Goal: Task Accomplishment & Management: Use online tool/utility

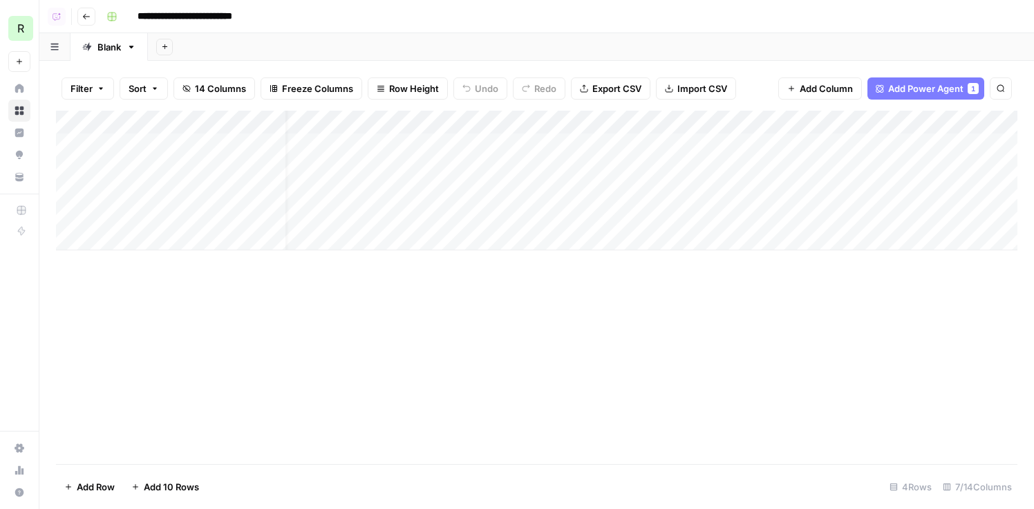
scroll to position [0, 189]
click at [551, 144] on div "Add Column" at bounding box center [537, 181] width 962 height 140
drag, startPoint x: 57, startPoint y: 143, endPoint x: 58, endPoint y: 194, distance: 50.5
click at [58, 194] on div "Add Column" at bounding box center [537, 181] width 962 height 140
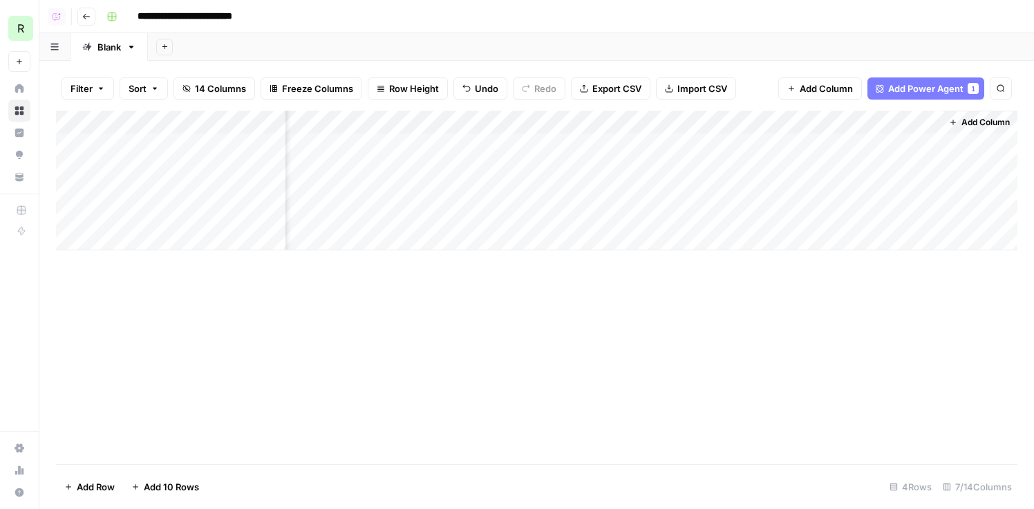
click at [691, 143] on div "Add Column" at bounding box center [537, 181] width 962 height 140
click at [728, 169] on div "Add Column" at bounding box center [537, 181] width 962 height 140
click at [92, 21] on button "Go back" at bounding box center [86, 17] width 18 height 18
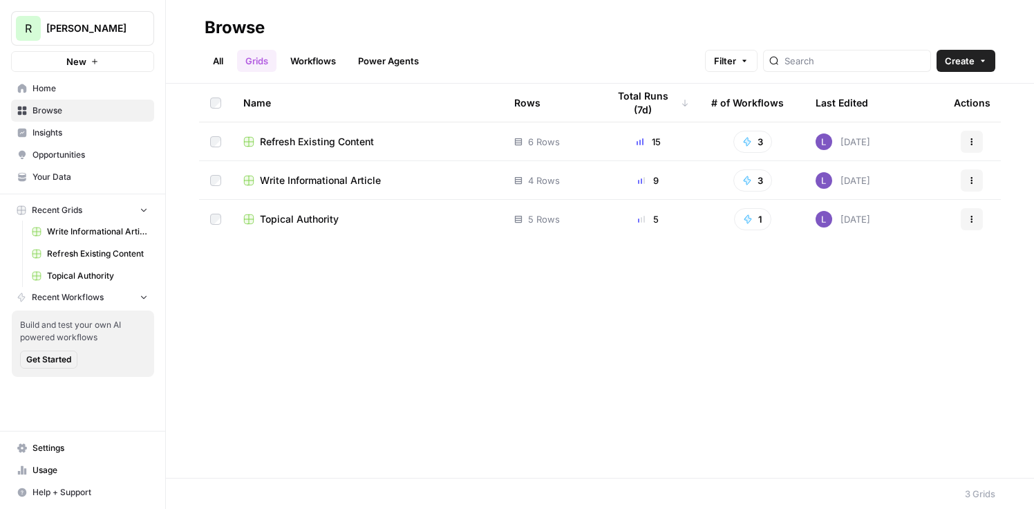
click at [304, 227] on td "Topical Authority" at bounding box center [367, 219] width 271 height 39
click at [302, 216] on span "Topical Authority" at bounding box center [299, 219] width 79 height 14
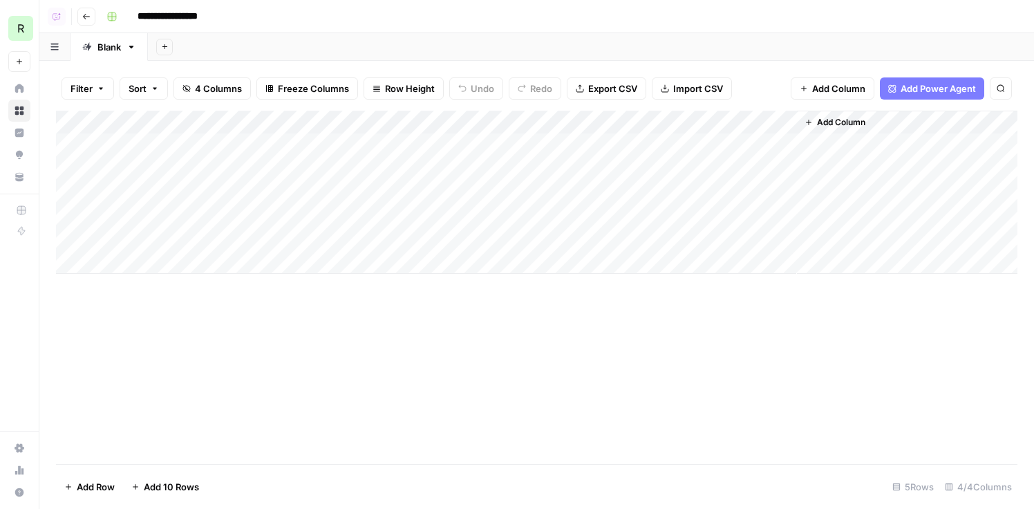
click at [783, 146] on div "Add Column" at bounding box center [537, 192] width 962 height 163
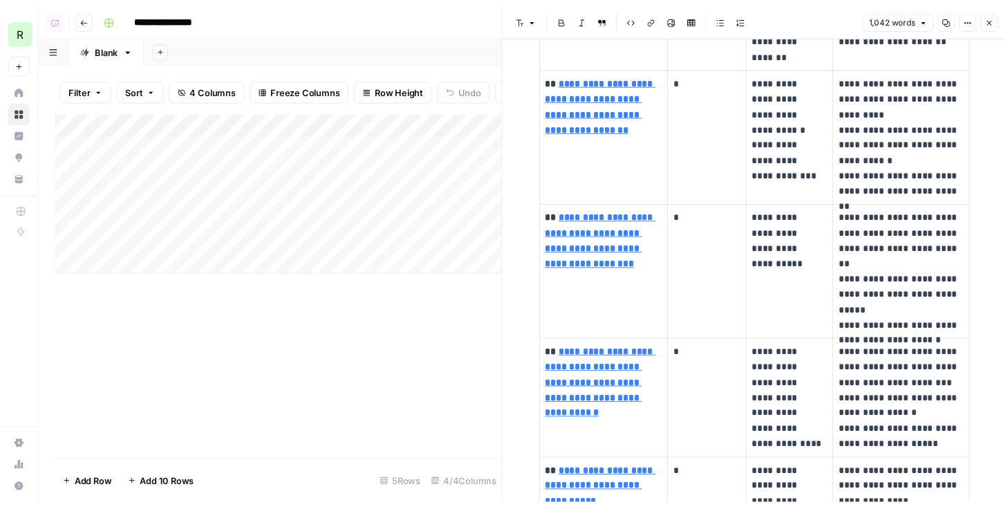
scroll to position [3678, 0]
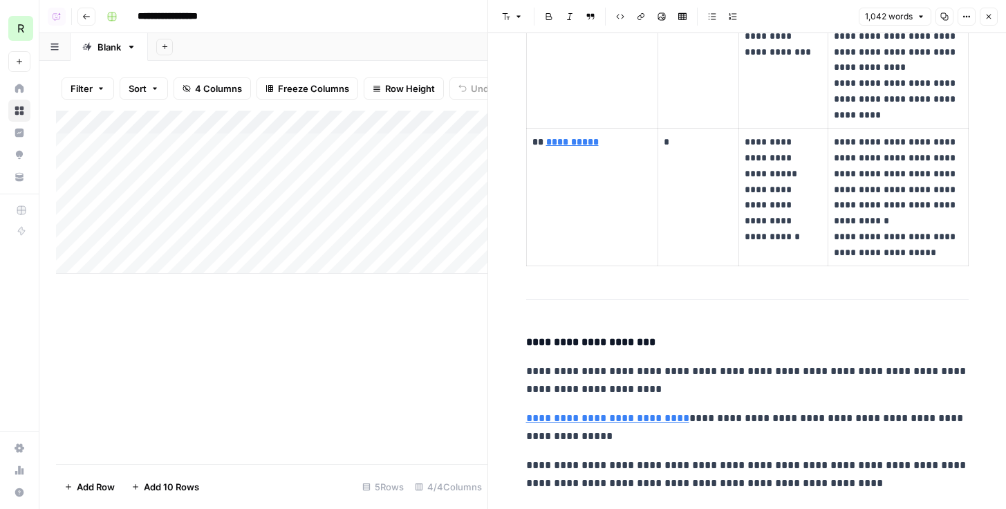
click at [328, 212] on div "Add Column" at bounding box center [271, 192] width 431 height 163
click at [78, 23] on button "Go back" at bounding box center [86, 17] width 18 height 18
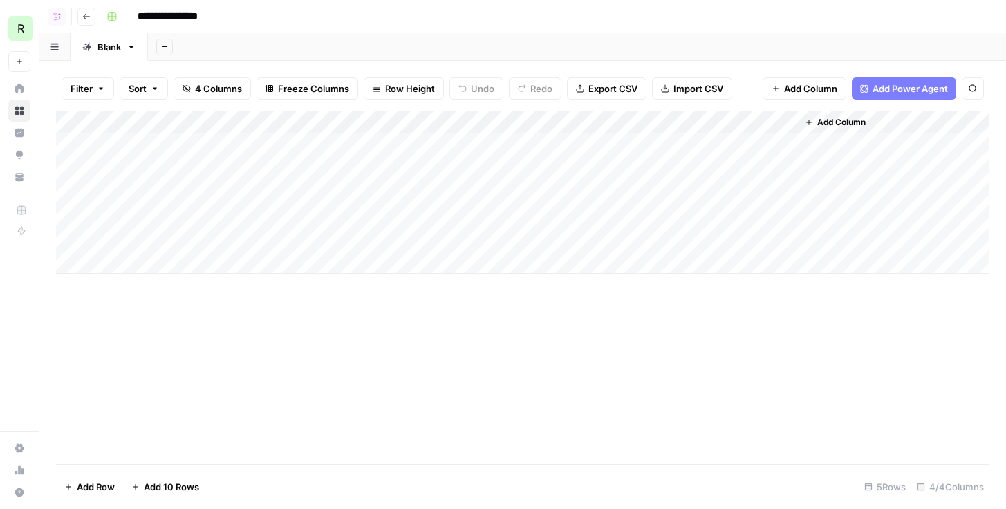
click at [91, 12] on button "Go back" at bounding box center [86, 17] width 18 height 18
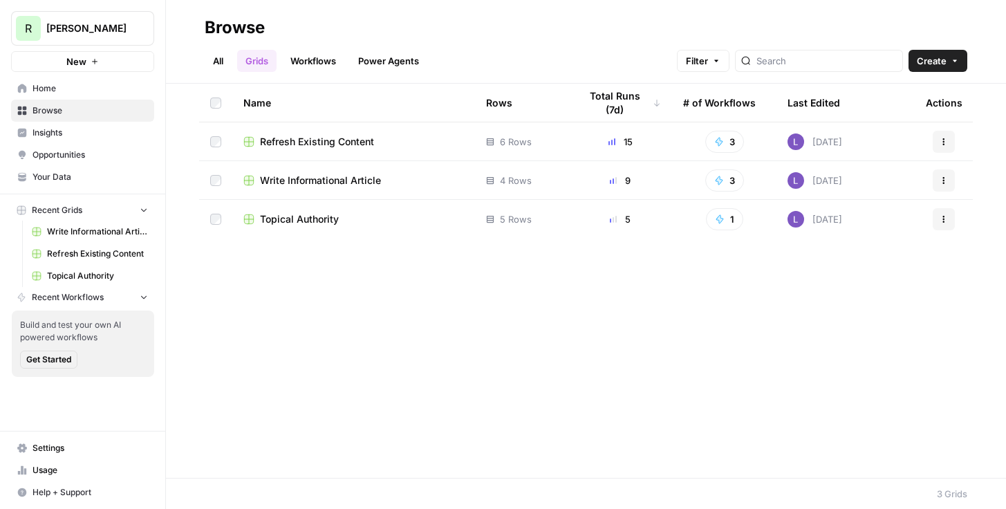
click at [309, 140] on span "Refresh Existing Content" at bounding box center [317, 142] width 114 height 14
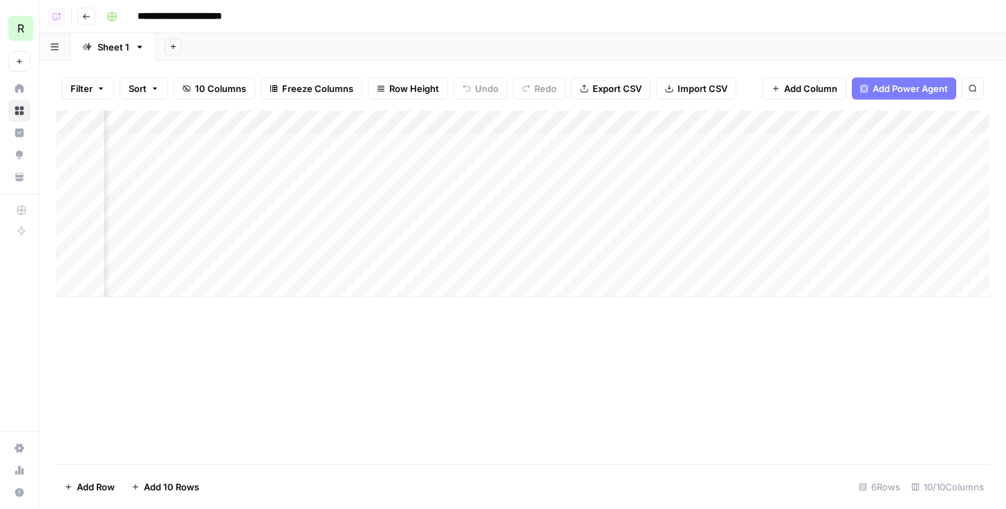
scroll to position [0, 661]
click at [883, 142] on div "Add Column" at bounding box center [522, 204] width 933 height 187
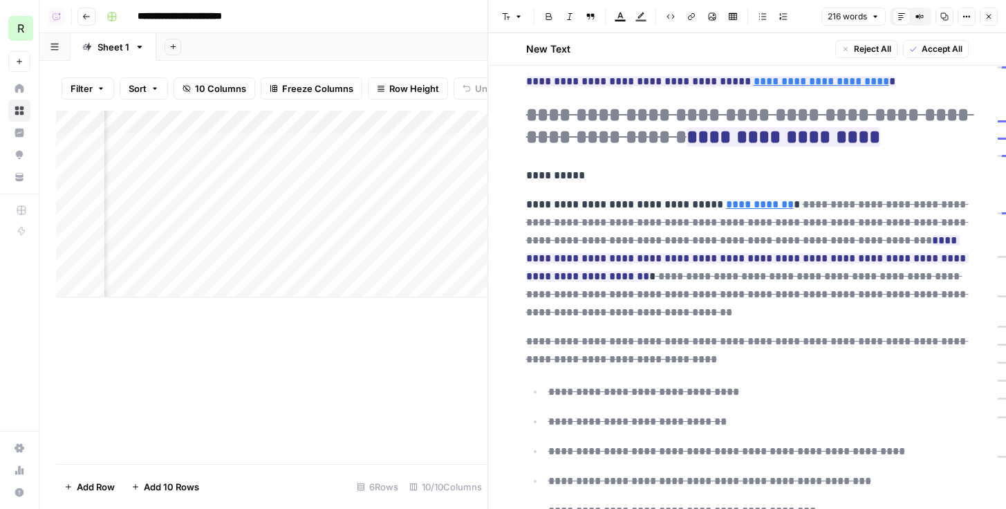
scroll to position [132, 0]
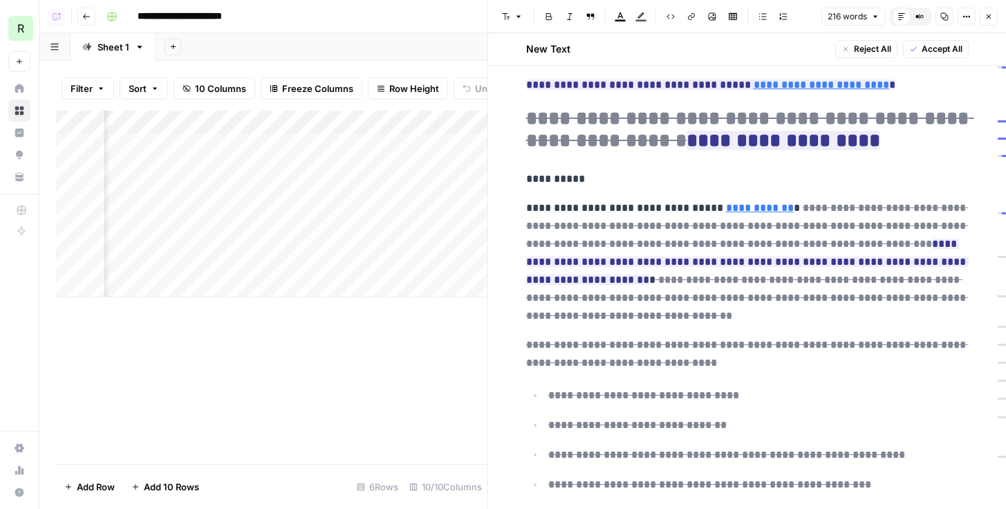
click at [987, 22] on button "Close" at bounding box center [989, 17] width 18 height 18
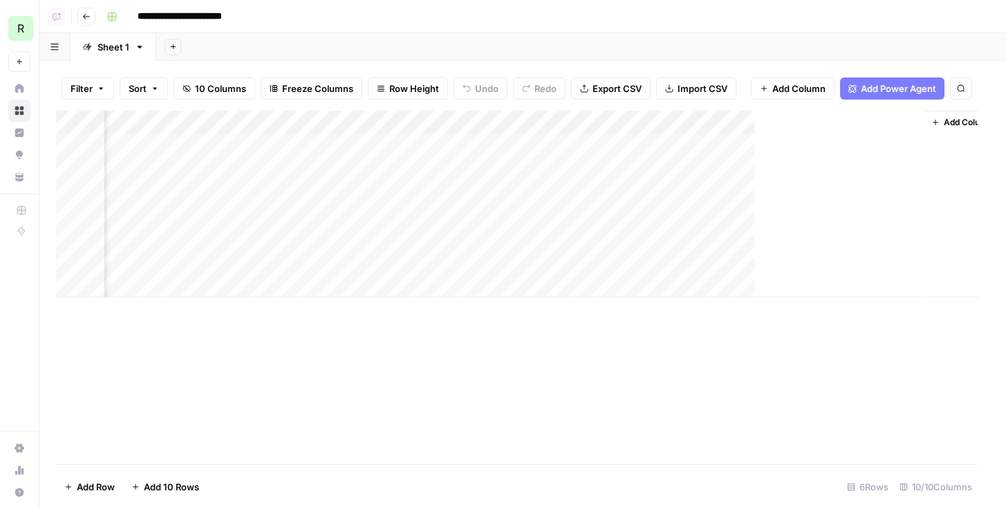
scroll to position [0, 644]
click at [898, 168] on div "Add Column" at bounding box center [522, 204] width 933 height 187
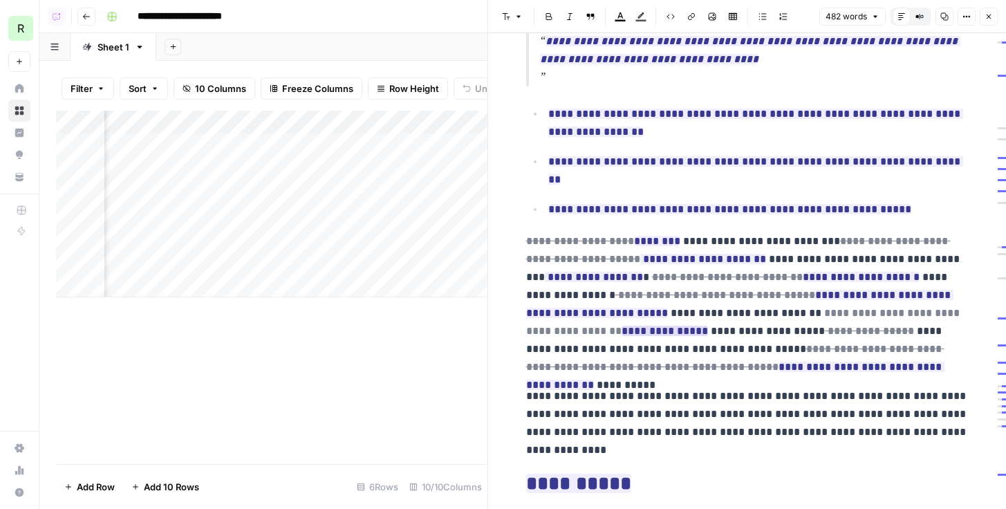
scroll to position [412, 0]
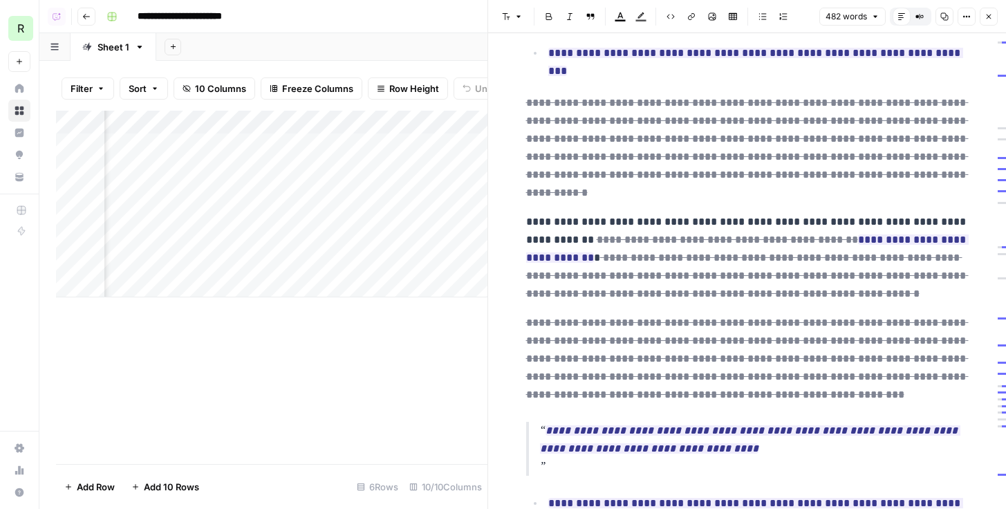
click at [987, 19] on icon "button" at bounding box center [989, 17] width 5 height 5
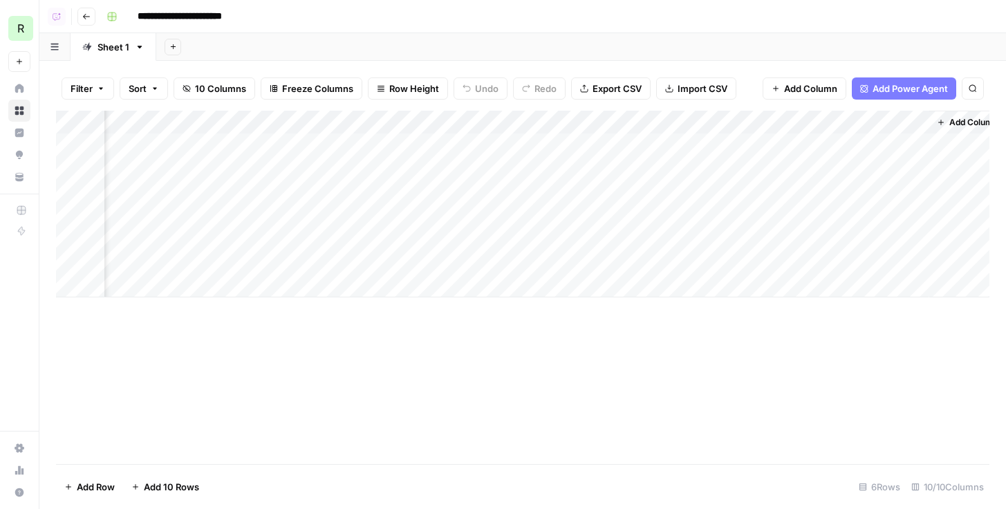
click at [902, 192] on div "Add Column" at bounding box center [522, 204] width 933 height 187
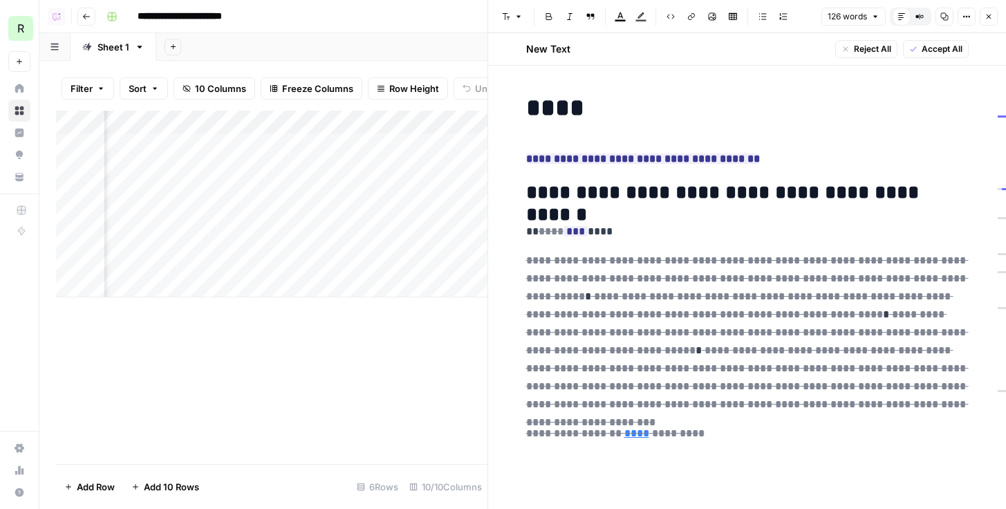
click at [843, 97] on h1 "****" at bounding box center [747, 107] width 442 height 29
click at [979, 16] on div "126 words Default Editor Compare Old vs New Content Copy Options Close" at bounding box center [909, 17] width 176 height 18
click at [989, 16] on icon "button" at bounding box center [988, 16] width 8 height 8
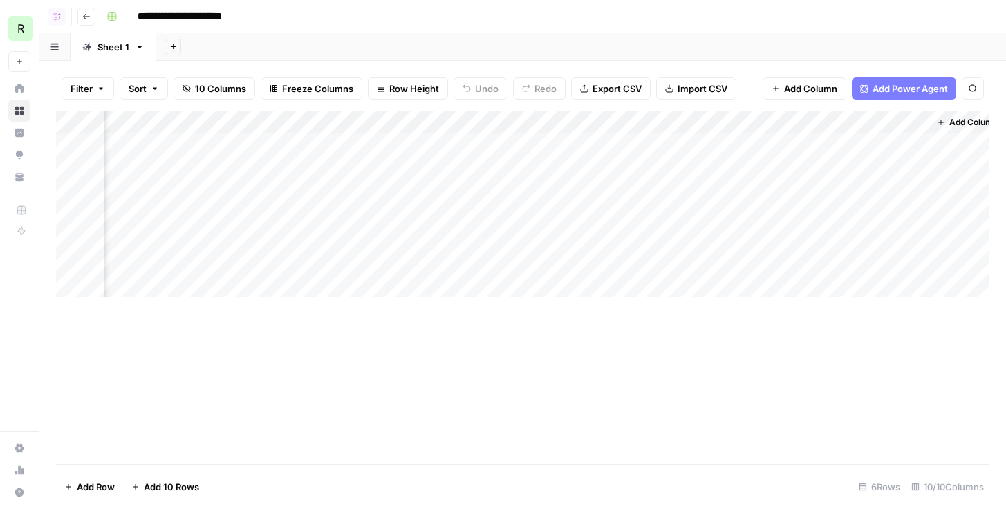
click at [901, 216] on div "Add Column" at bounding box center [522, 204] width 933 height 187
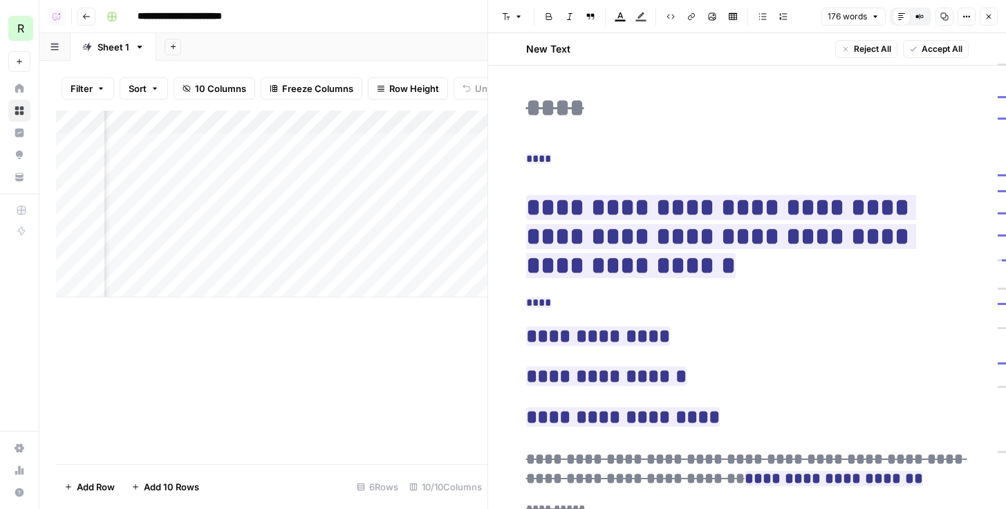
scroll to position [394, 0]
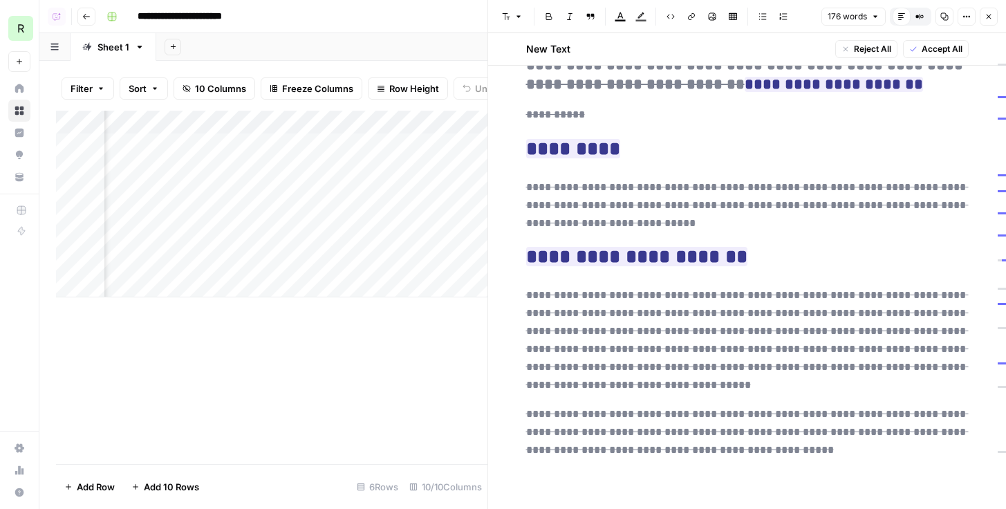
click at [988, 15] on icon "button" at bounding box center [988, 16] width 8 height 8
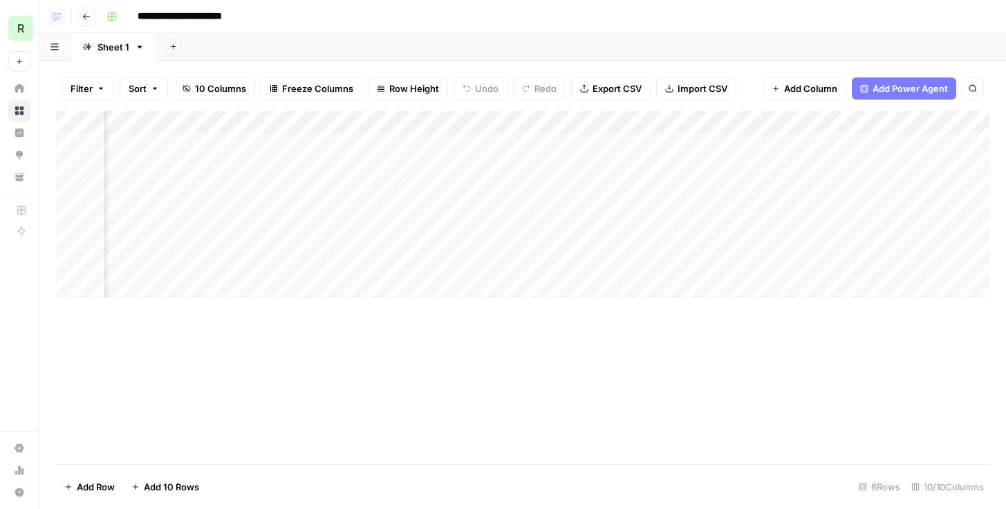
scroll to position [0, 628]
click at [791, 122] on div "Add Column" at bounding box center [522, 204] width 933 height 187
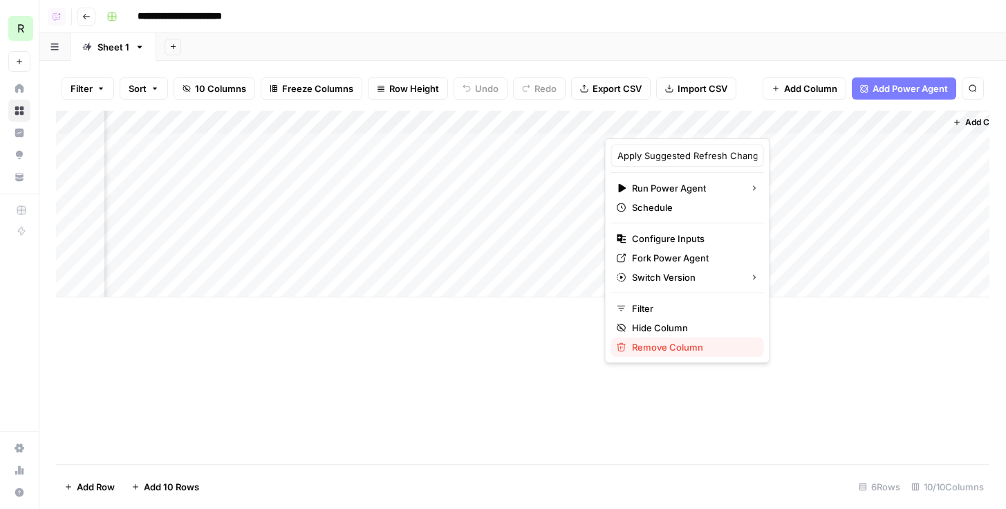
click at [673, 344] on span "Remove Column" at bounding box center [692, 347] width 121 height 14
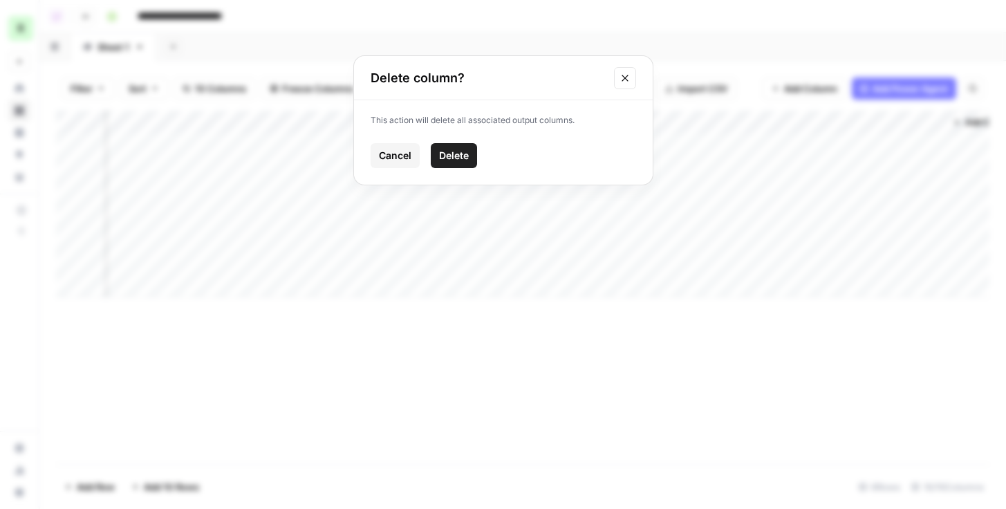
click at [436, 140] on div "This action will delete all associated output columns. Cancel Delete" at bounding box center [503, 142] width 299 height 84
click at [457, 153] on span "Delete" at bounding box center [454, 156] width 30 height 14
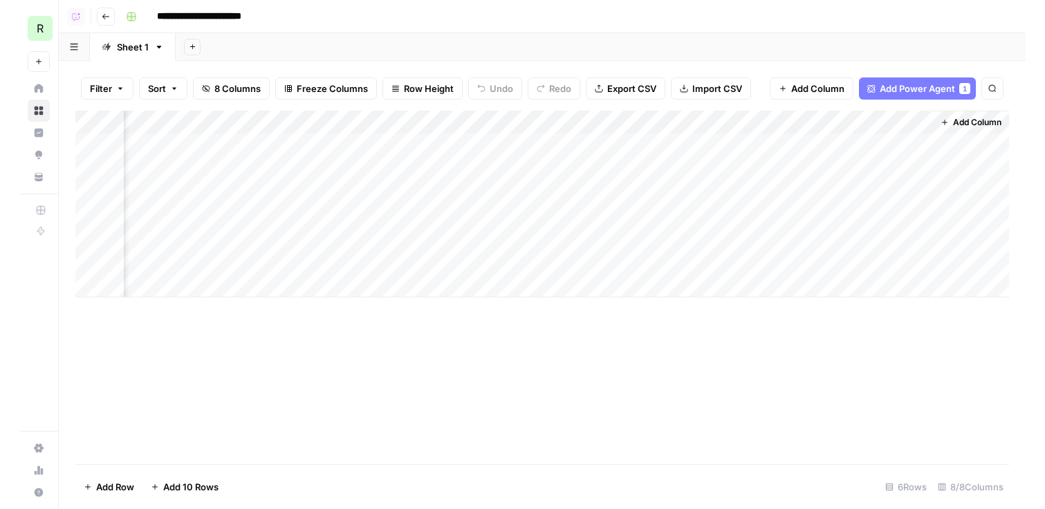
scroll to position [0, 0]
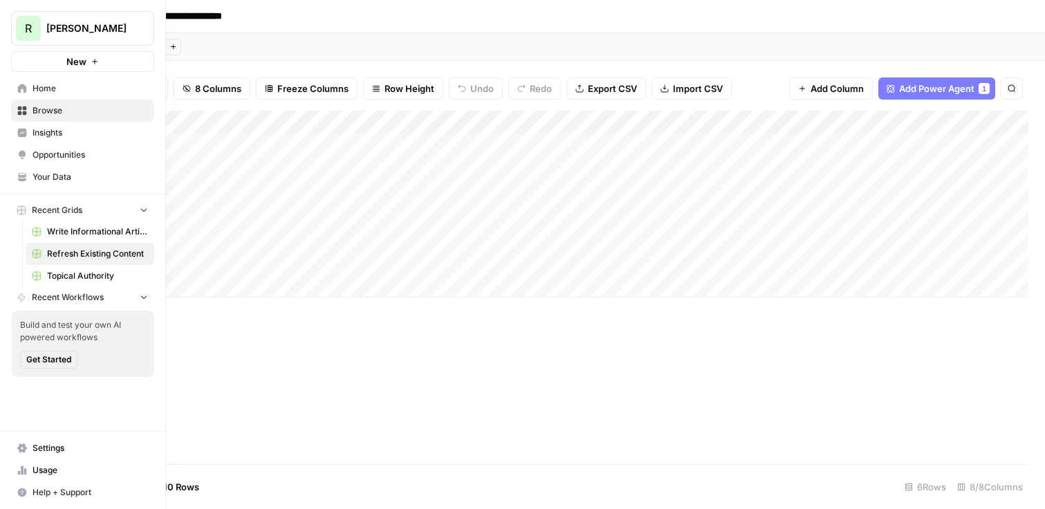
click at [80, 183] on link "Your Data" at bounding box center [82, 177] width 143 height 22
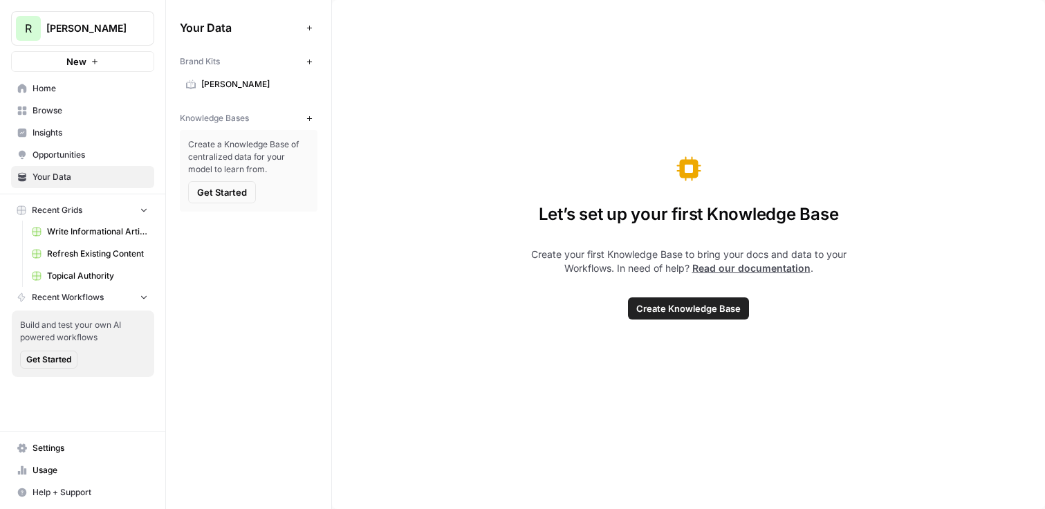
click at [226, 82] on span "[PERSON_NAME]" at bounding box center [256, 84] width 110 height 12
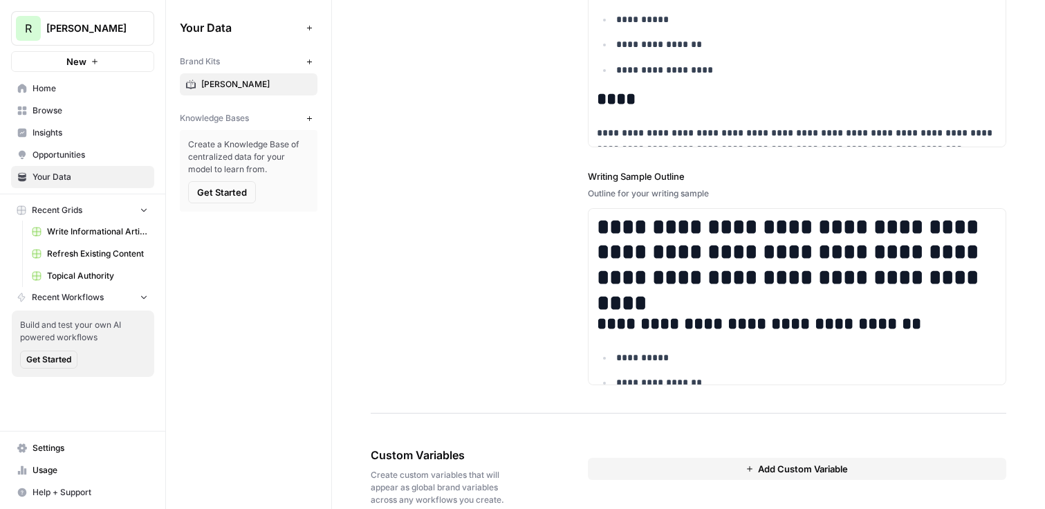
scroll to position [1891, 0]
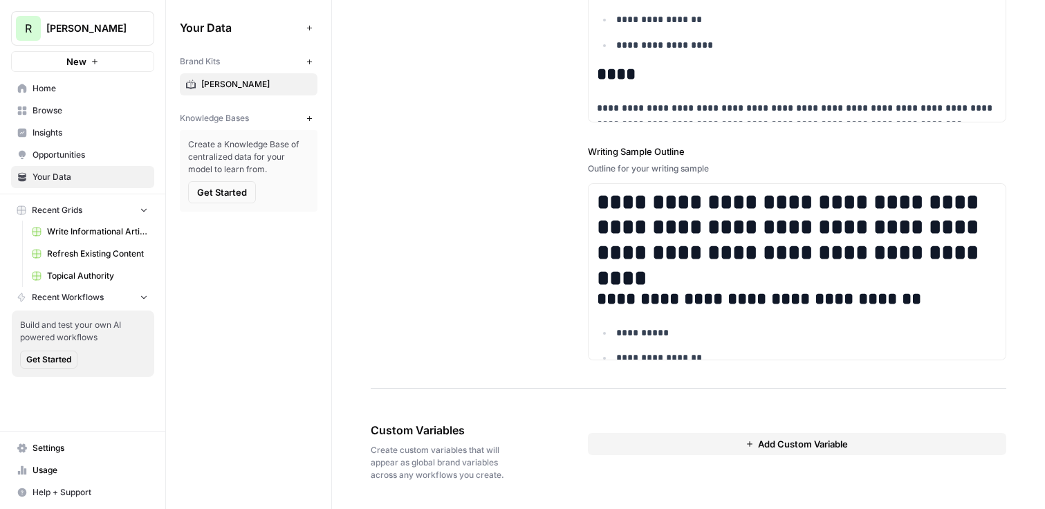
click at [669, 444] on button "Add Custom Variable" at bounding box center [797, 444] width 418 height 22
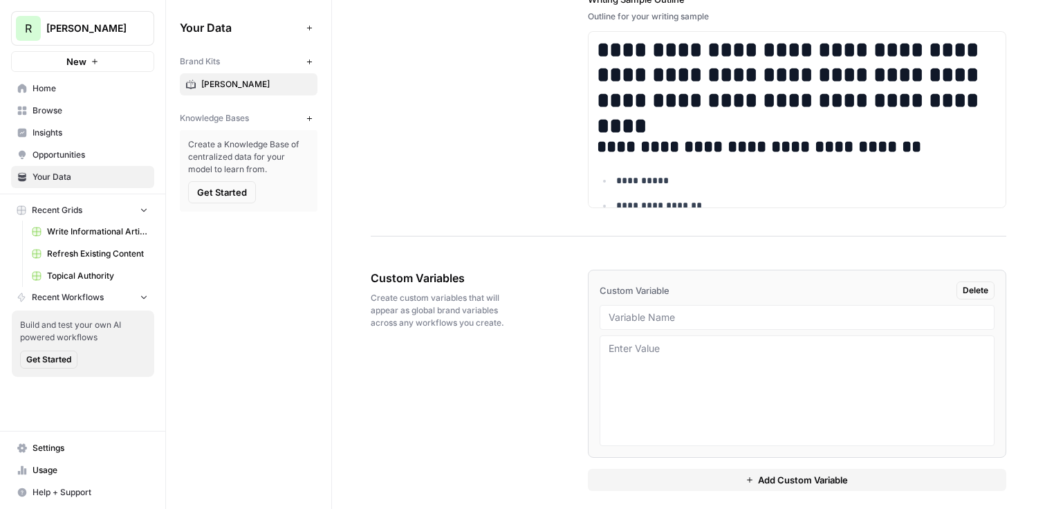
scroll to position [2053, 0]
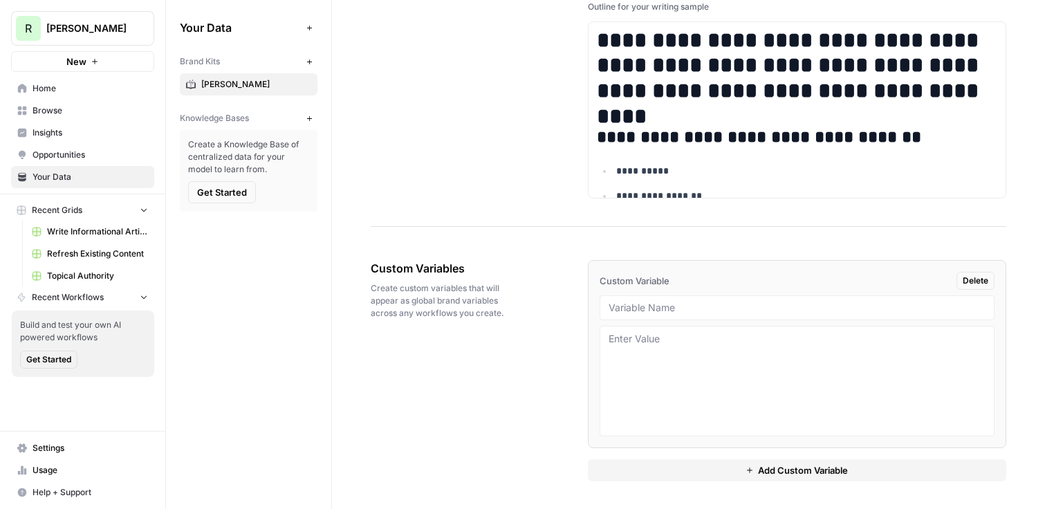
click at [241, 124] on div "Knowledge Bases New" at bounding box center [249, 118] width 138 height 24
click at [305, 113] on button "New" at bounding box center [309, 118] width 17 height 17
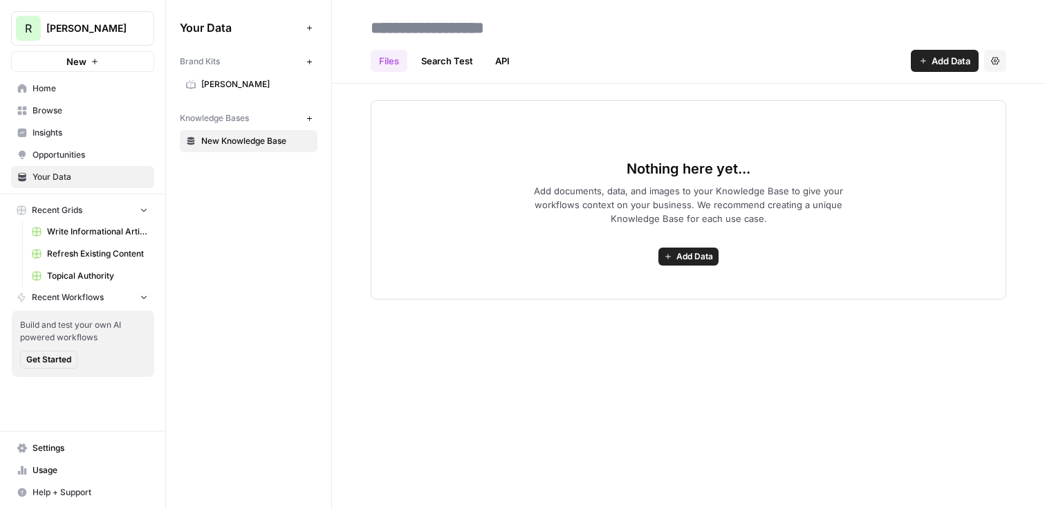
click at [84, 115] on span "Browse" at bounding box center [89, 110] width 115 height 12
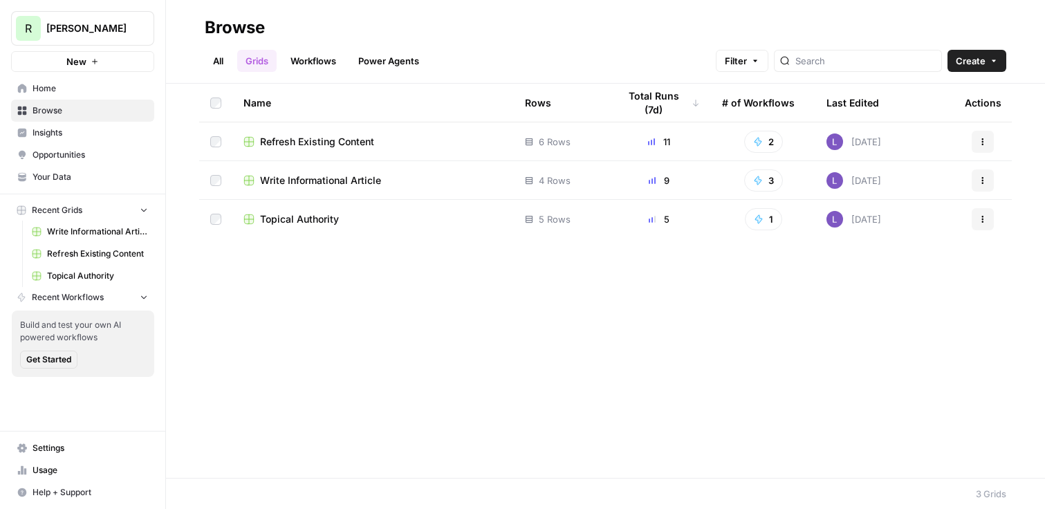
click at [982, 50] on button "Create" at bounding box center [976, 61] width 59 height 22
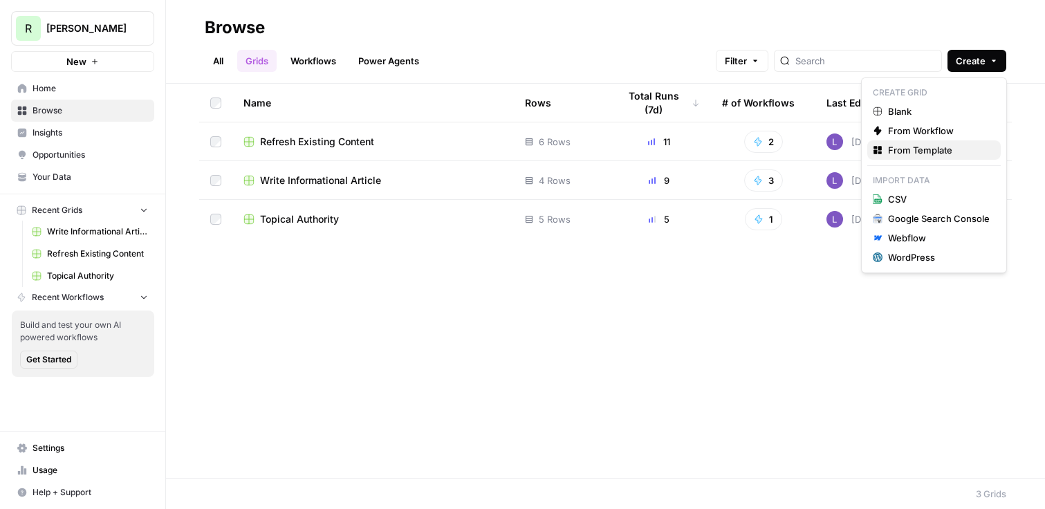
click at [927, 152] on span "From Template" at bounding box center [939, 150] width 102 height 14
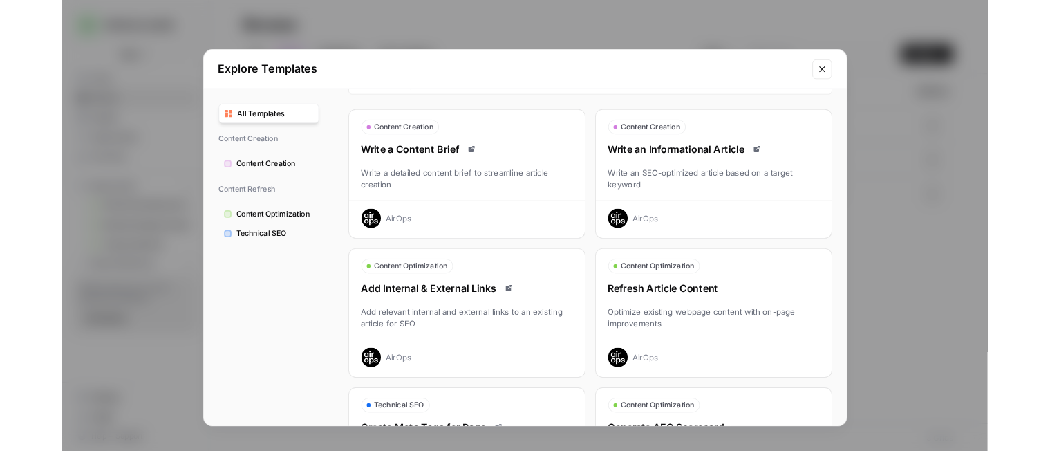
scroll to position [31, 0]
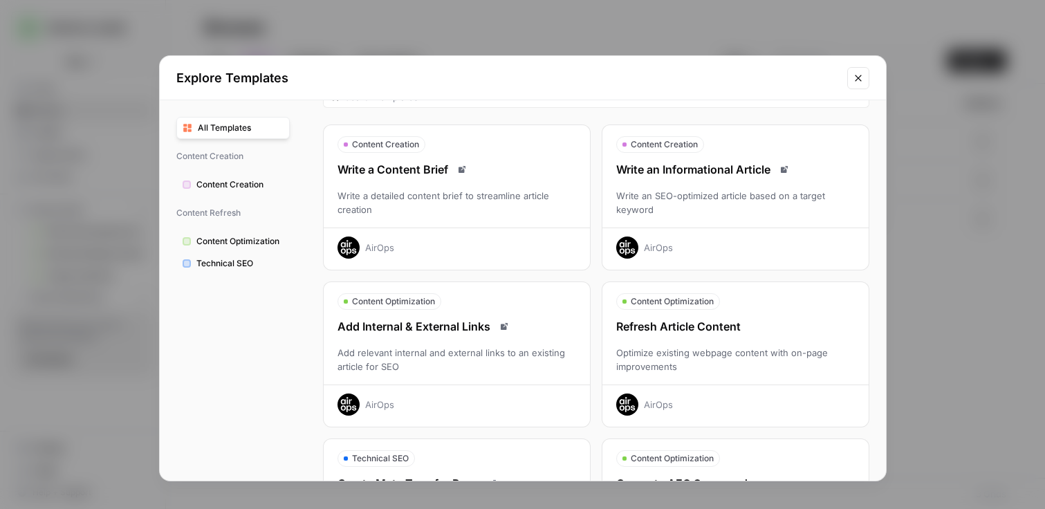
click at [690, 218] on div "Write an Informational Article Write an SEO-optimized article based on a target…" at bounding box center [735, 209] width 266 height 97
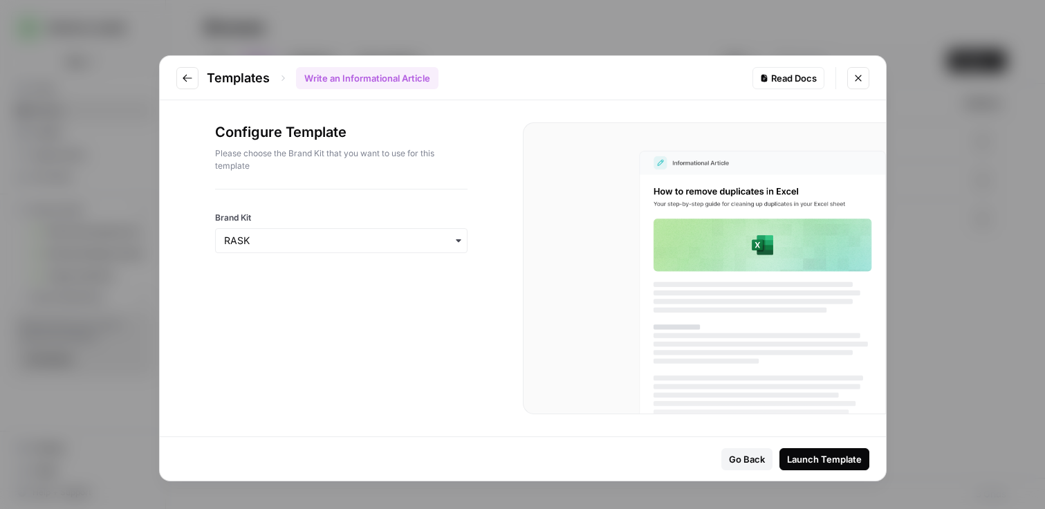
click at [307, 250] on div "button" at bounding box center [341, 240] width 252 height 25
click at [523, 175] on div at bounding box center [704, 268] width 363 height 292
click at [857, 75] on icon "Close modal" at bounding box center [857, 78] width 11 height 11
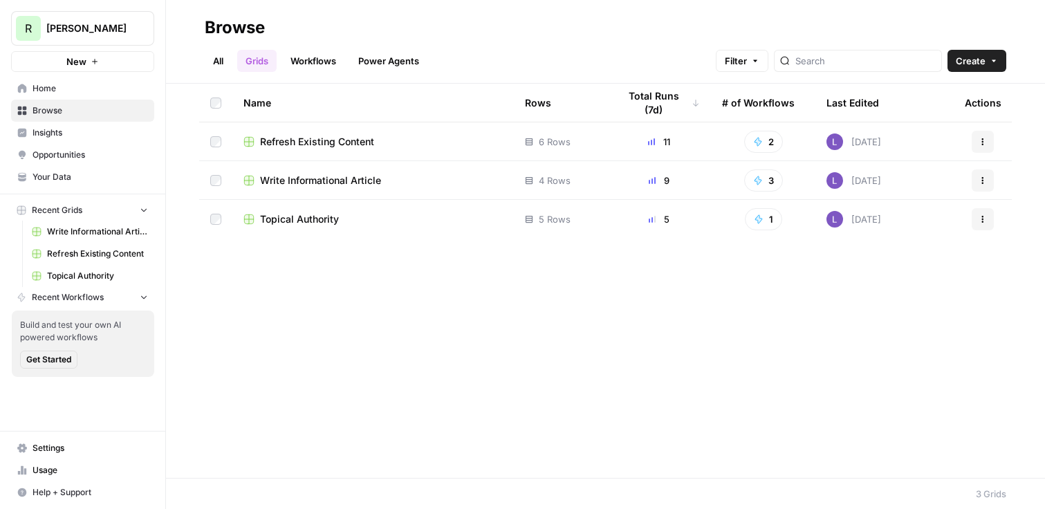
click at [329, 175] on span "Write Informational Article" at bounding box center [320, 181] width 121 height 14
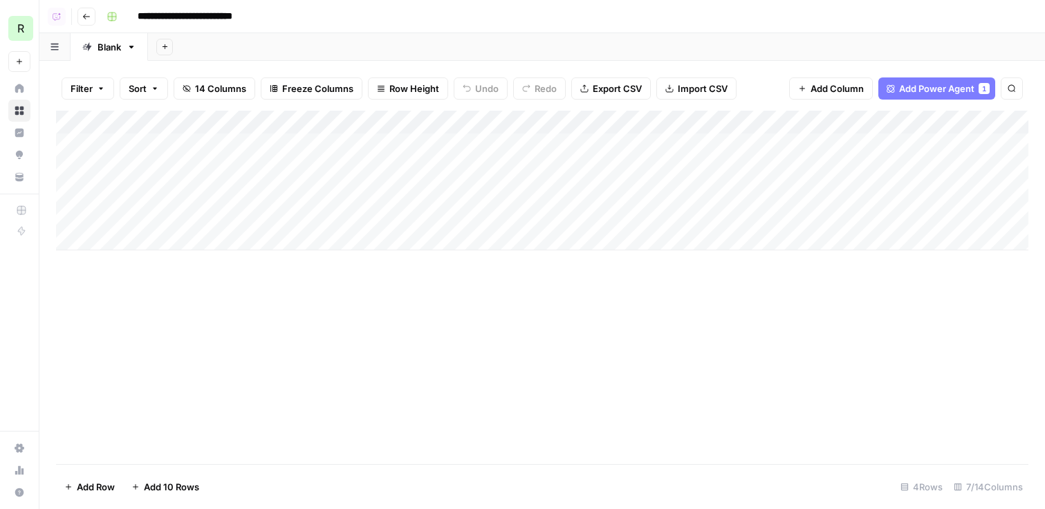
click at [464, 122] on div "Add Column" at bounding box center [542, 181] width 972 height 140
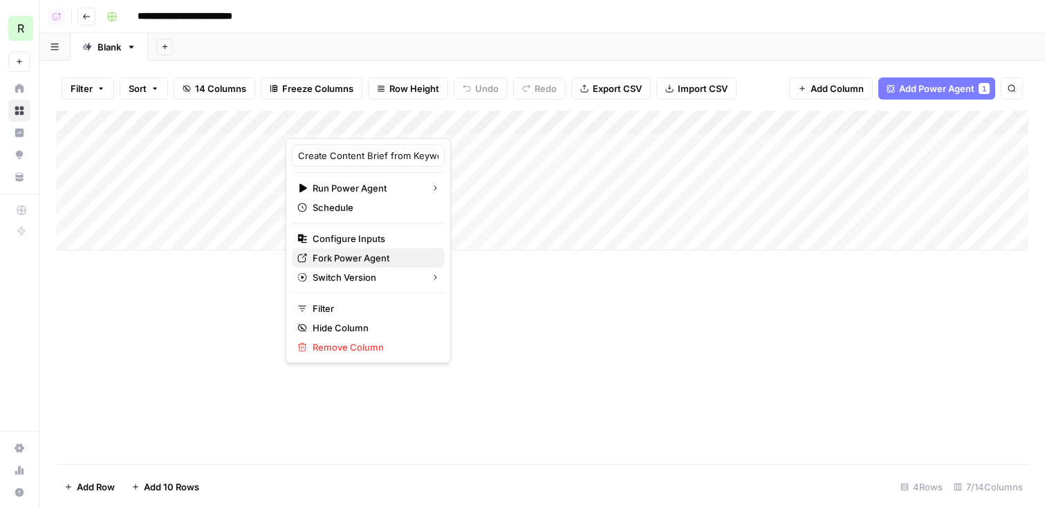
click at [348, 255] on span "Fork Power Agent" at bounding box center [372, 258] width 121 height 14
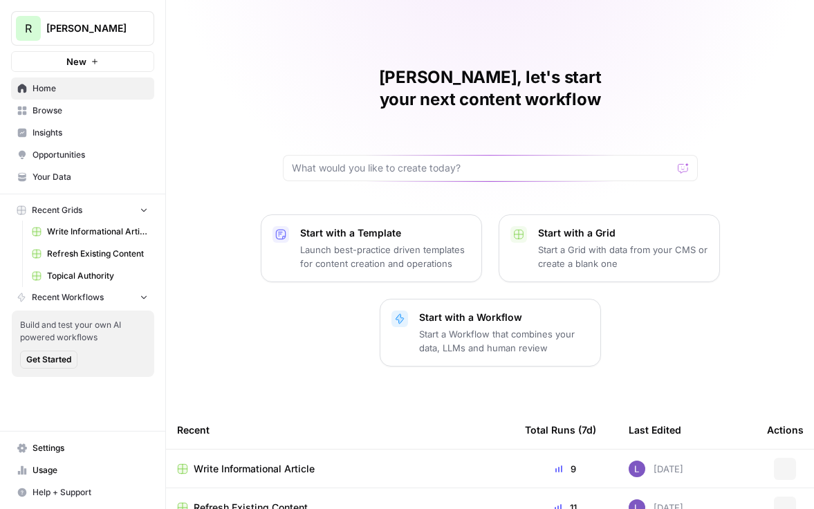
click at [87, 24] on span "[PERSON_NAME]" at bounding box center [88, 28] width 84 height 14
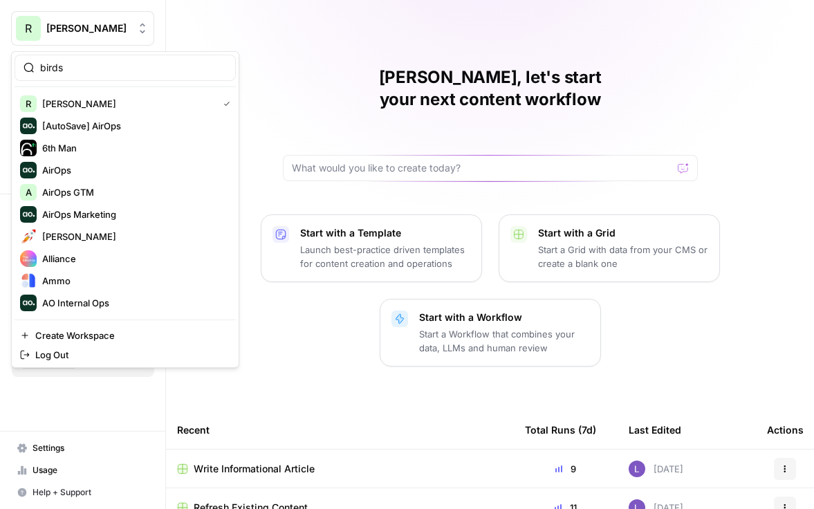
type input "birds"
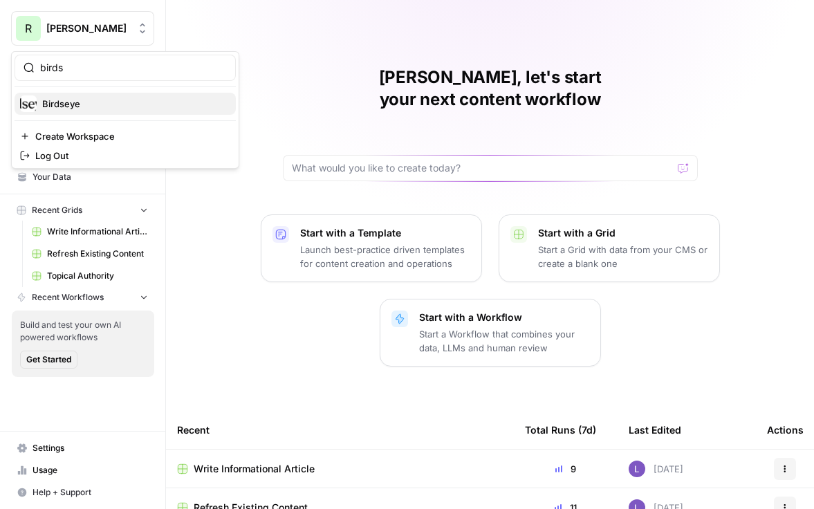
click at [88, 106] on span "Birdseye" at bounding box center [133, 104] width 183 height 14
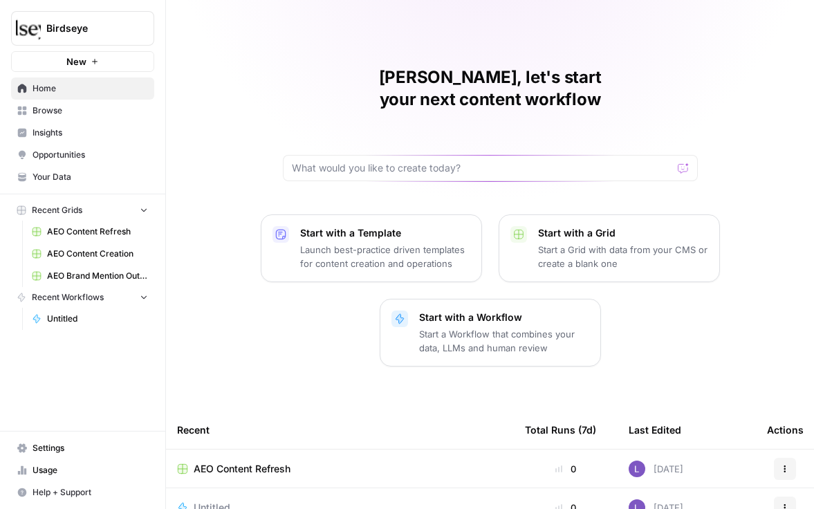
click at [41, 123] on link "Insights" at bounding box center [82, 133] width 143 height 22
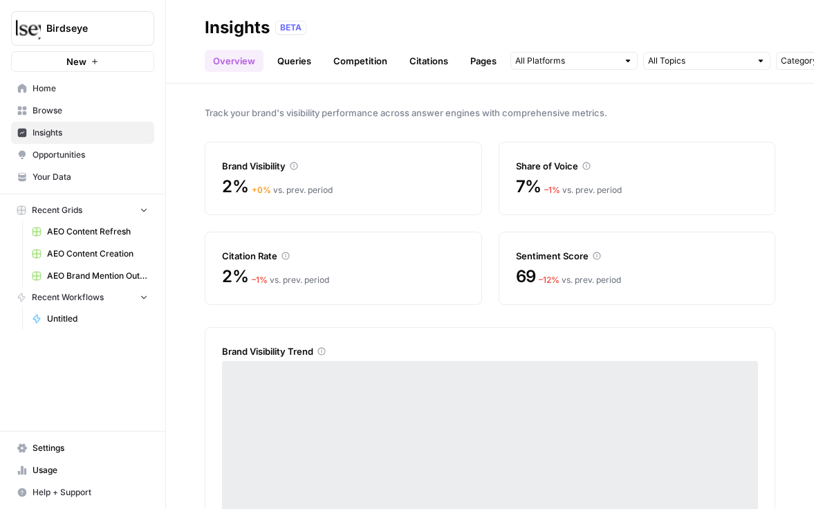
click at [88, 159] on span "Opportunities" at bounding box center [89, 155] width 115 height 12
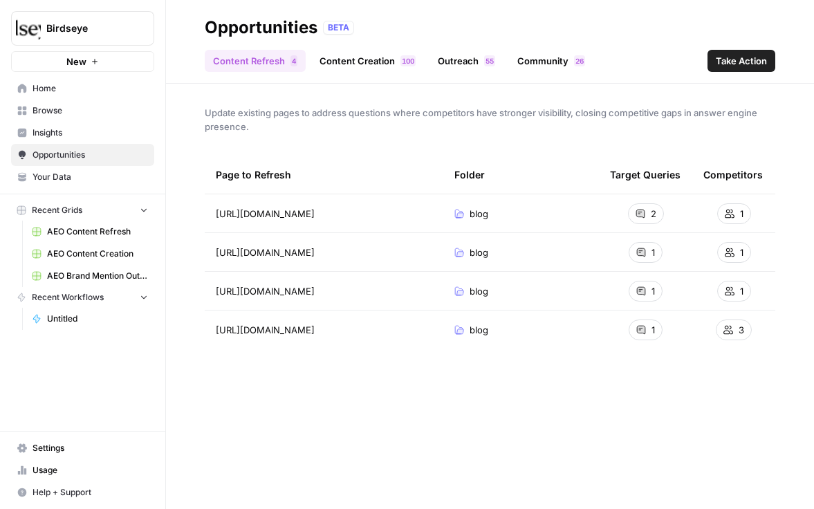
click at [61, 135] on span "Insights" at bounding box center [89, 133] width 115 height 12
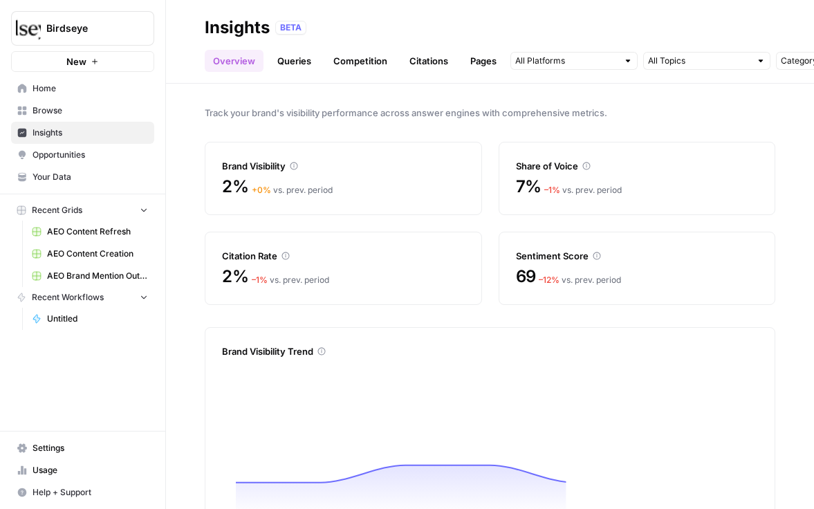
click at [84, 144] on link "Opportunities" at bounding box center [82, 155] width 143 height 22
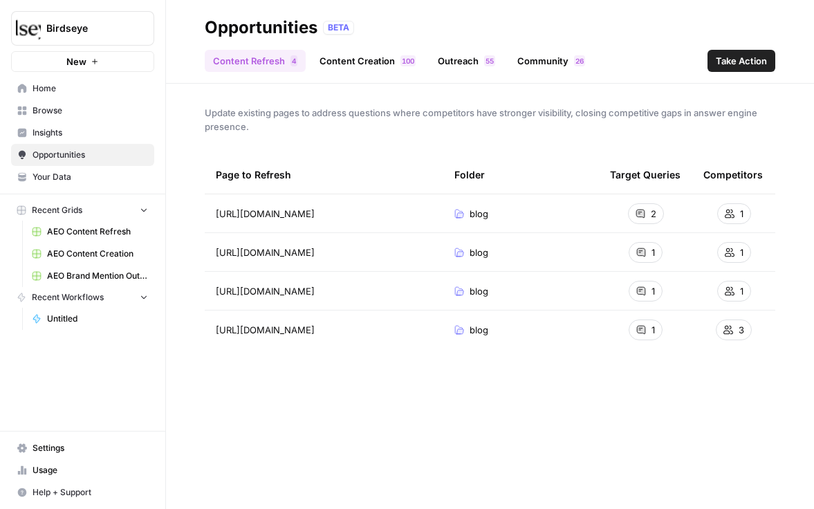
click at [80, 127] on span "Insights" at bounding box center [89, 133] width 115 height 12
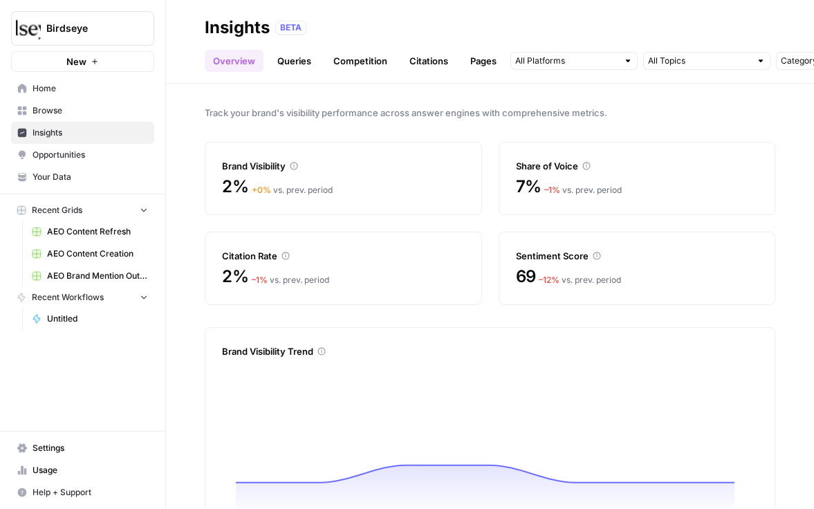
click at [54, 442] on span "Settings" at bounding box center [89, 448] width 115 height 12
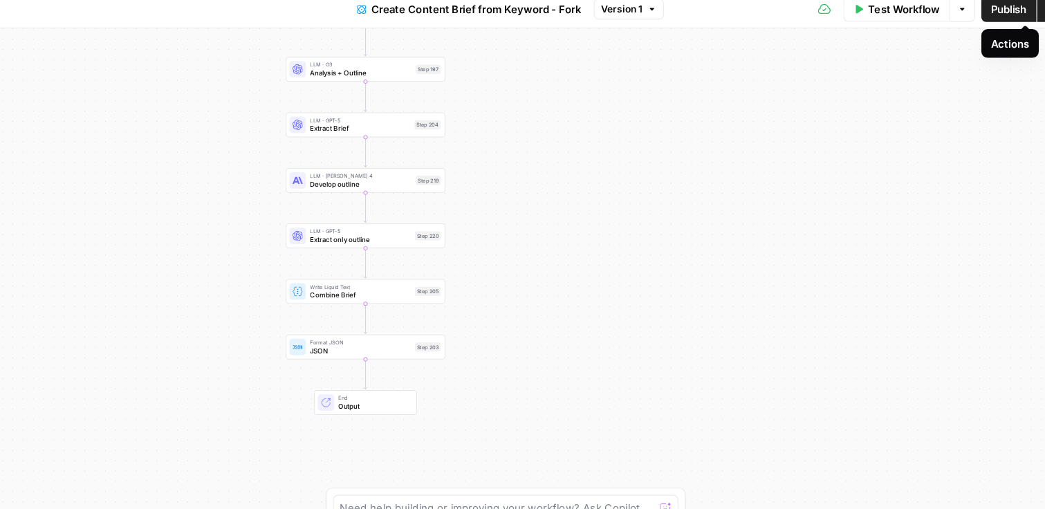
click at [987, 21] on button "Actions" at bounding box center [994, 17] width 22 height 22
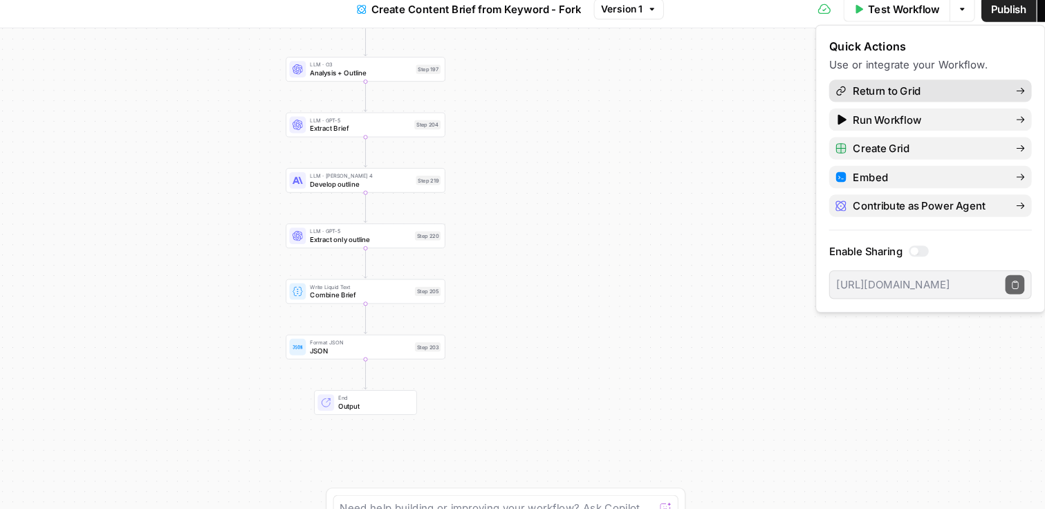
click at [864, 88] on span "Return to Grid" at bounding box center [888, 88] width 130 height 14
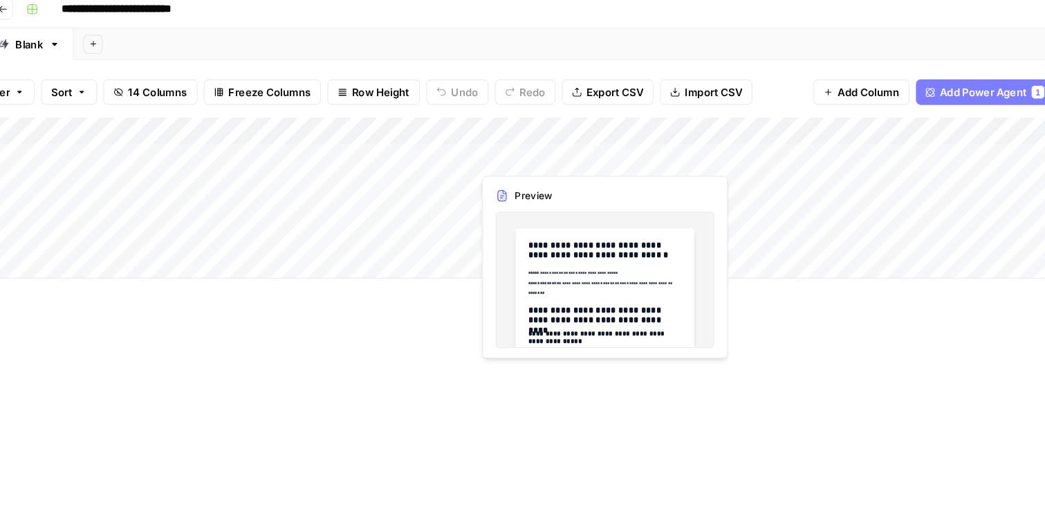
click at [565, 145] on div "Add Column" at bounding box center [542, 181] width 972 height 140
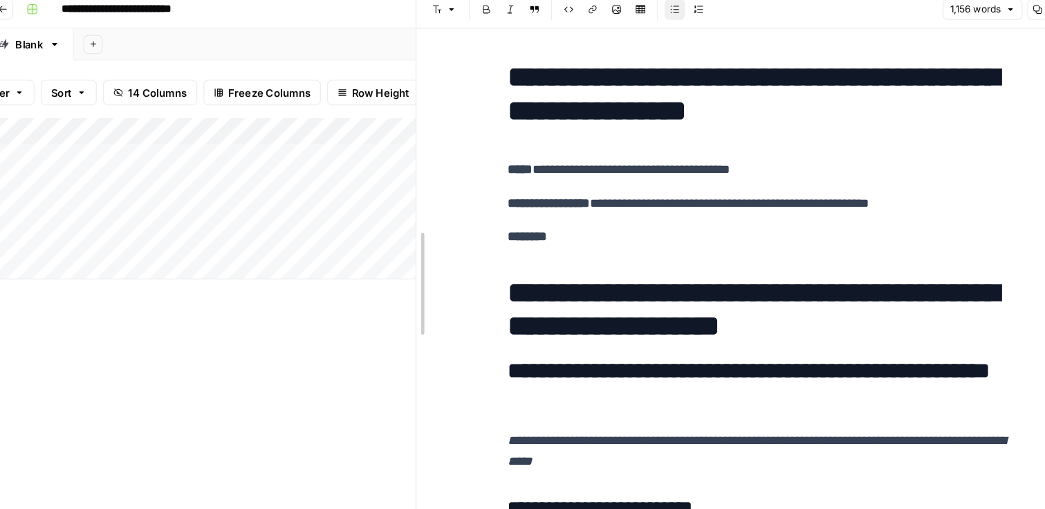
drag, startPoint x: 523, startPoint y: 183, endPoint x: 363, endPoint y: 183, distance: 160.4
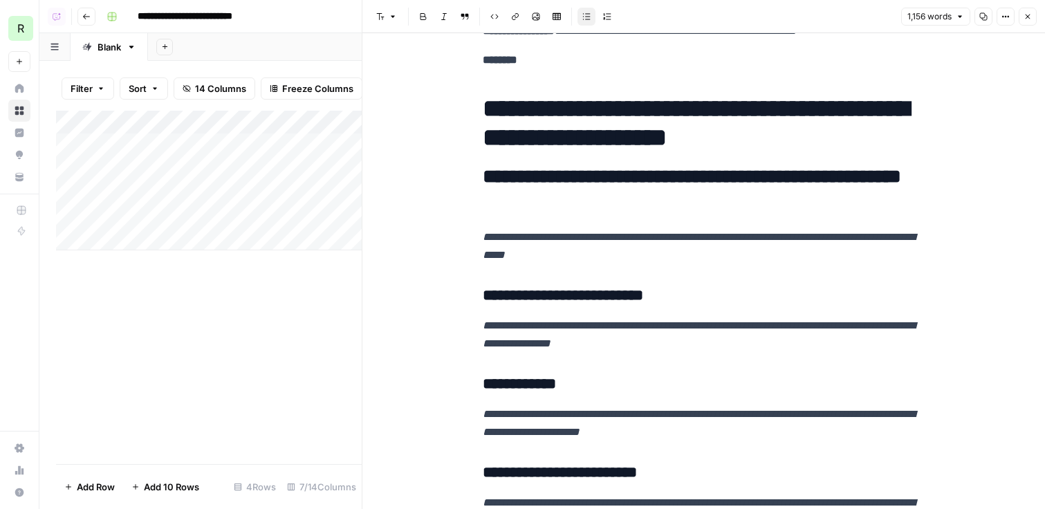
scroll to position [159, 0]
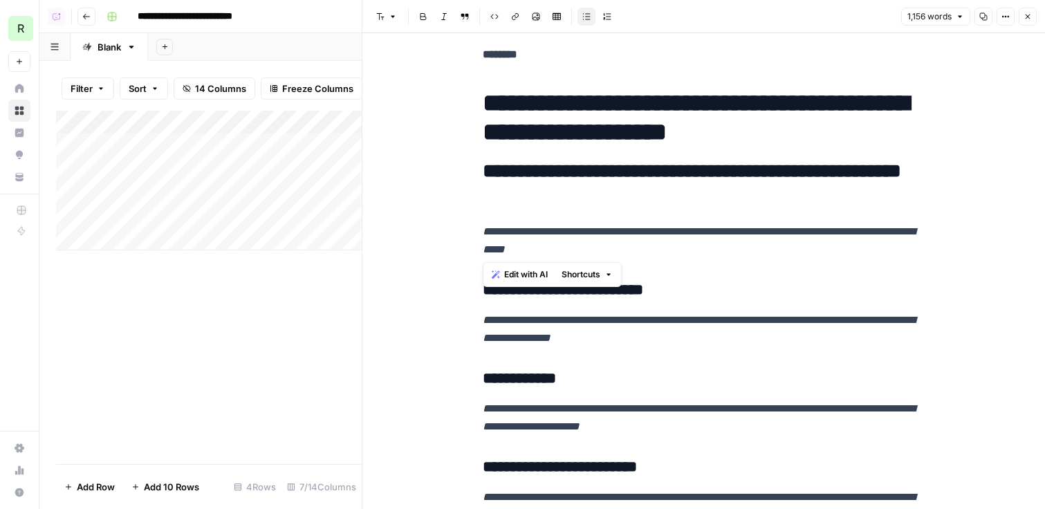
drag, startPoint x: 624, startPoint y: 257, endPoint x: 472, endPoint y: 234, distance: 153.2
click at [521, 280] on span "Edit with AI" at bounding box center [526, 274] width 44 height 12
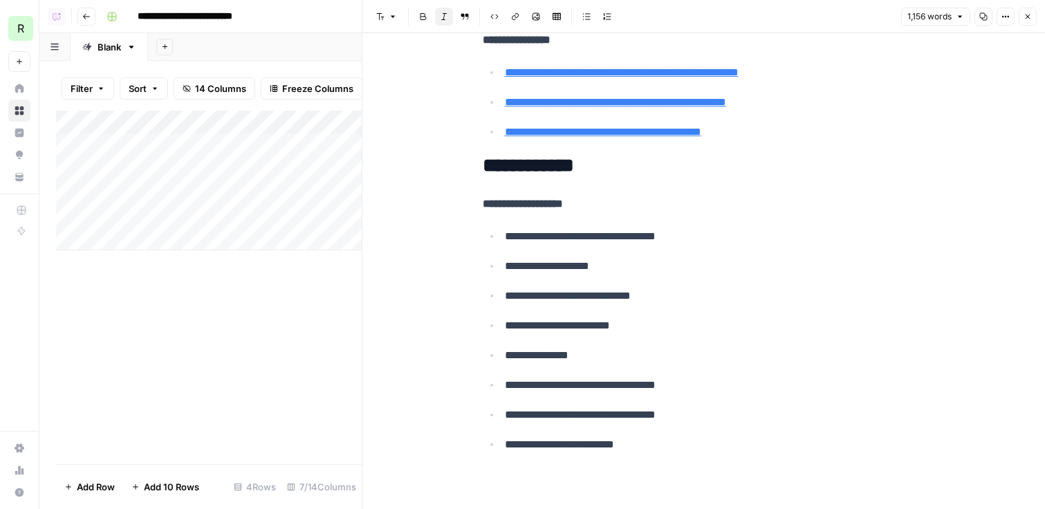
type input "https://www.medispend.com/estonia-transparency-reporting/"
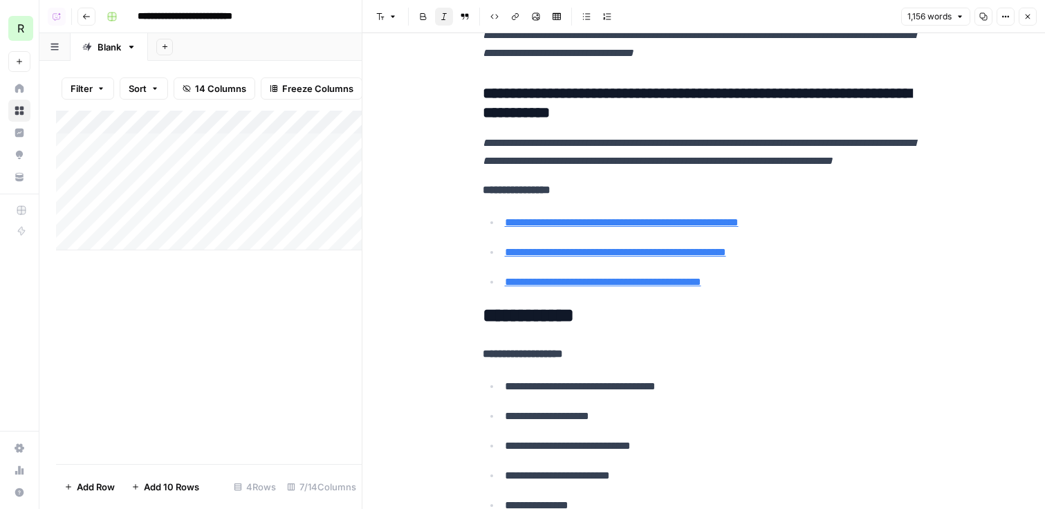
scroll to position [4726, 0]
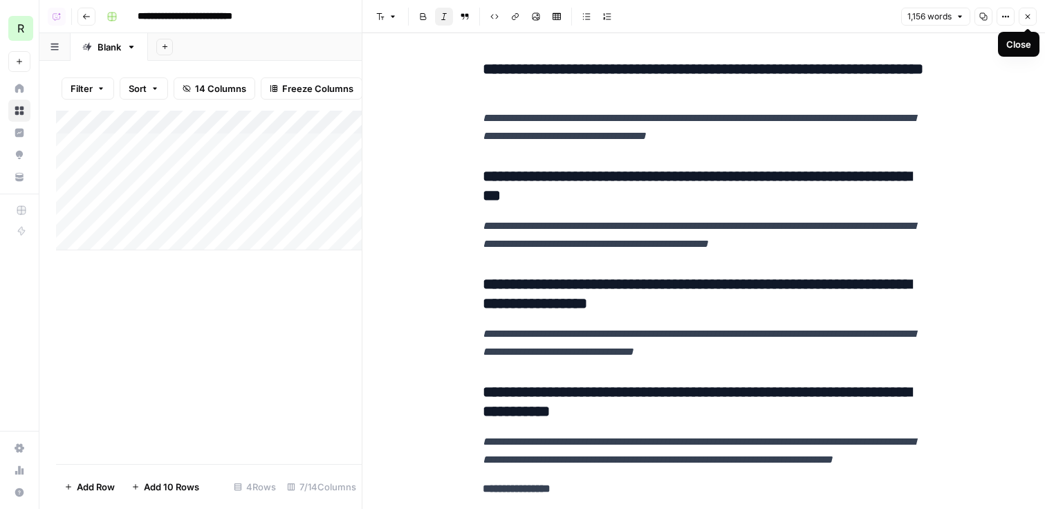
click at [1023, 16] on icon "button" at bounding box center [1027, 16] width 8 height 8
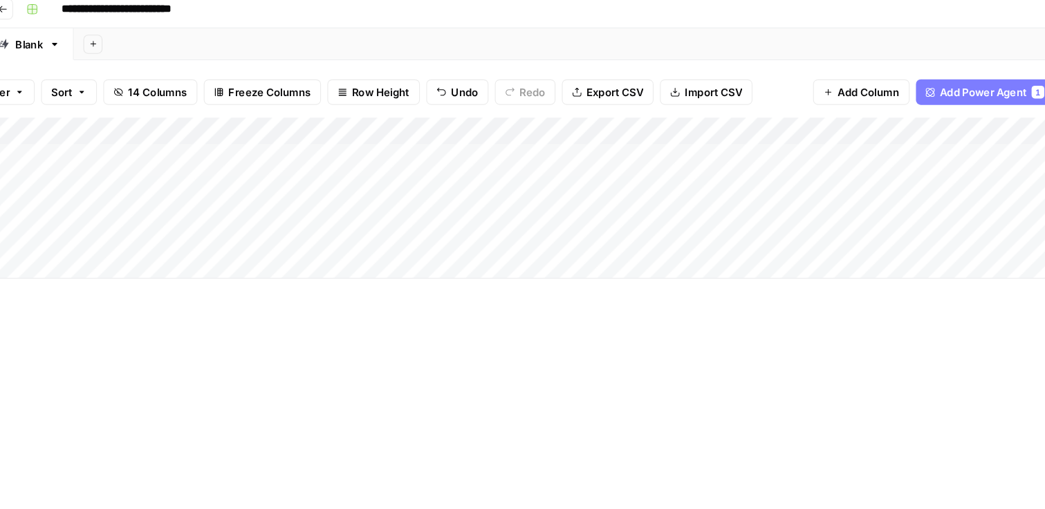
click at [852, 140] on div "Add Column" at bounding box center [542, 181] width 972 height 140
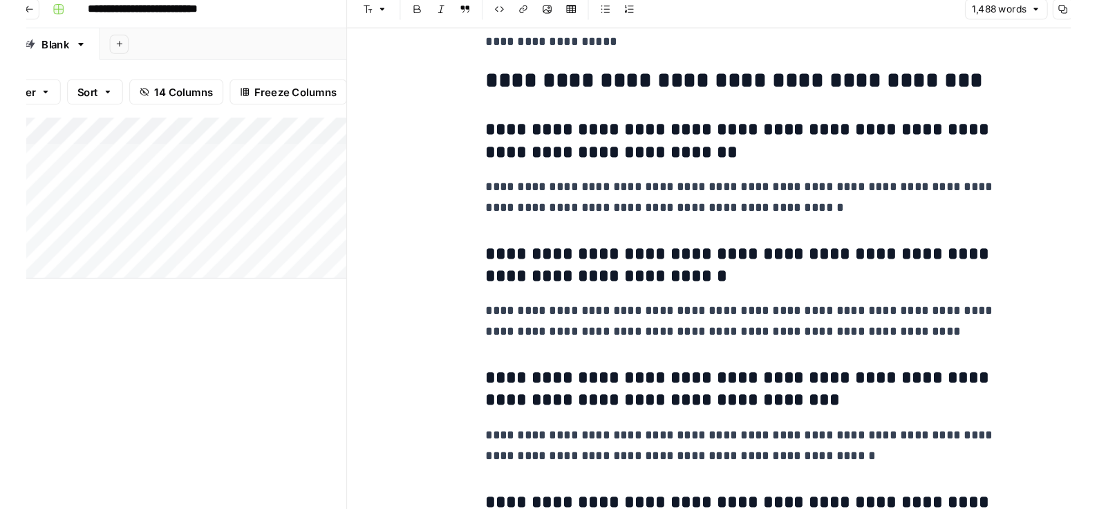
scroll to position [3913, 0]
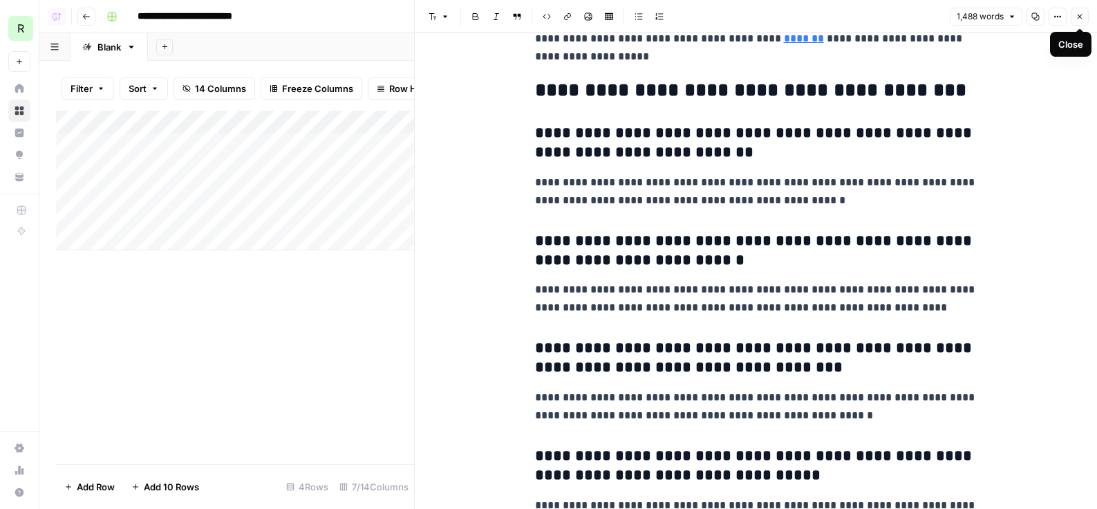
click at [1044, 12] on icon "button" at bounding box center [1080, 16] width 8 height 8
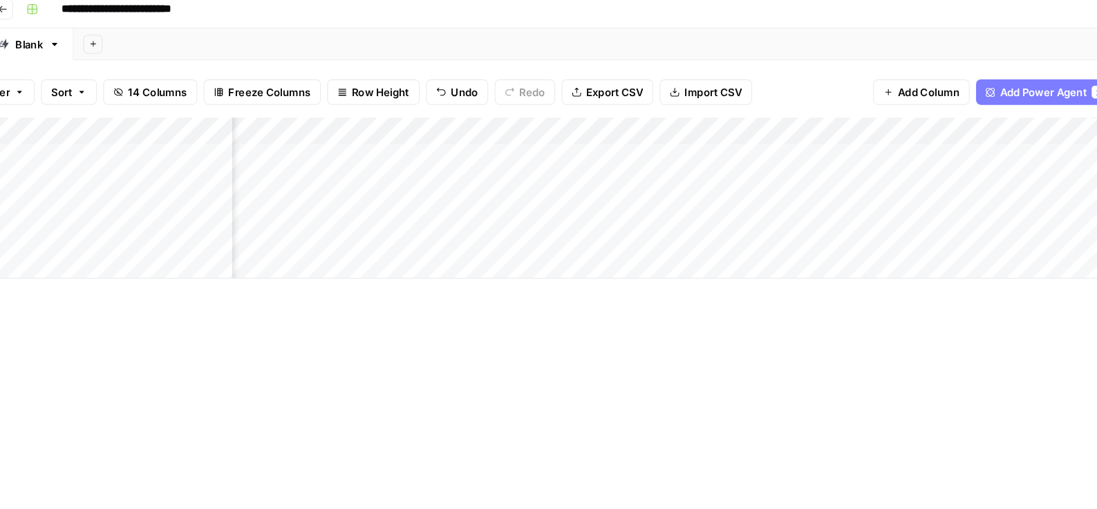
scroll to position [0, 254]
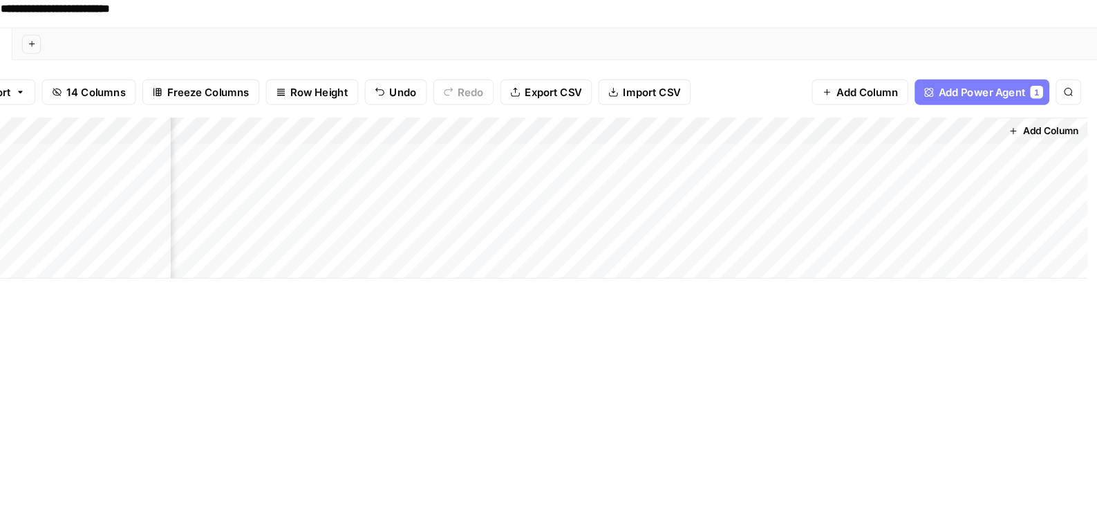
click at [1028, 78] on button "Add Power Agent 1" at bounding box center [989, 88] width 117 height 22
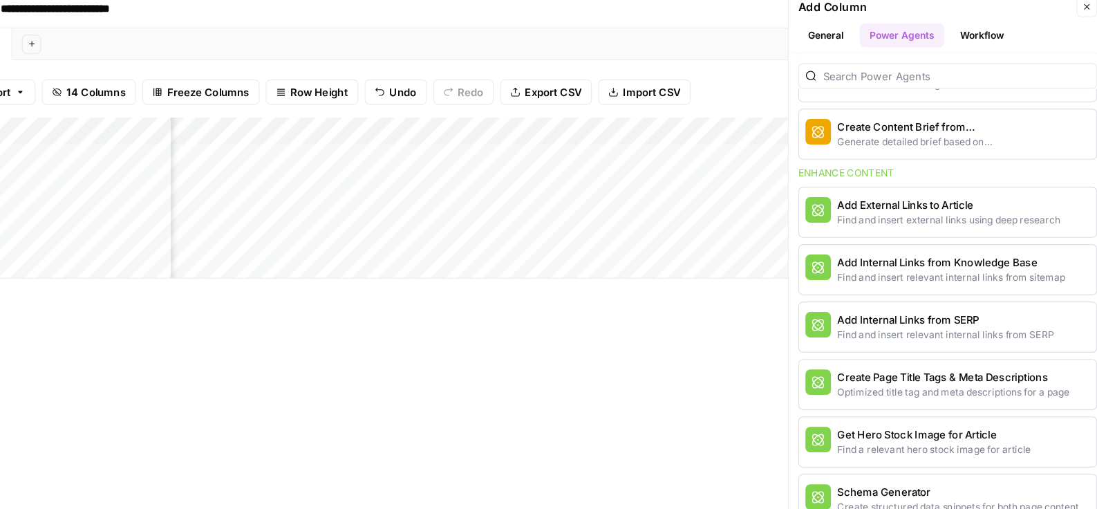
scroll to position [454, 0]
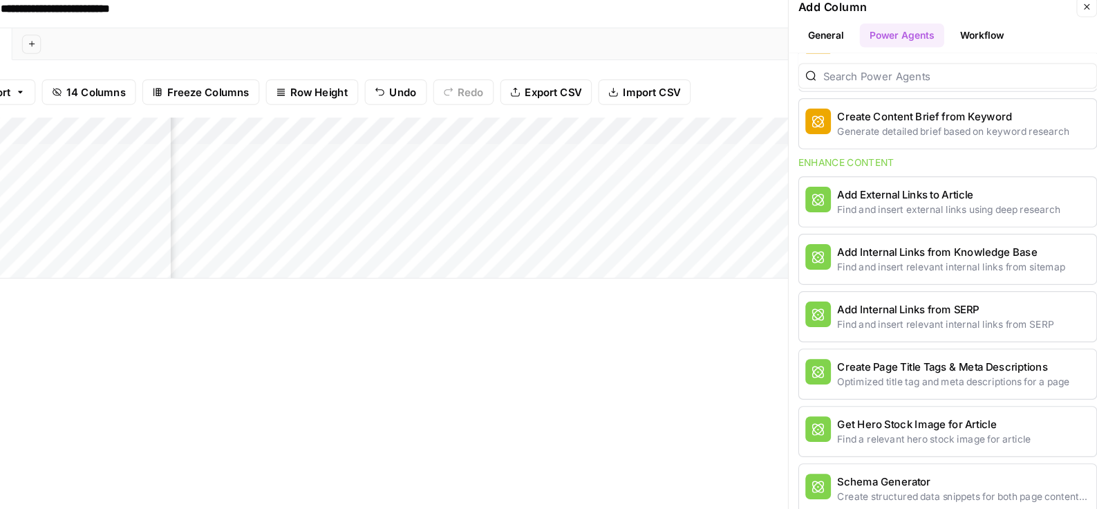
drag, startPoint x: 830, startPoint y: 149, endPoint x: 948, endPoint y: 149, distance: 118.2
click at [948, 149] on div "Enhance content" at bounding box center [959, 150] width 259 height 12
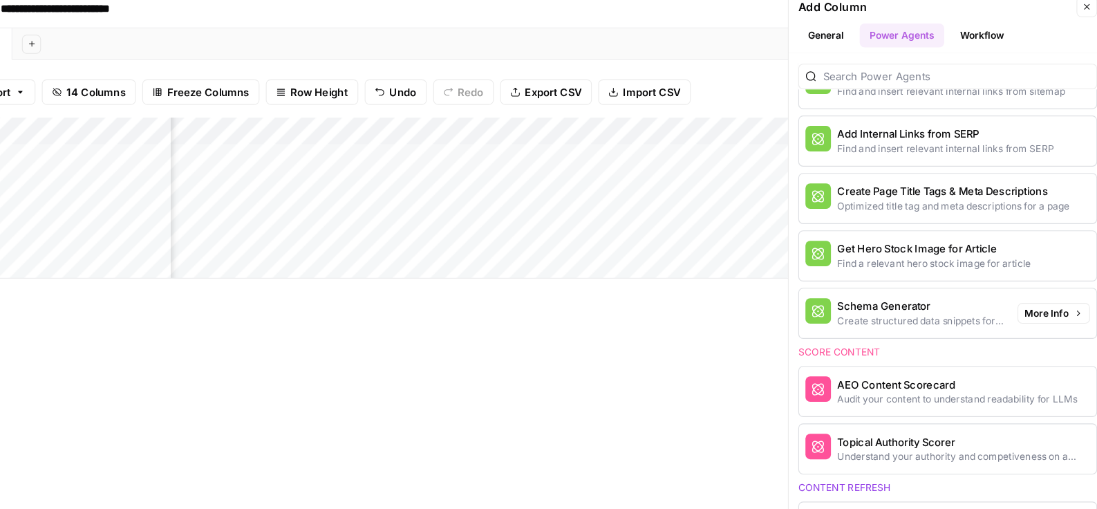
scroll to position [605, 0]
click at [1044, 17] on icon "button" at bounding box center [1080, 14] width 8 height 8
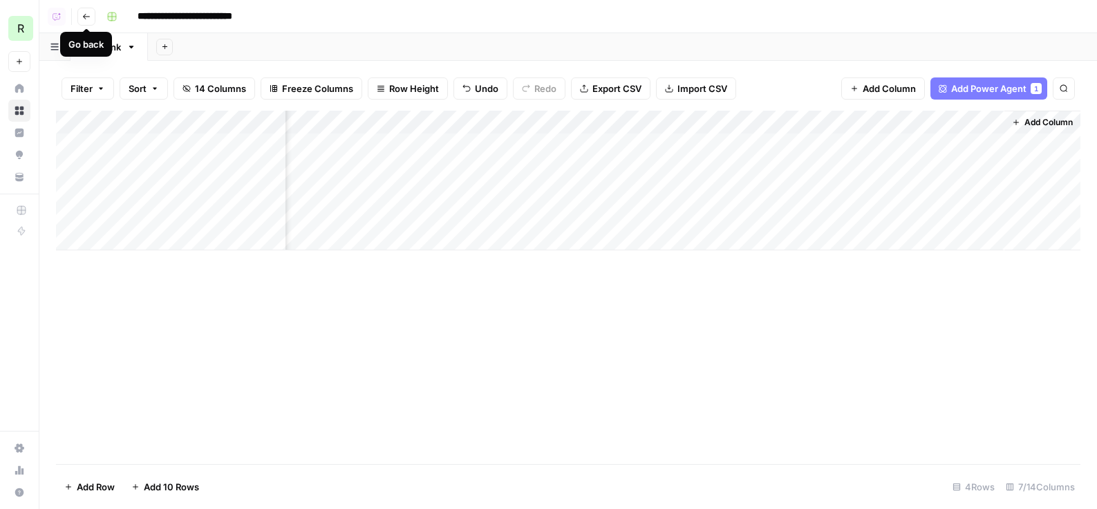
click at [88, 15] on icon "button" at bounding box center [86, 16] width 8 height 8
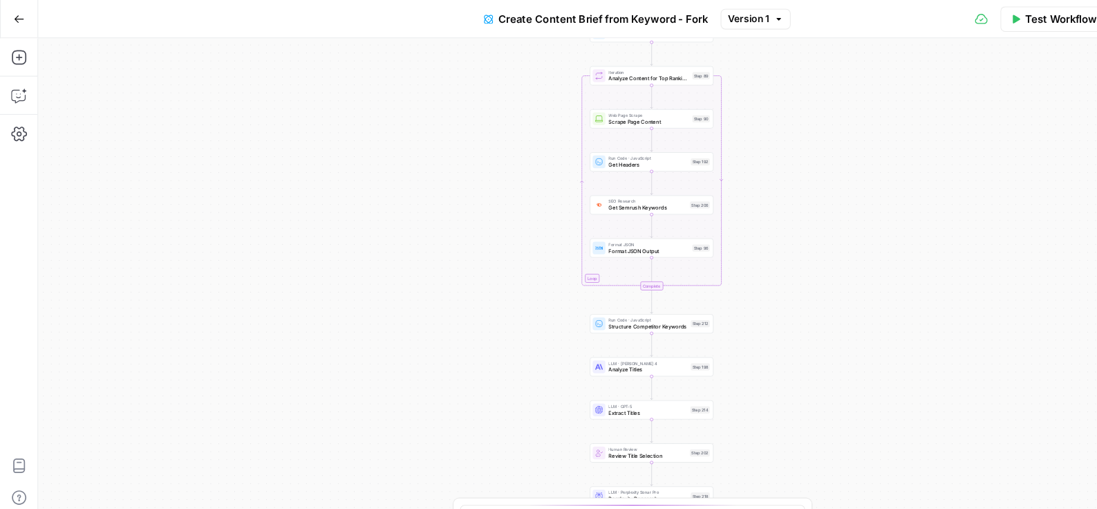
click at [22, 10] on button "Go Back" at bounding box center [16, 16] width 25 height 25
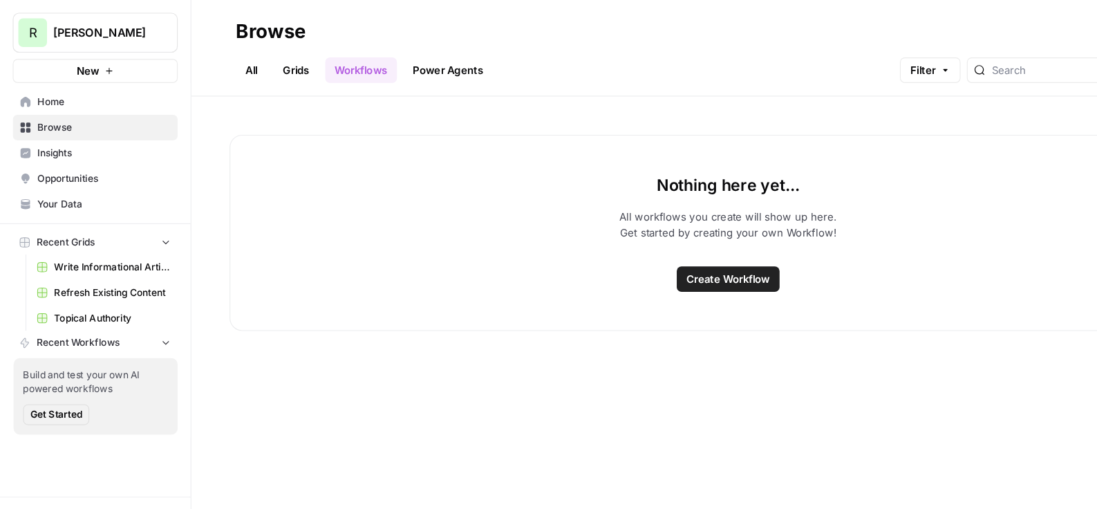
click at [265, 59] on link "Grids" at bounding box center [256, 61] width 39 height 22
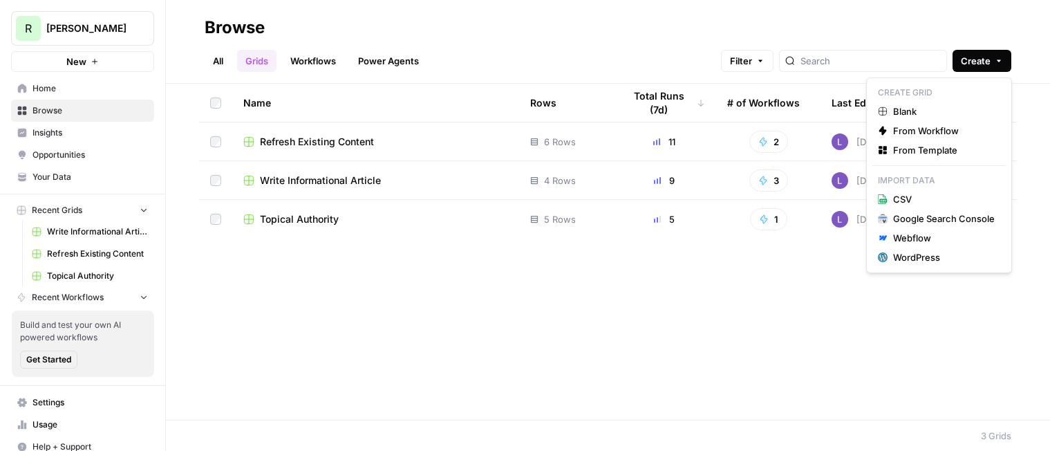
click at [973, 65] on span "Create" at bounding box center [976, 61] width 30 height 14
click at [910, 153] on span "From Template" at bounding box center [944, 150] width 102 height 14
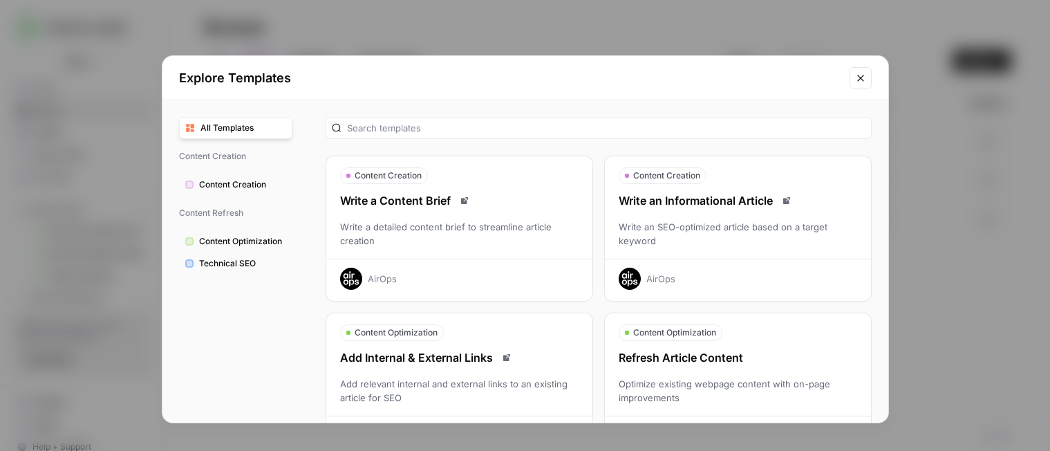
click at [768, 361] on div "Refresh Article Content" at bounding box center [738, 357] width 266 height 17
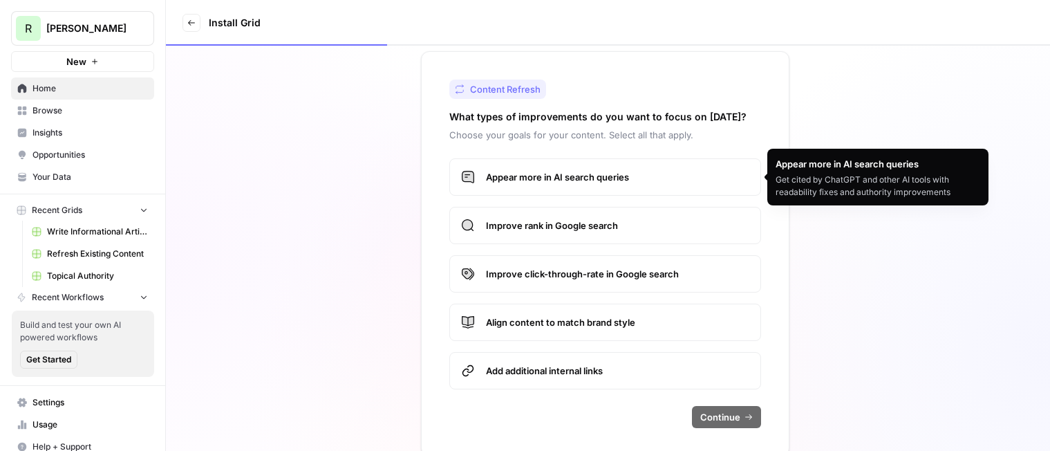
click at [523, 187] on label "Appear more in AI search queries" at bounding box center [605, 176] width 312 height 37
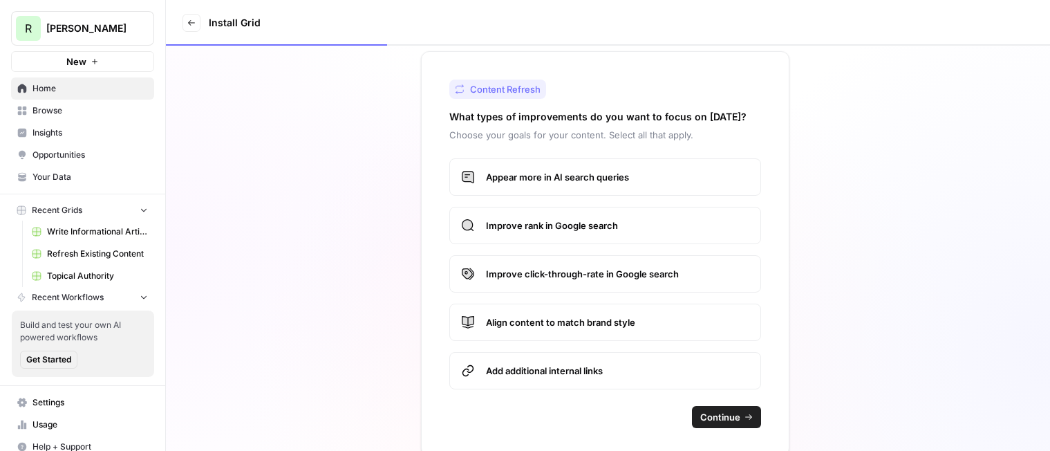
scroll to position [11, 0]
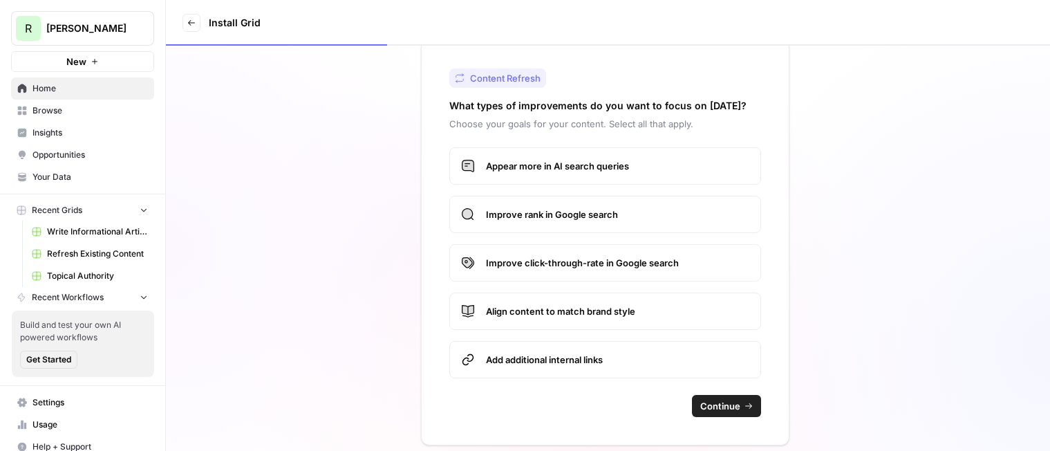
click at [713, 402] on span "Continue" at bounding box center [720, 406] width 40 height 14
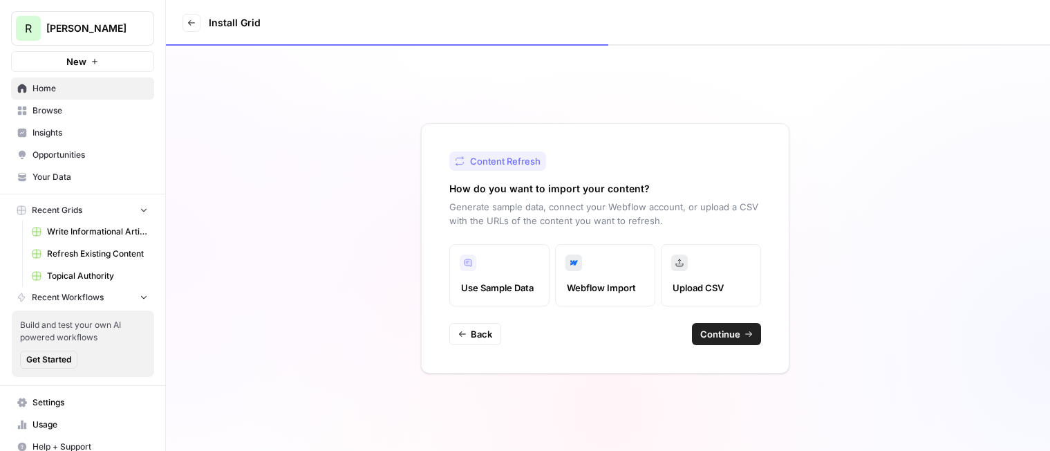
click at [716, 336] on span "Continue" at bounding box center [720, 334] width 40 height 14
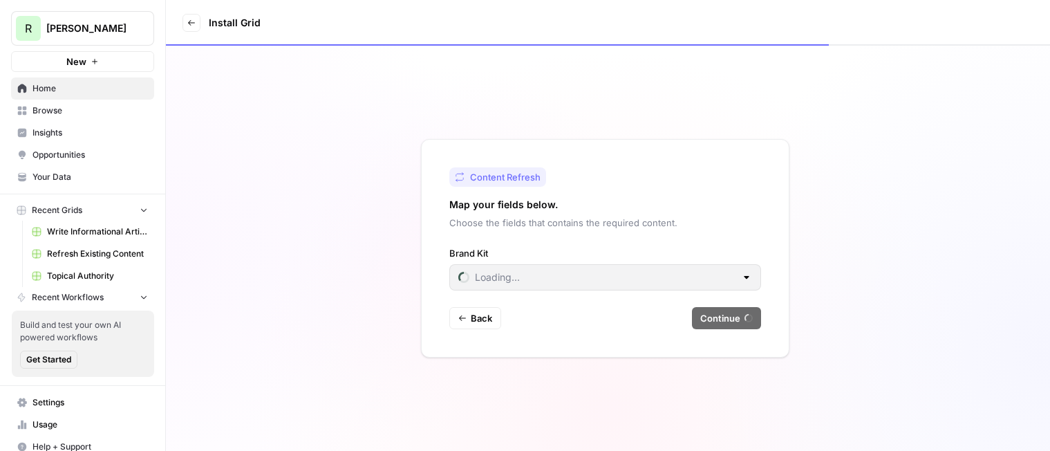
type input "RASK"
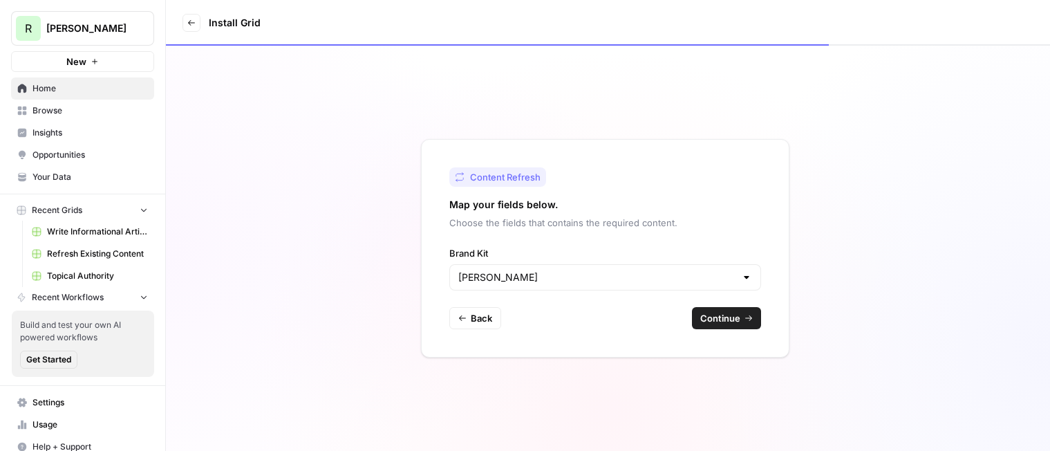
click at [718, 316] on span "Continue" at bounding box center [720, 318] width 40 height 14
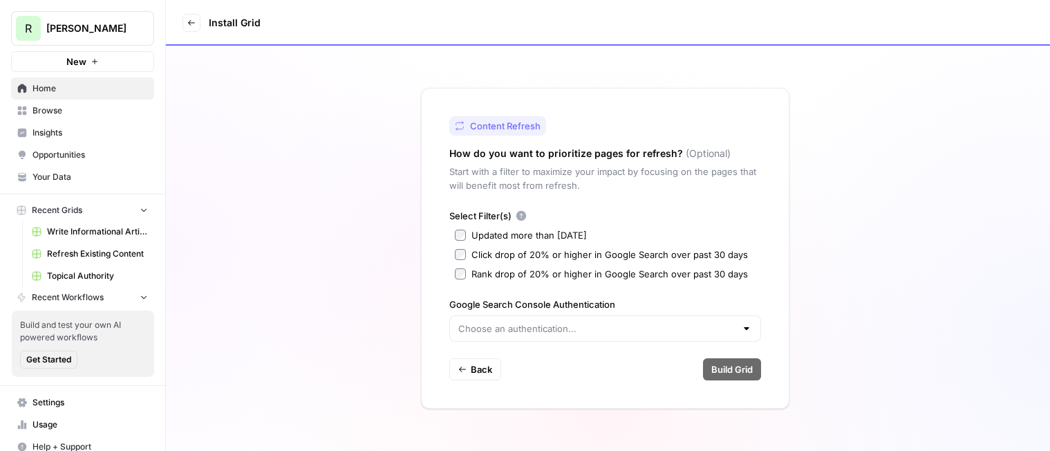
click at [546, 336] on div at bounding box center [605, 328] width 312 height 26
click at [533, 333] on input "Google Search Console Authentication" at bounding box center [596, 328] width 277 height 14
click at [519, 261] on div "Click drop of 20% or higher in Google Search over past 30 days" at bounding box center [609, 254] width 277 height 14
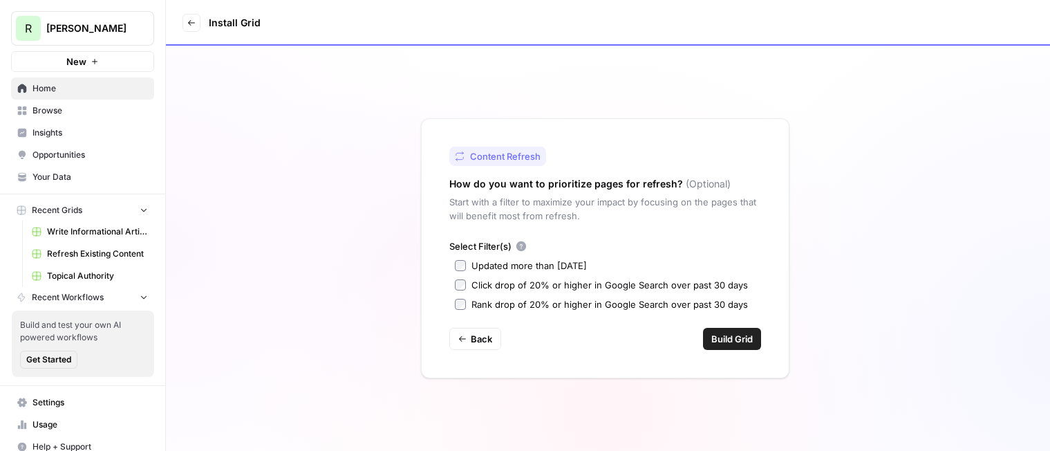
click at [471, 266] on div "Updated more than 90 days ago" at bounding box center [528, 266] width 115 height 14
click at [193, 26] on icon at bounding box center [191, 23] width 8 height 8
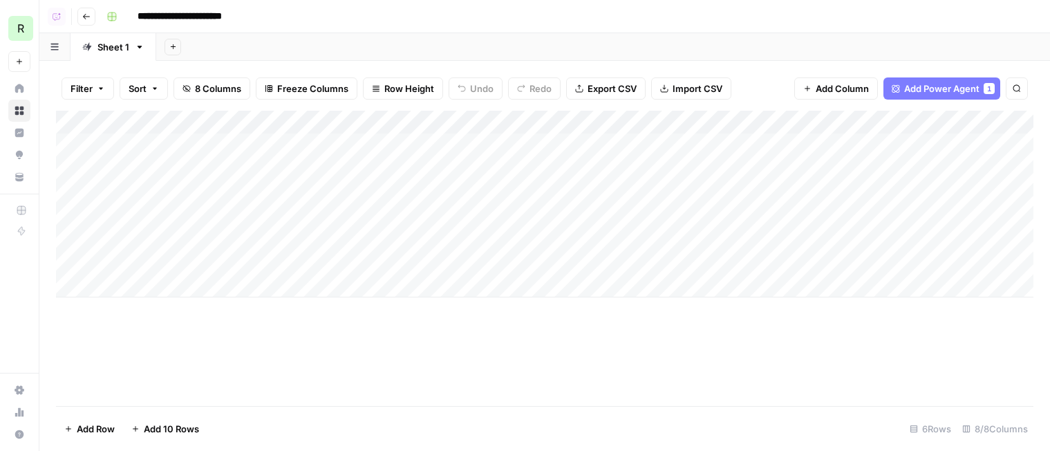
click at [543, 142] on div "Add Column" at bounding box center [545, 204] width 978 height 187
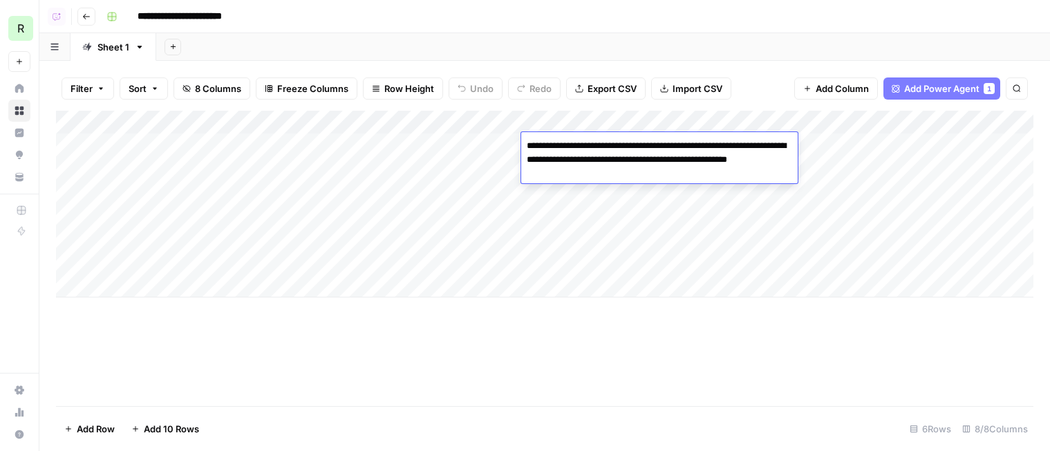
click at [745, 75] on div "Filter Sort 8 Columns Freeze Columns Row Height Undo Redo Export CSV Import CSV…" at bounding box center [545, 88] width 978 height 44
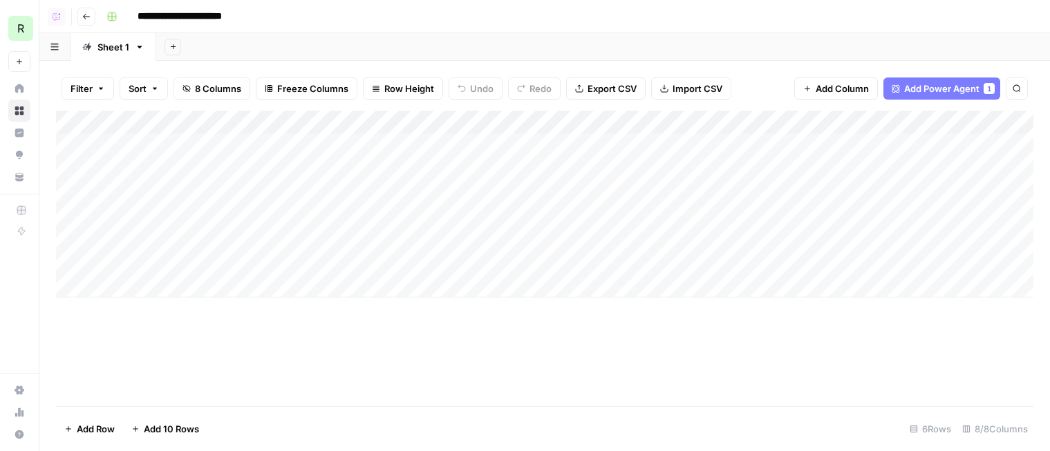
click at [756, 144] on div "Add Column" at bounding box center [545, 204] width 978 height 187
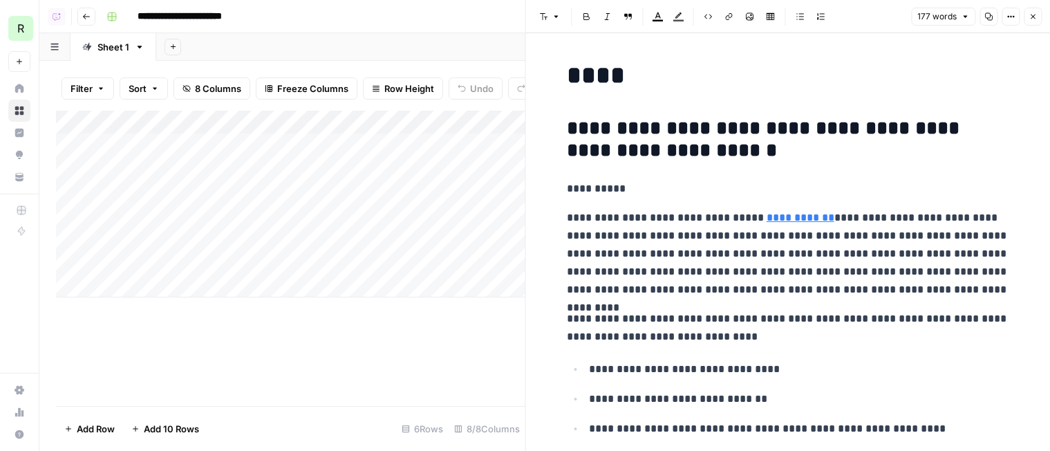
click at [1029, 16] on icon "button" at bounding box center [1033, 16] width 8 height 8
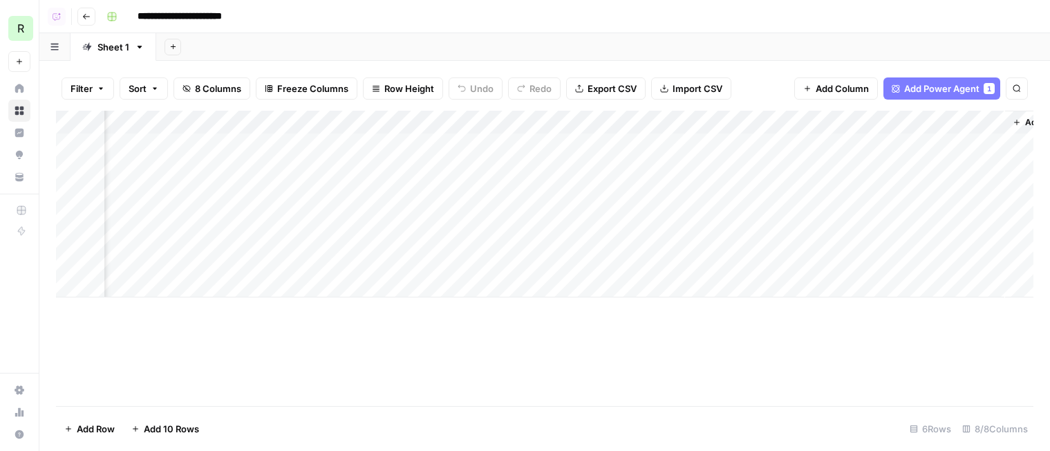
scroll to position [0, 277]
click at [942, 144] on div "Add Column" at bounding box center [545, 204] width 978 height 187
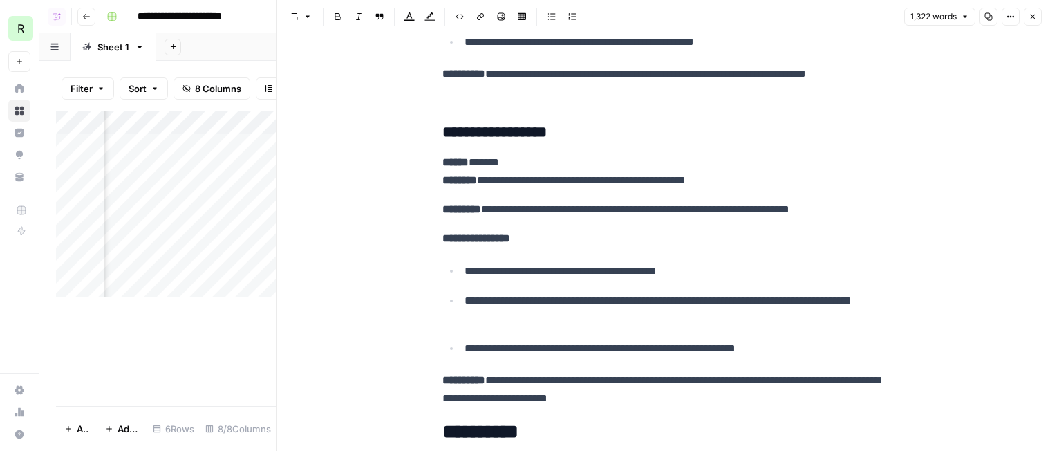
scroll to position [4313, 0]
click at [1029, 15] on icon "button" at bounding box center [1033, 16] width 8 height 8
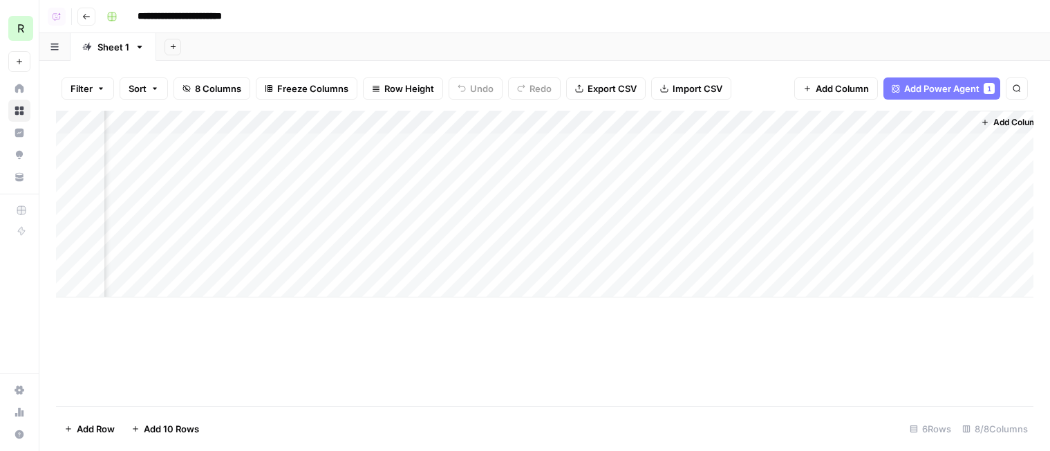
scroll to position [0, 277]
click at [949, 143] on div "Add Column" at bounding box center [545, 204] width 978 height 187
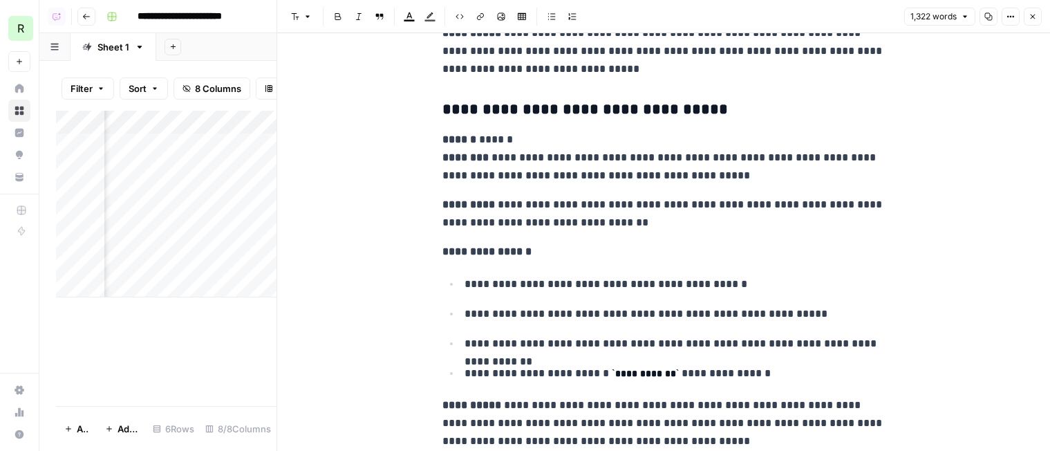
scroll to position [3464, 0]
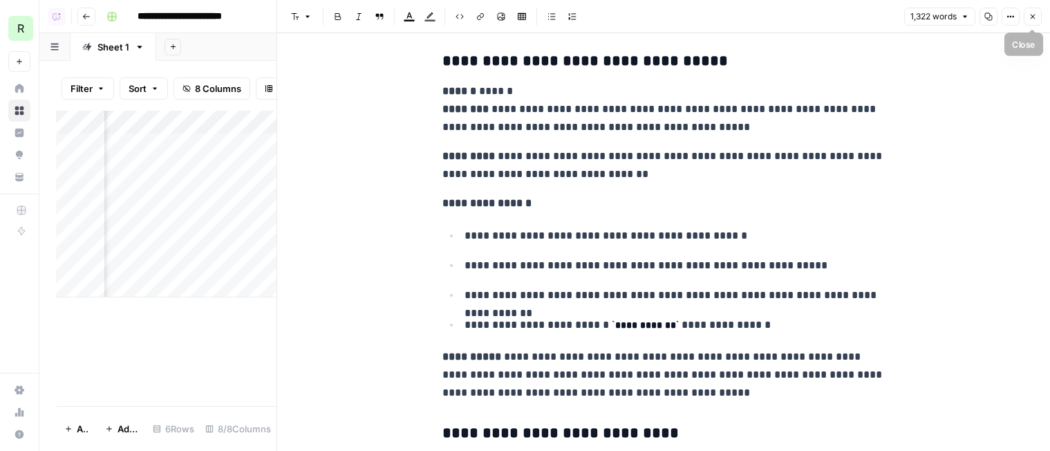
click at [1029, 17] on icon "button" at bounding box center [1033, 16] width 8 height 8
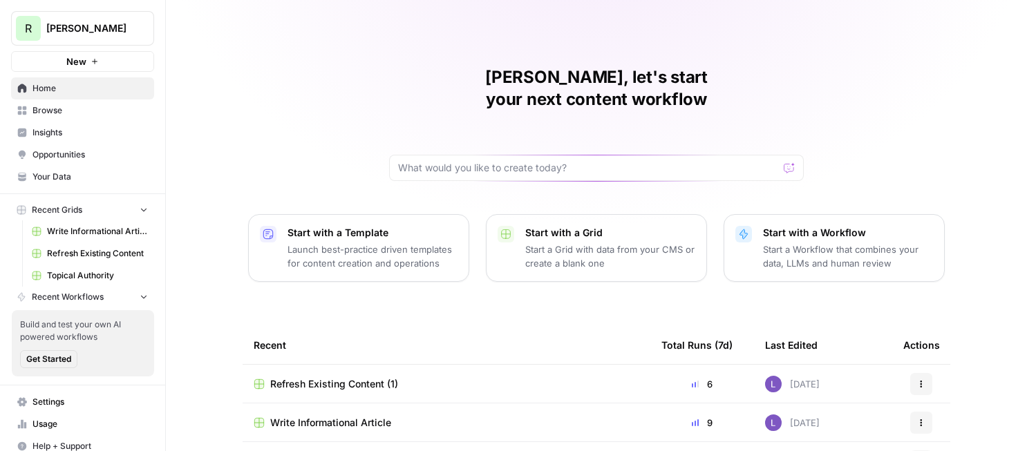
click at [70, 89] on span "Home" at bounding box center [89, 88] width 115 height 12
click at [77, 109] on span "Browse" at bounding box center [89, 110] width 115 height 12
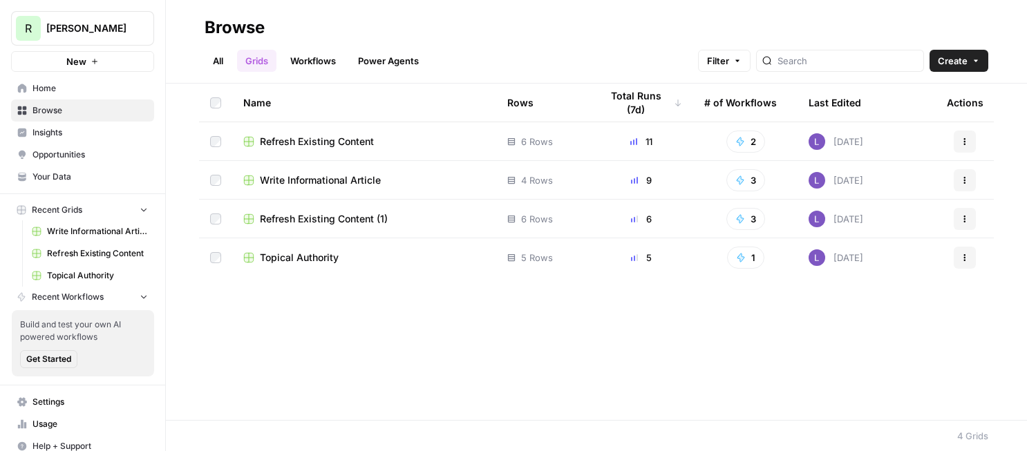
click at [123, 11] on button "R RASK" at bounding box center [82, 28] width 143 height 35
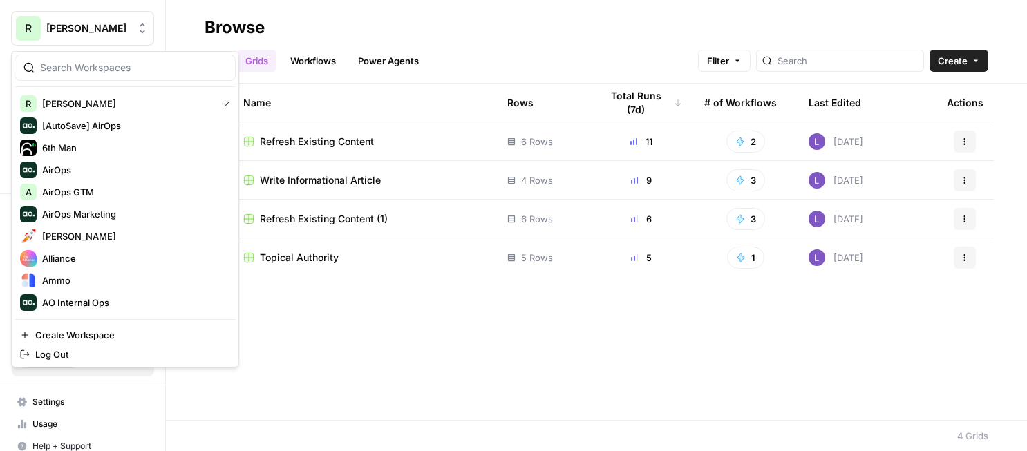
click at [120, 68] on input "search" at bounding box center [133, 68] width 187 height 14
type input "lily"
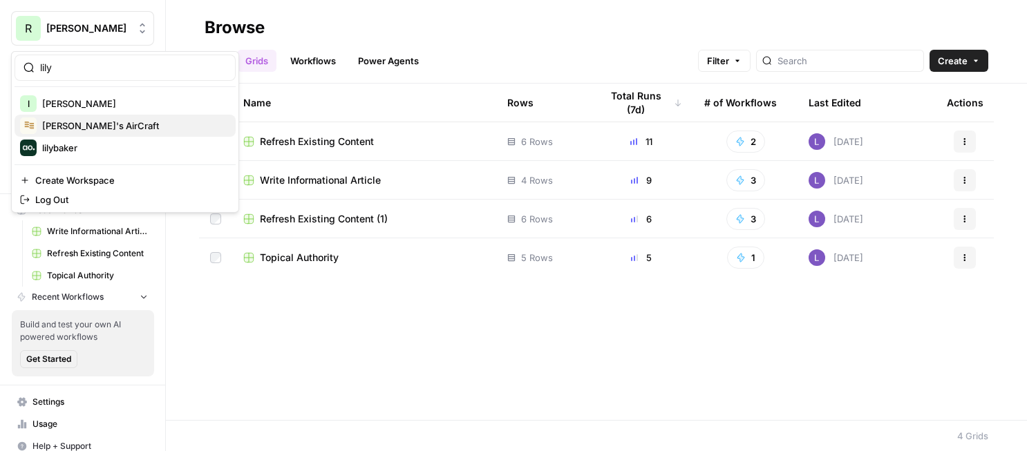
click at [77, 122] on span "[PERSON_NAME]'s AirCraft" at bounding box center [133, 126] width 183 height 14
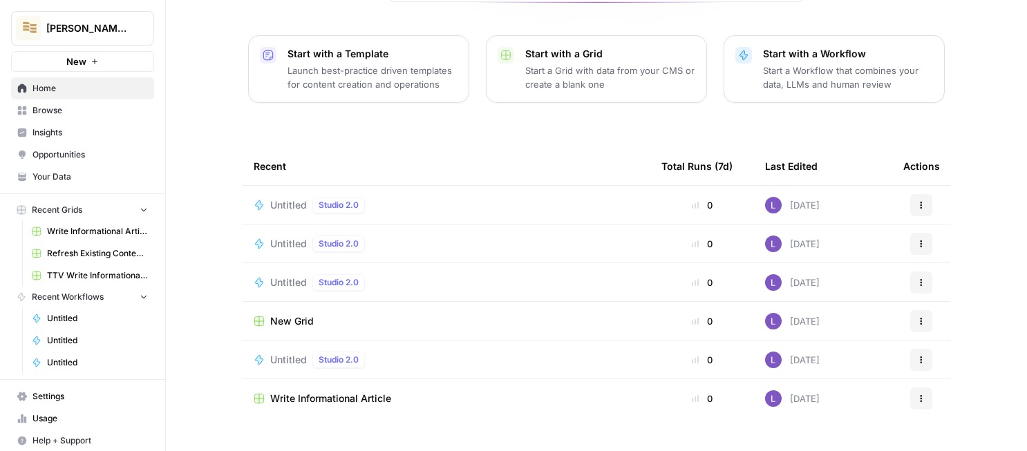
scroll to position [185, 0]
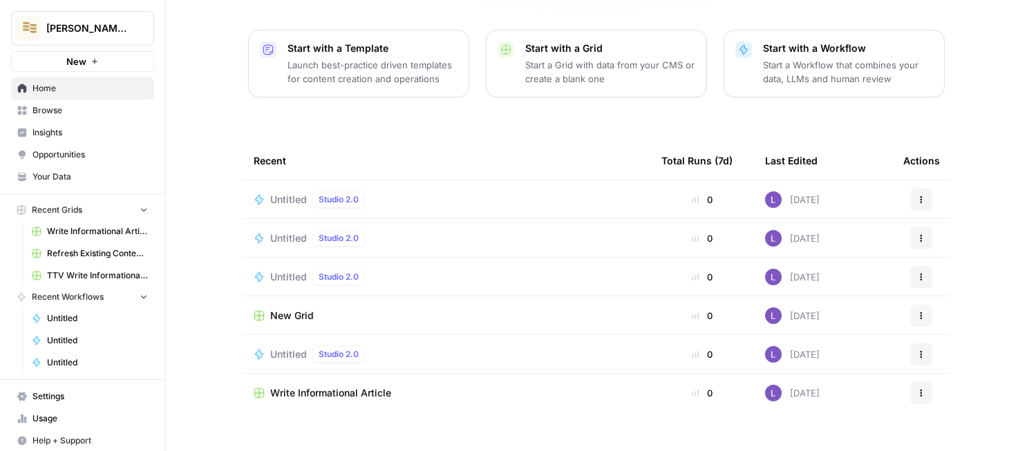
click at [77, 123] on link "Insights" at bounding box center [82, 133] width 143 height 22
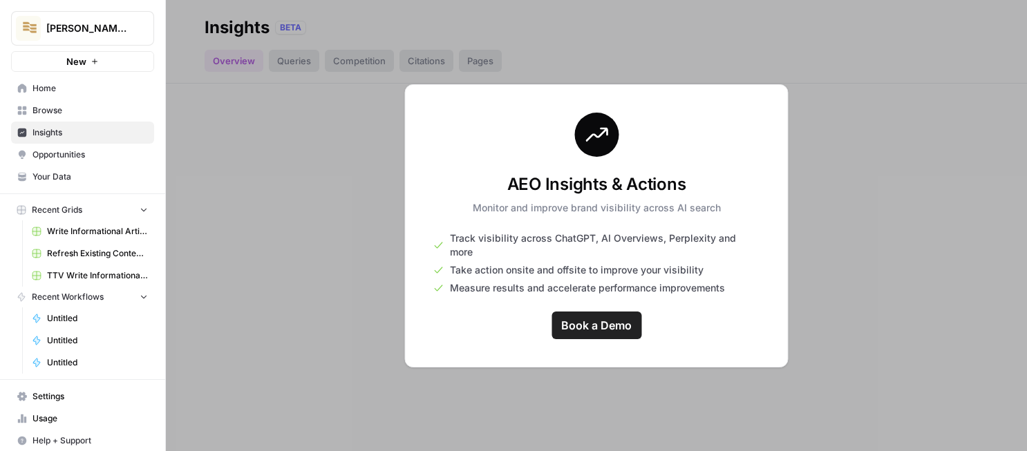
click at [77, 113] on span "Browse" at bounding box center [89, 110] width 115 height 12
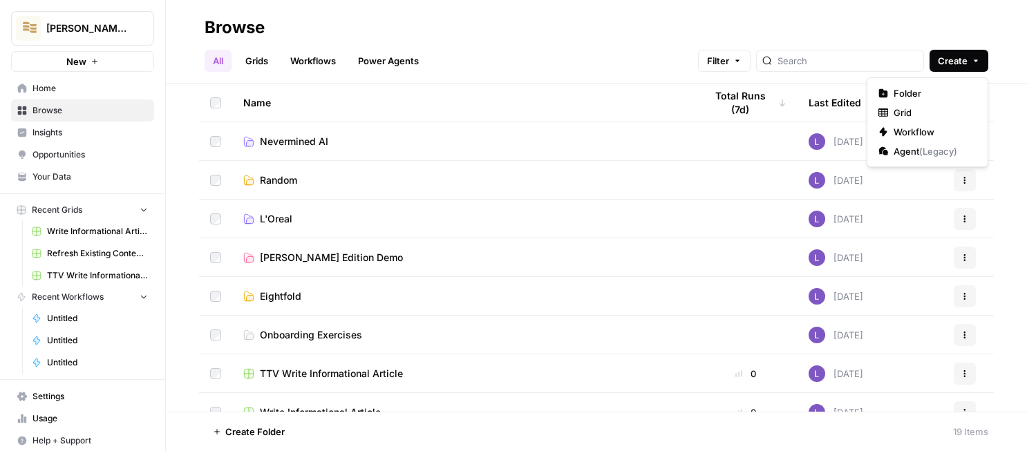
click at [983, 60] on button "Create" at bounding box center [959, 61] width 59 height 22
click at [911, 113] on span "Grid" at bounding box center [932, 113] width 77 height 14
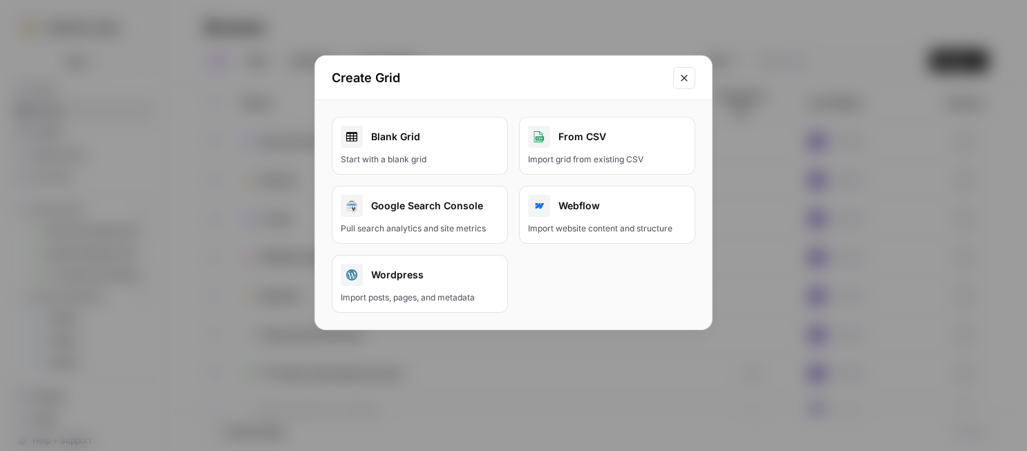
click at [447, 136] on div "Blank Grid" at bounding box center [420, 137] width 158 height 22
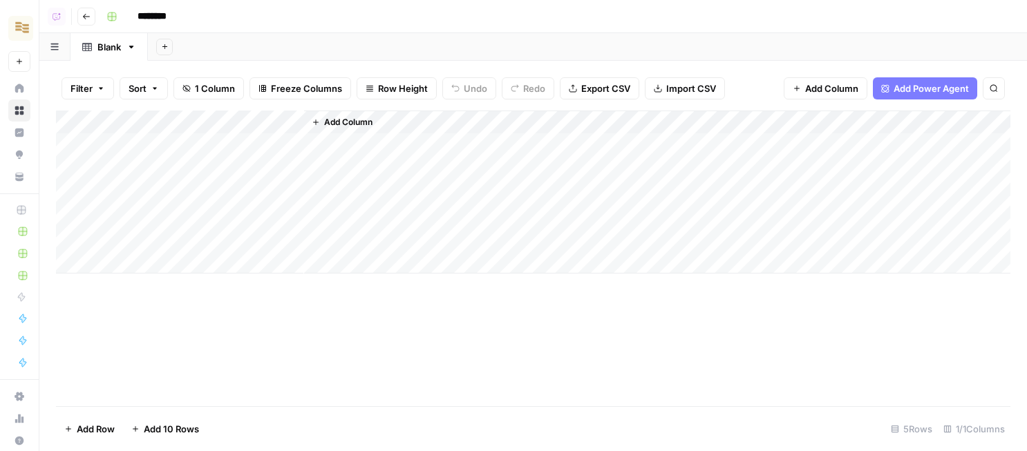
click at [955, 100] on div "Filter Sort 1 Column Freeze Columns Row Height Undo Redo Export CSV Import CSV …" at bounding box center [533, 88] width 955 height 44
click at [942, 92] on span "Add Power Agent" at bounding box center [931, 89] width 75 height 14
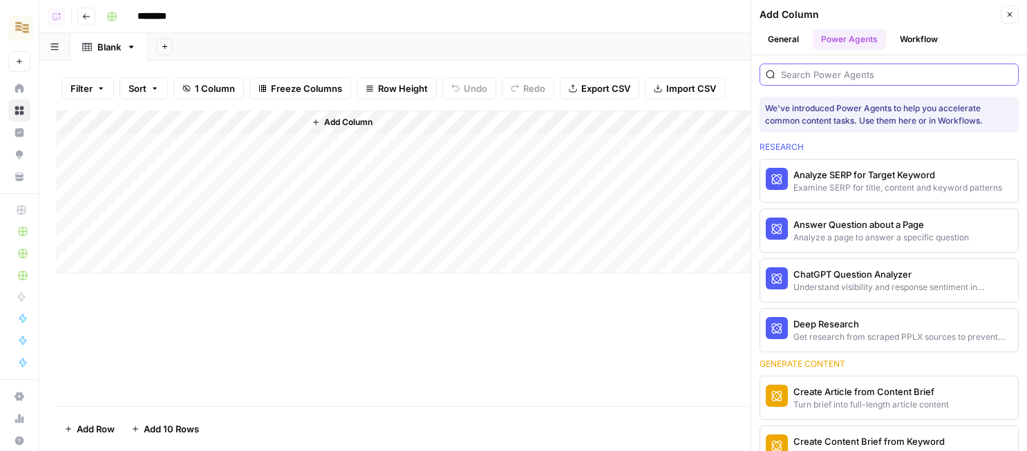
click at [788, 72] on input "search" at bounding box center [897, 75] width 232 height 14
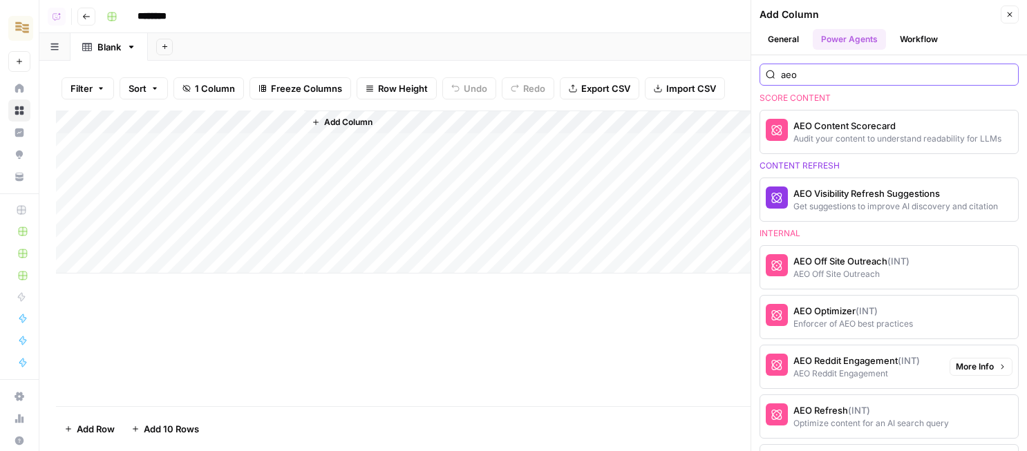
scroll to position [69, 0]
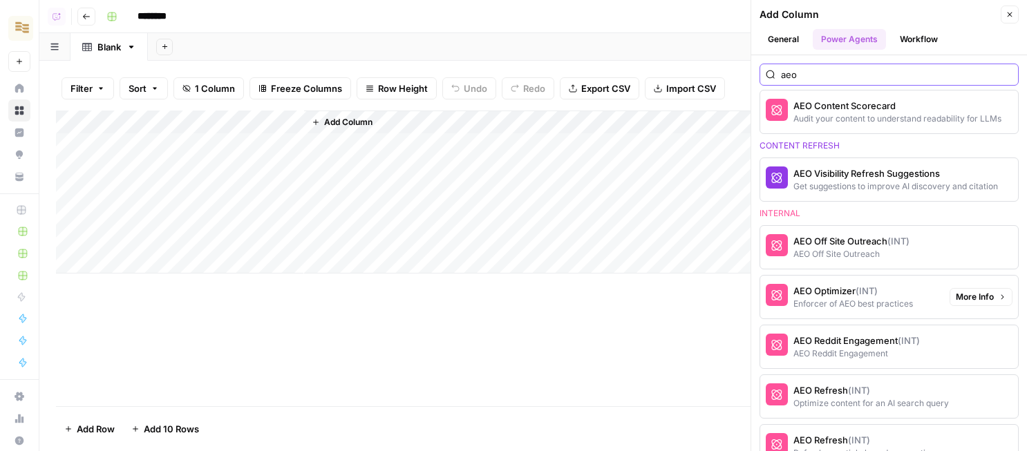
type input "aeo"
click at [861, 312] on button "AEO Optimizer (INT) Enforcer of AEO best practices" at bounding box center [852, 297] width 184 height 43
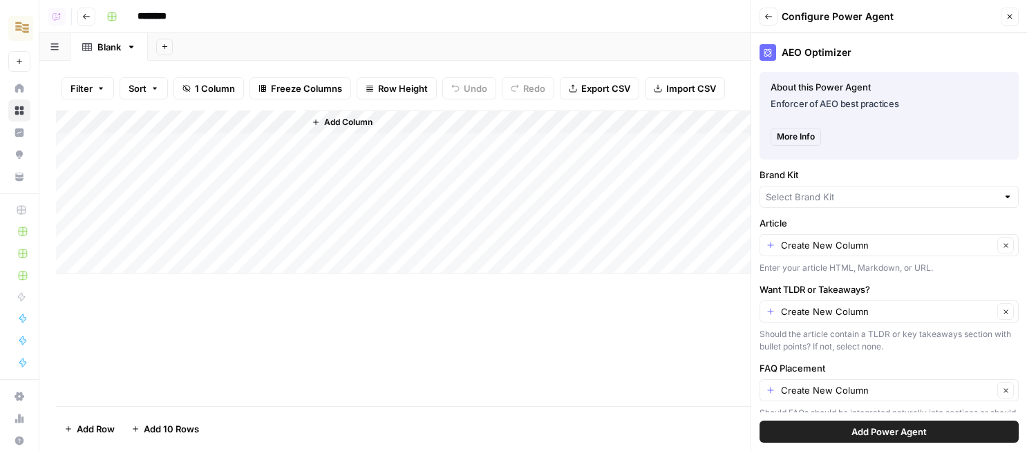
scroll to position [40, 0]
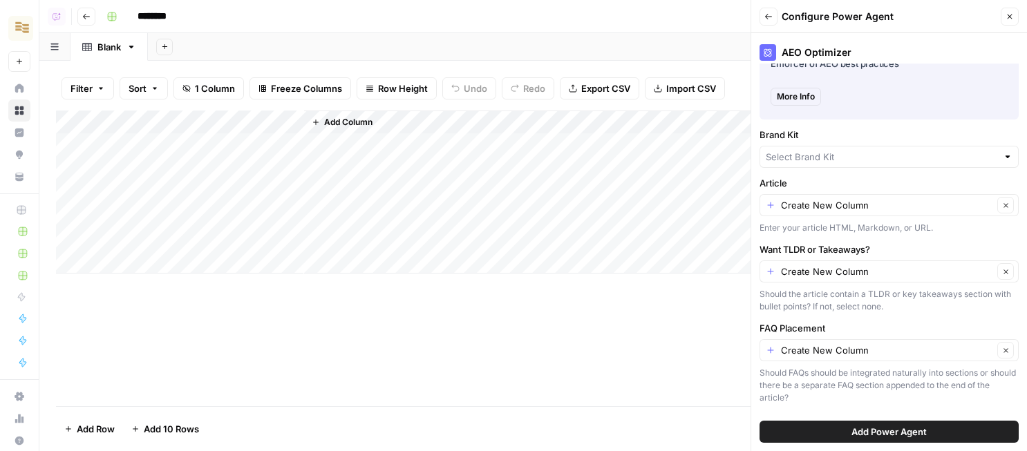
click at [765, 8] on button "Back" at bounding box center [769, 17] width 18 height 18
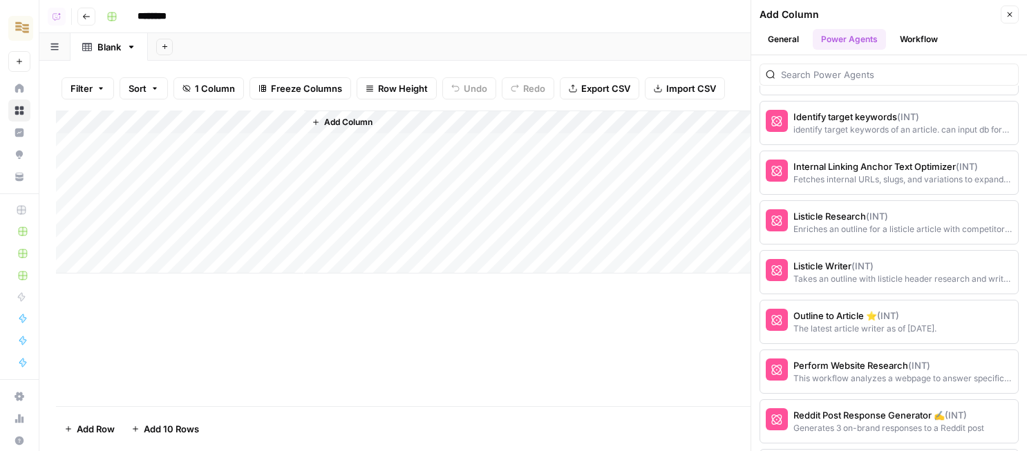
scroll to position [2331, 0]
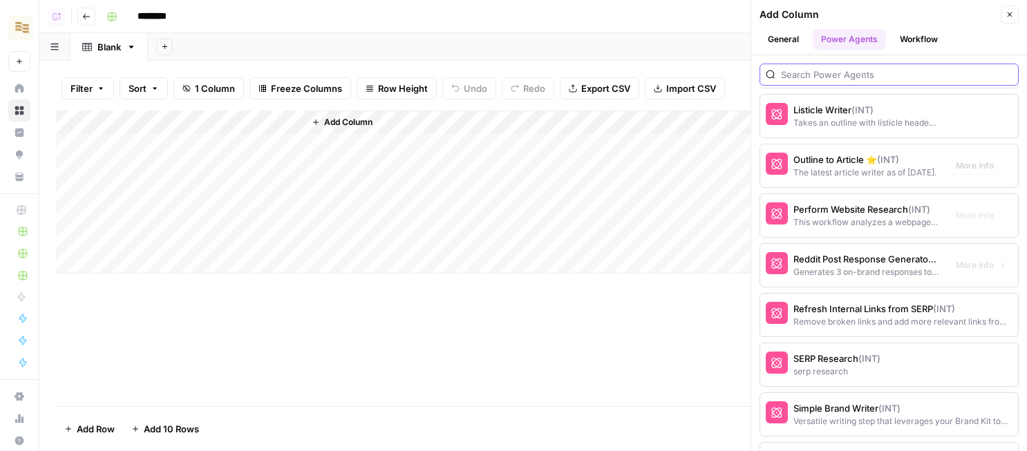
click at [848, 71] on input "search" at bounding box center [897, 75] width 232 height 14
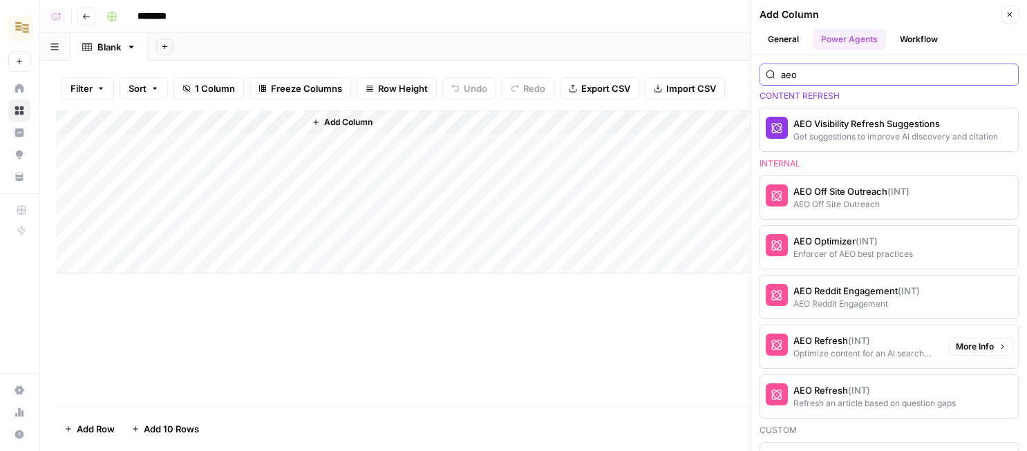
scroll to position [117, 0]
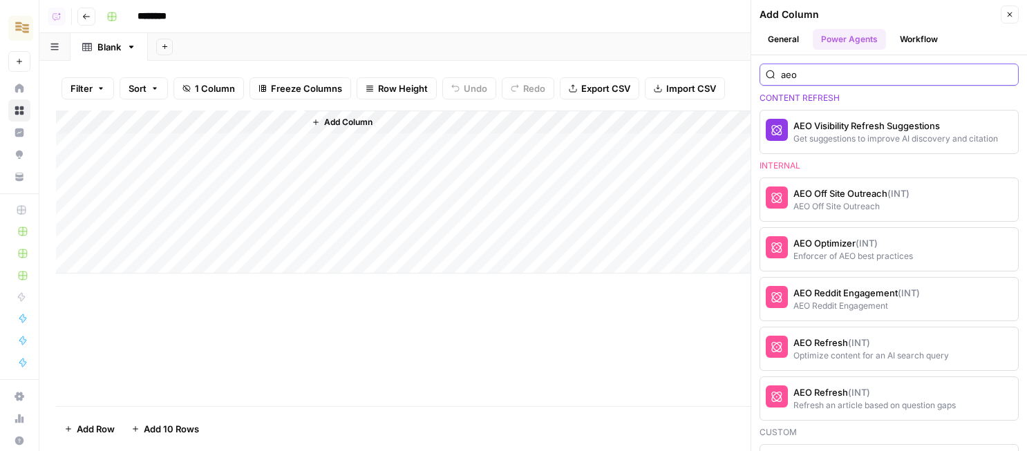
type input "aeo"
click at [18, 15] on button "[PERSON_NAME]'s AirCraft" at bounding box center [19, 28] width 22 height 35
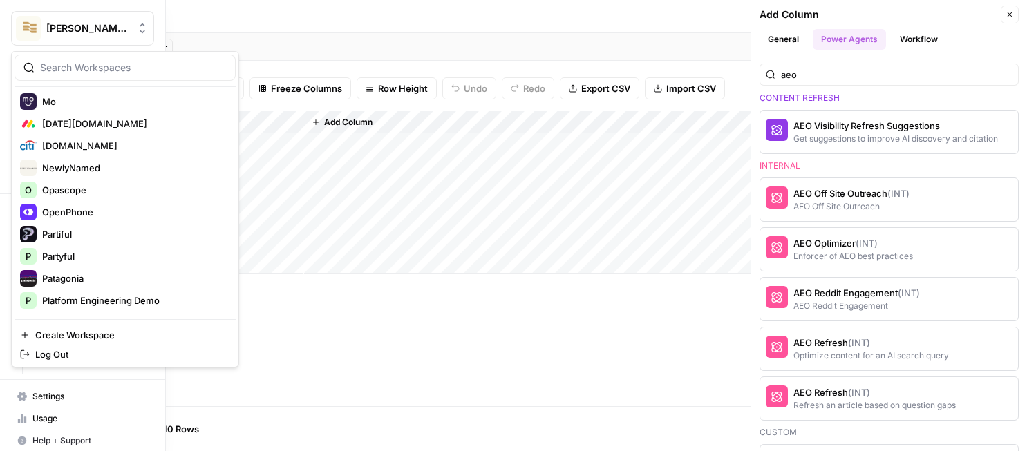
scroll to position [1223, 0]
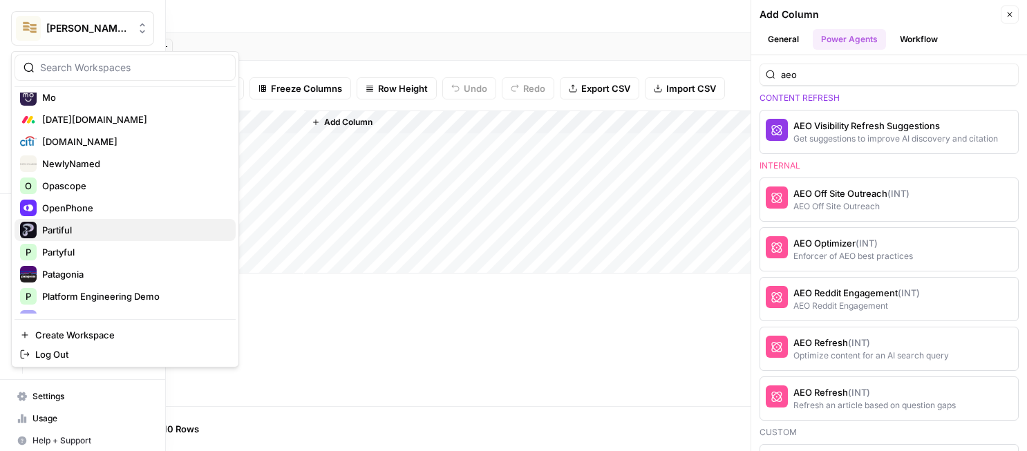
click at [83, 239] on button "Partiful" at bounding box center [125, 230] width 221 height 22
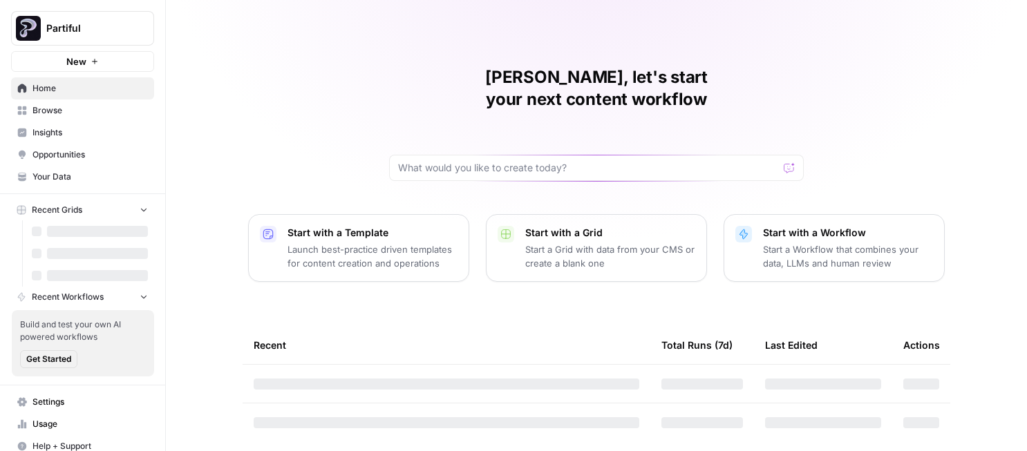
scroll to position [12, 0]
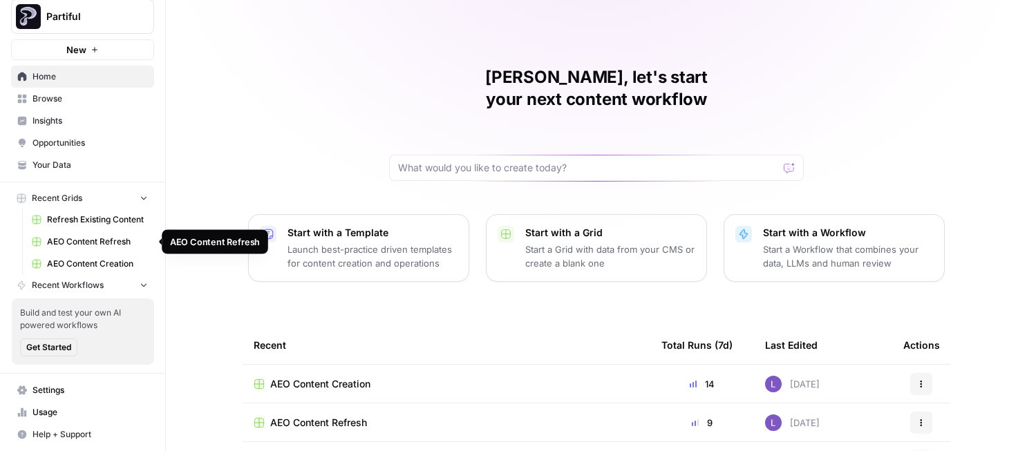
click at [89, 241] on span "AEO Content Refresh" at bounding box center [97, 242] width 101 height 12
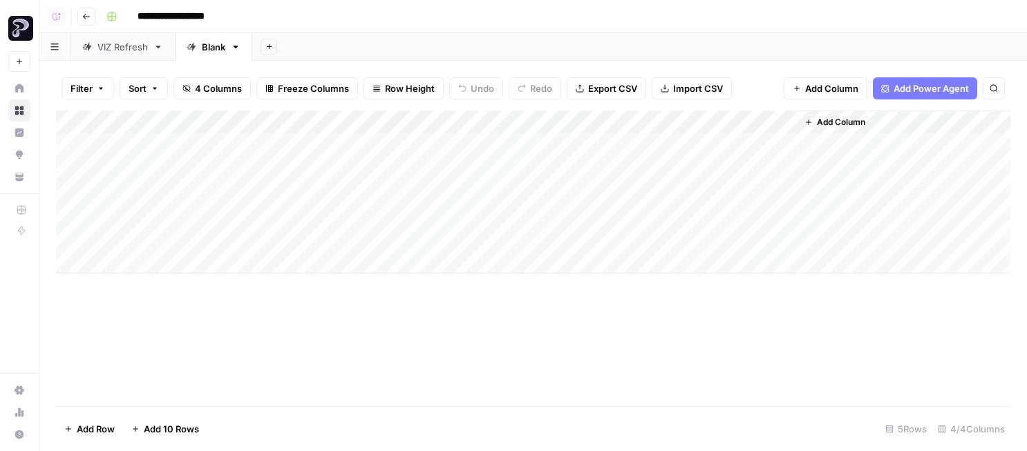
click at [583, 117] on div "Add Column" at bounding box center [533, 192] width 955 height 163
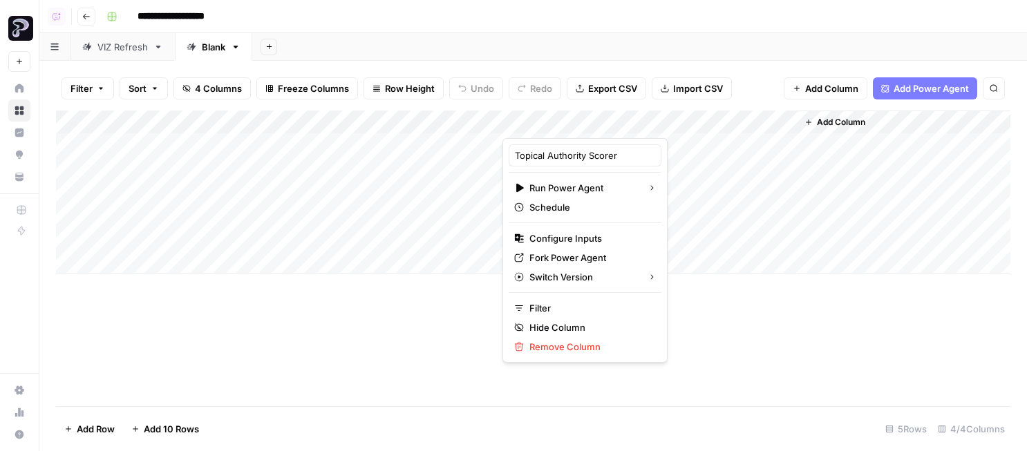
click at [113, 45] on div "VIZ Refresh" at bounding box center [122, 47] width 50 height 14
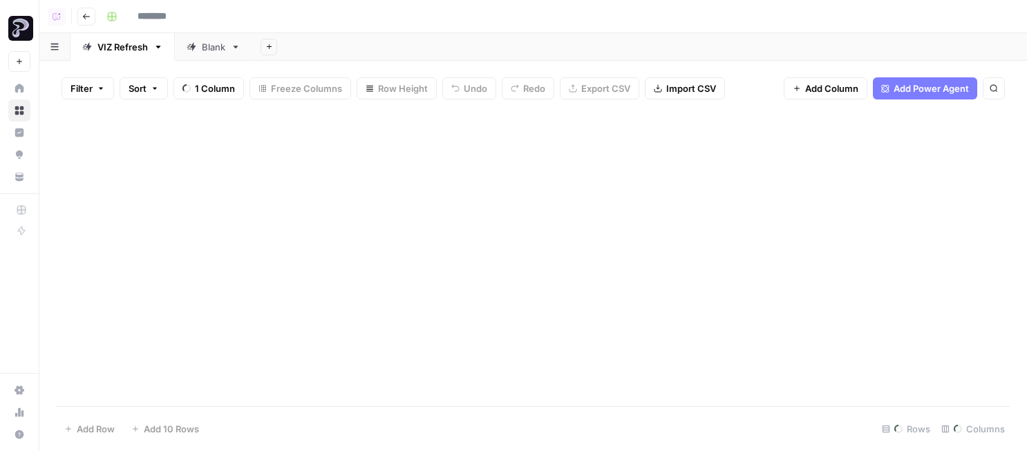
type input "**********"
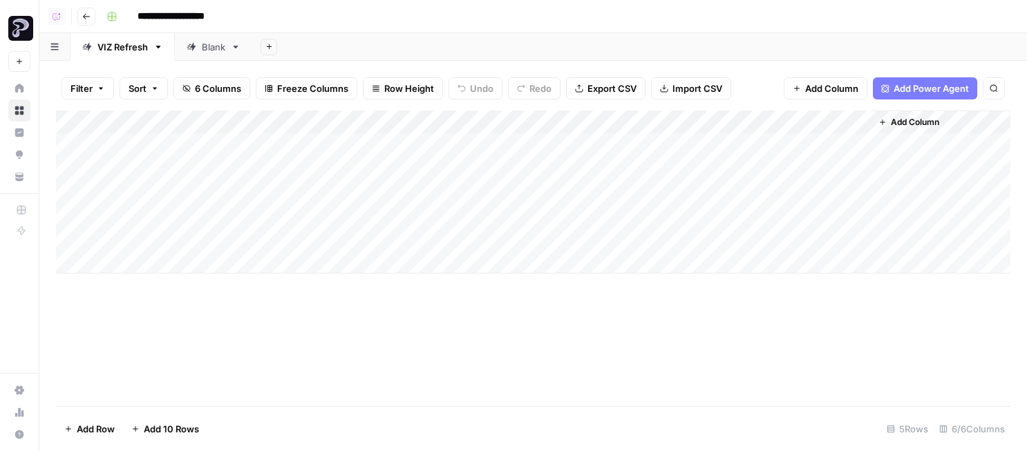
click at [699, 144] on div "Add Column" at bounding box center [533, 192] width 955 height 163
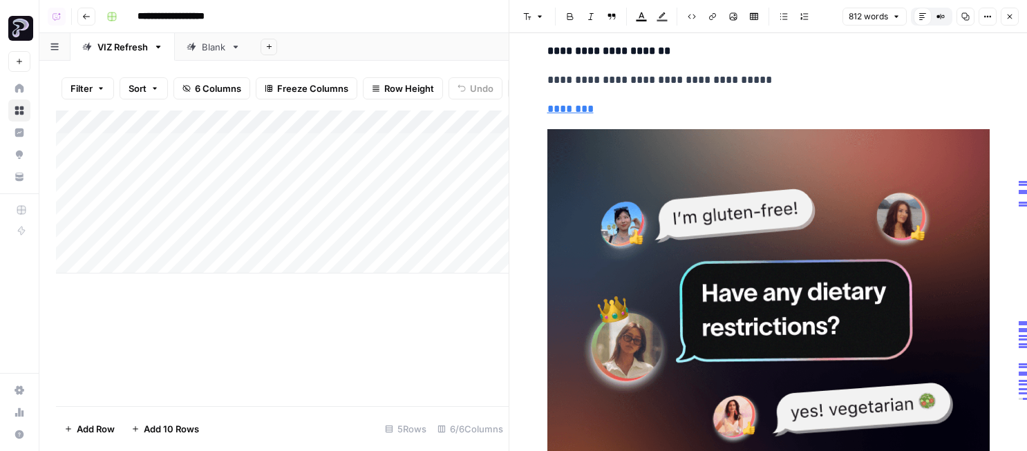
scroll to position [3654, 0]
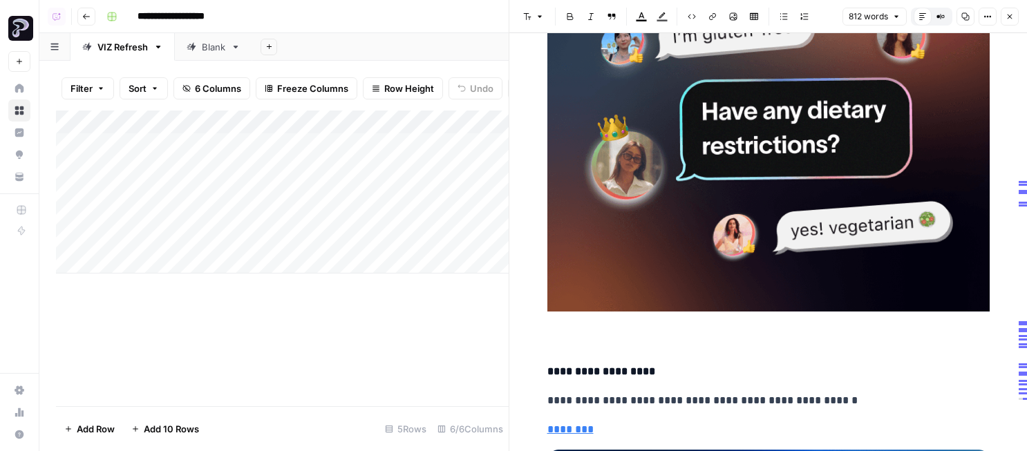
click at [1017, 10] on button "Close" at bounding box center [1010, 17] width 18 height 18
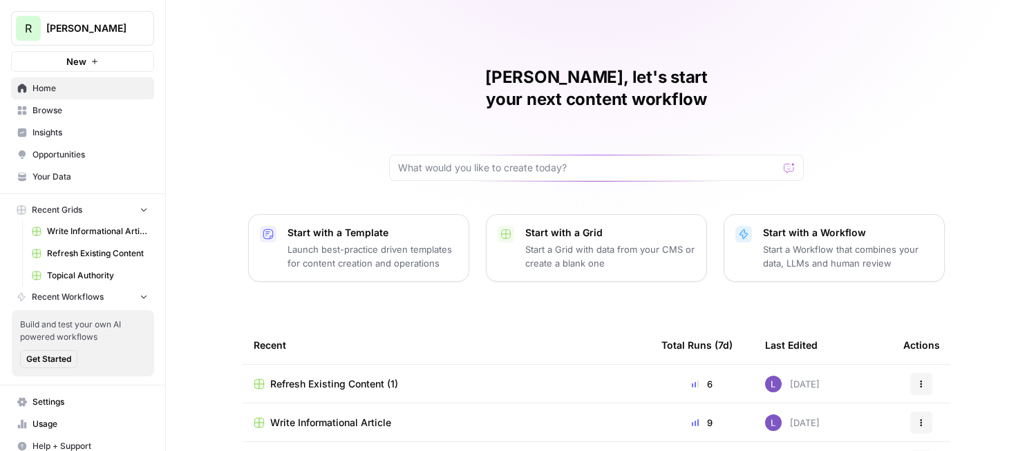
scroll to position [64, 0]
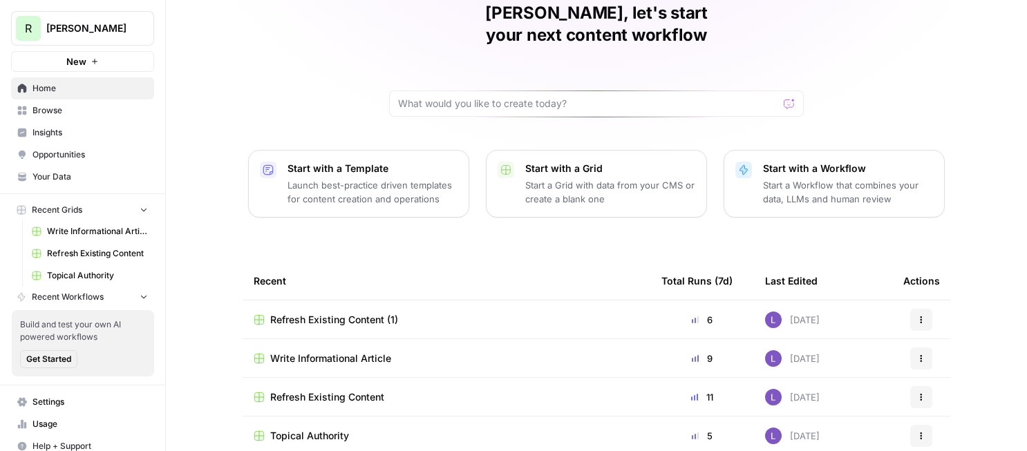
click at [324, 313] on span "Refresh Existing Content (1)" at bounding box center [334, 320] width 128 height 14
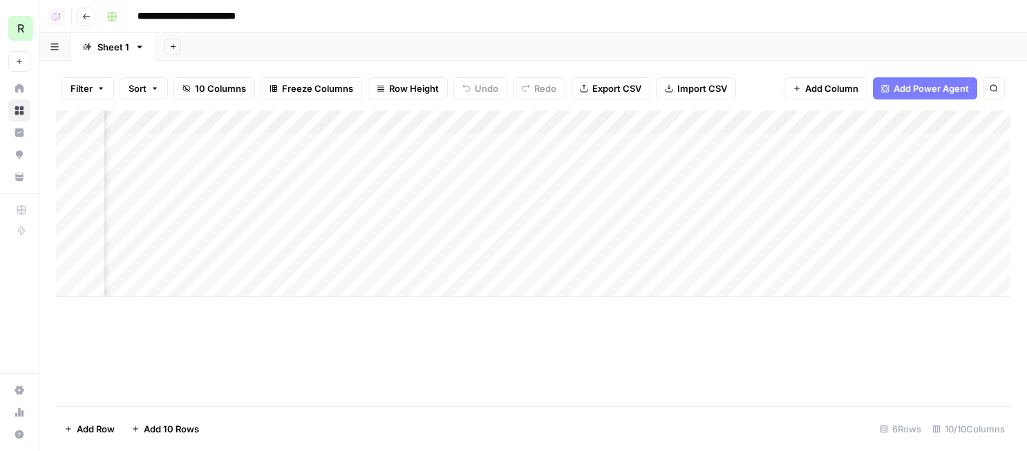
click at [924, 78] on button "Add Power Agent" at bounding box center [925, 88] width 104 height 22
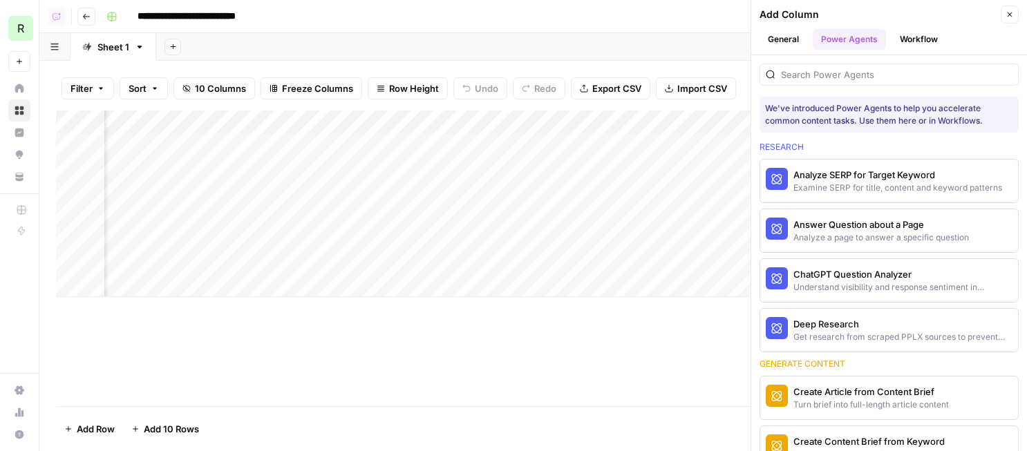
click at [1018, 15] on button "Close" at bounding box center [1010, 15] width 18 height 18
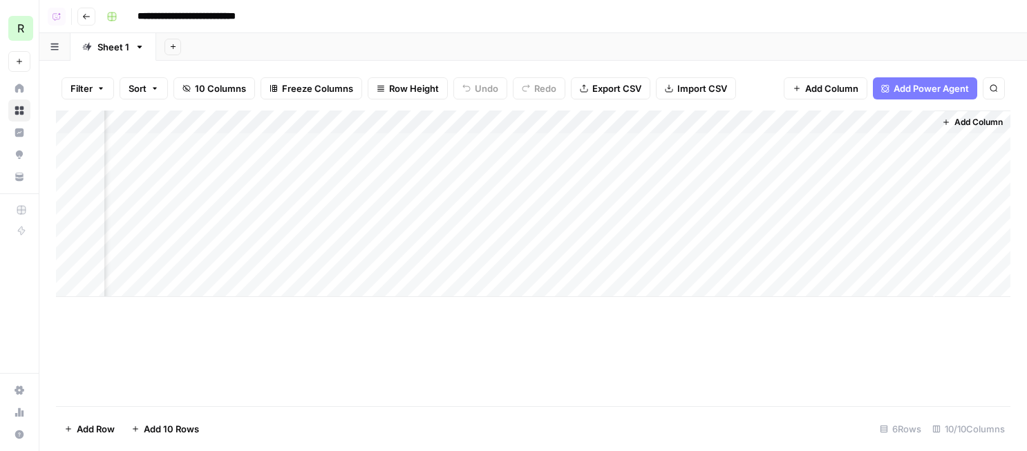
click at [86, 12] on icon "button" at bounding box center [86, 16] width 8 height 8
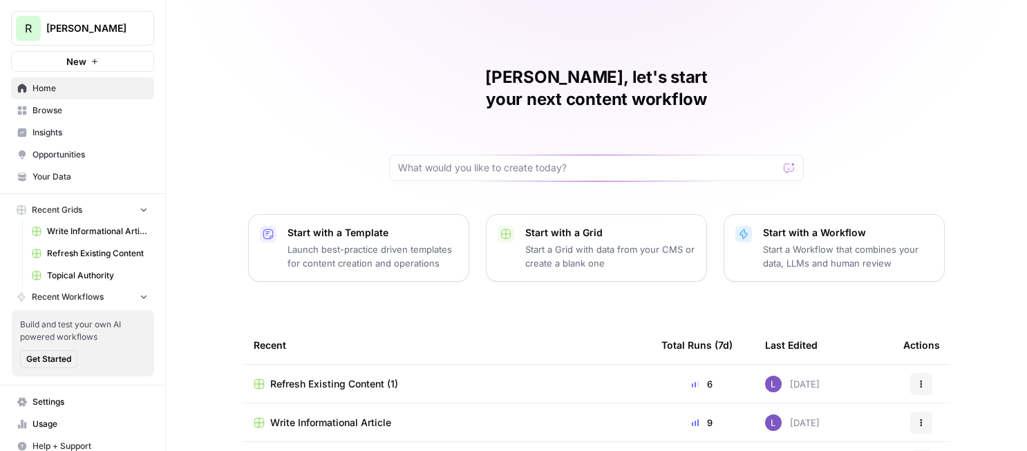
click at [907, 373] on div "Actions" at bounding box center [922, 384] width 36 height 22
click at [917, 373] on button "Actions" at bounding box center [921, 384] width 22 height 22
click at [831, 422] on span "Delete" at bounding box center [860, 426] width 111 height 14
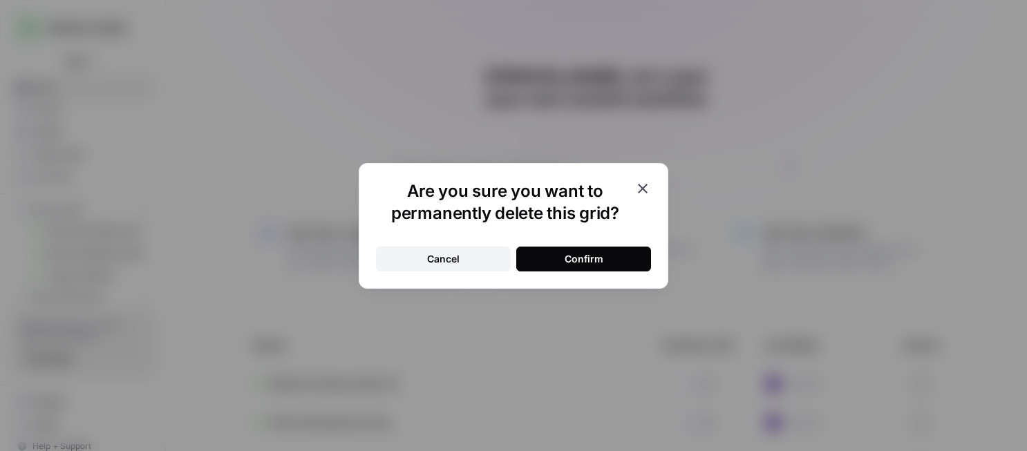
click at [621, 260] on button "Confirm" at bounding box center [583, 259] width 135 height 25
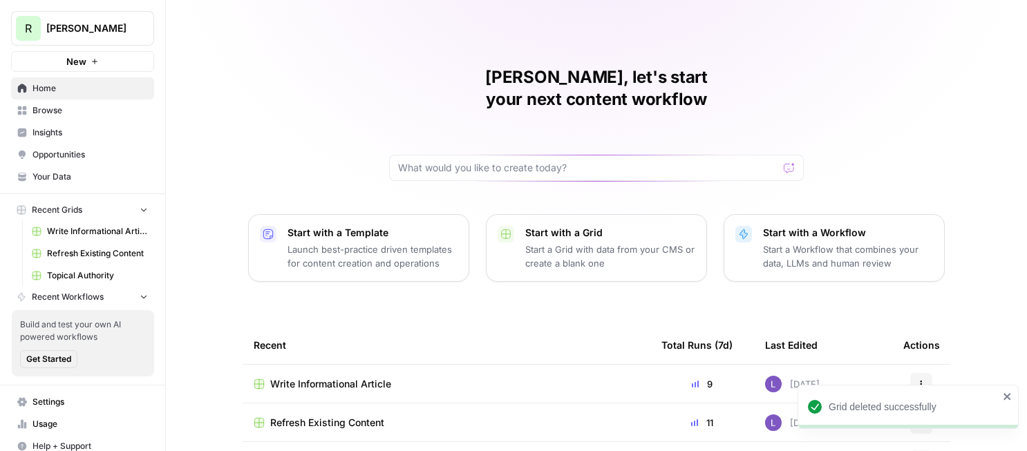
scroll to position [30, 0]
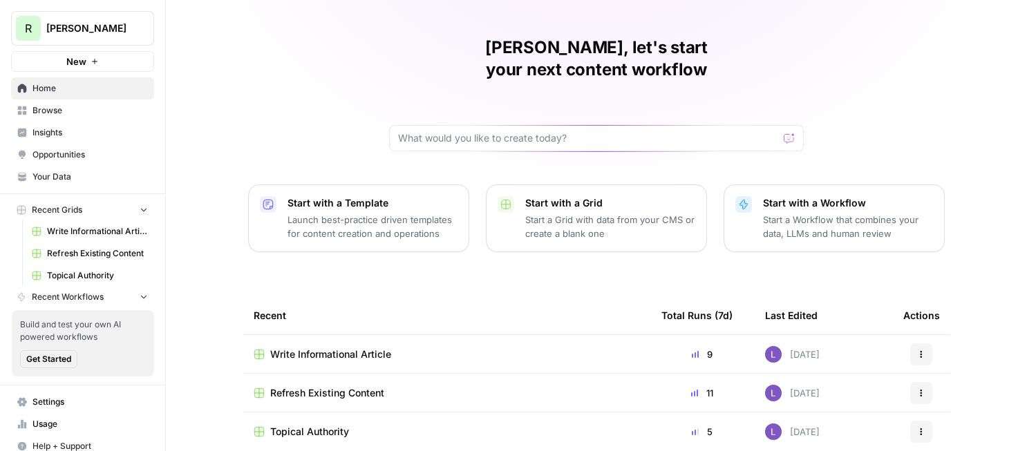
click at [328, 386] on span "Refresh Existing Content" at bounding box center [327, 393] width 114 height 14
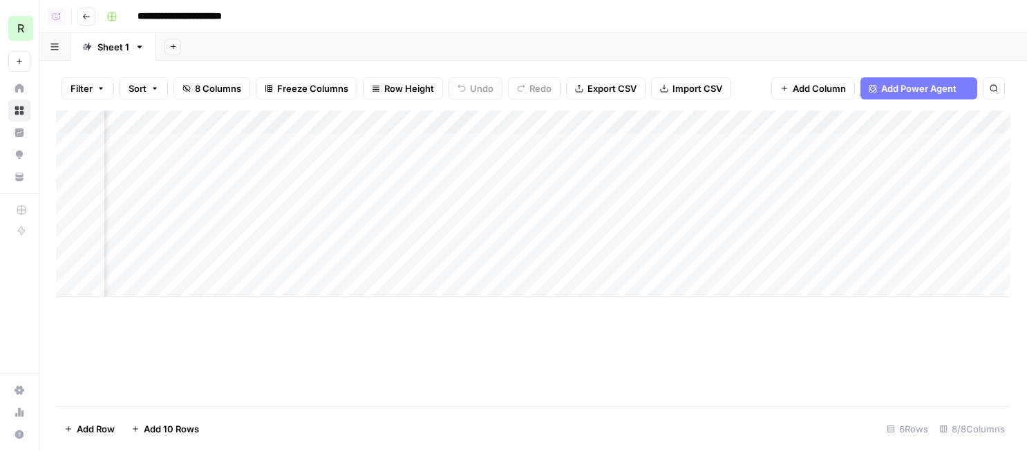
scroll to position [0, 300]
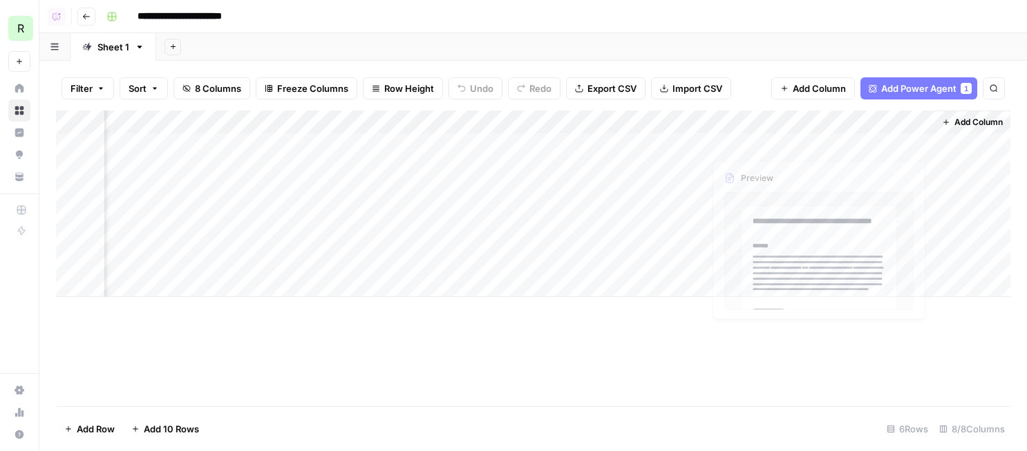
click at [955, 117] on span "Add Column" at bounding box center [979, 122] width 48 height 12
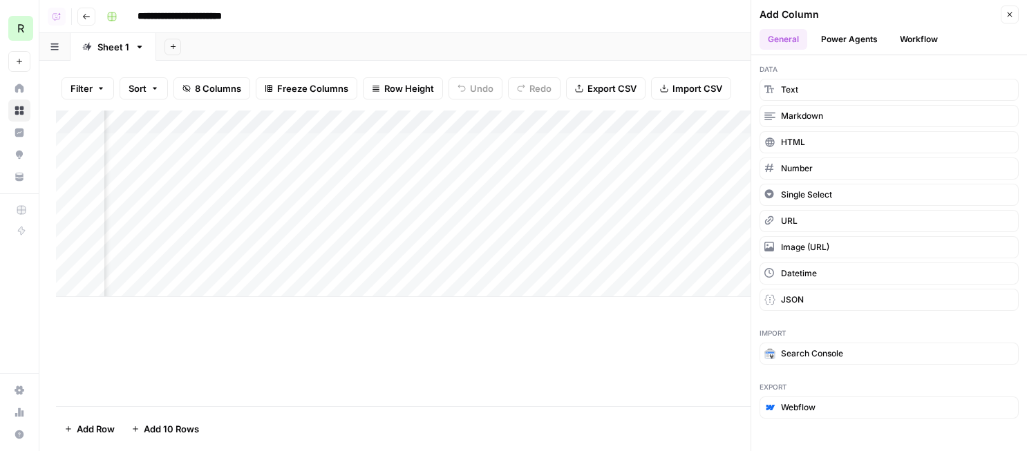
click at [828, 39] on button "Power Agents" at bounding box center [849, 39] width 73 height 21
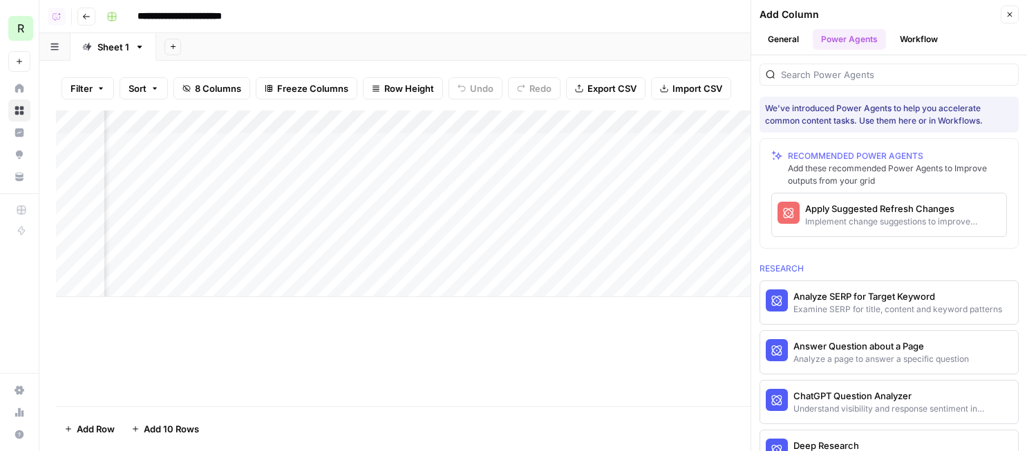
click at [834, 59] on div at bounding box center [889, 70] width 259 height 30
click at [877, 208] on div "Apply Suggested Refresh Changes" at bounding box center [866, 209] width 122 height 14
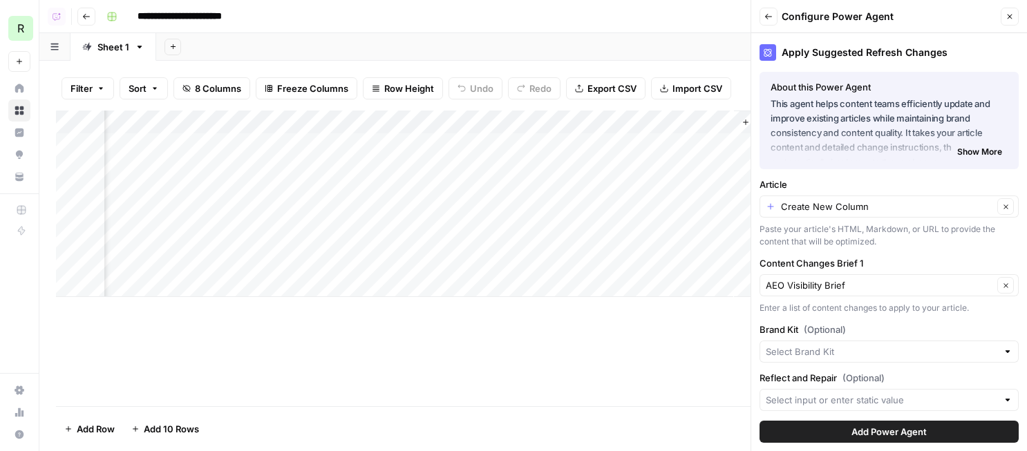
click at [853, 430] on span "Add Power Agent" at bounding box center [889, 432] width 75 height 14
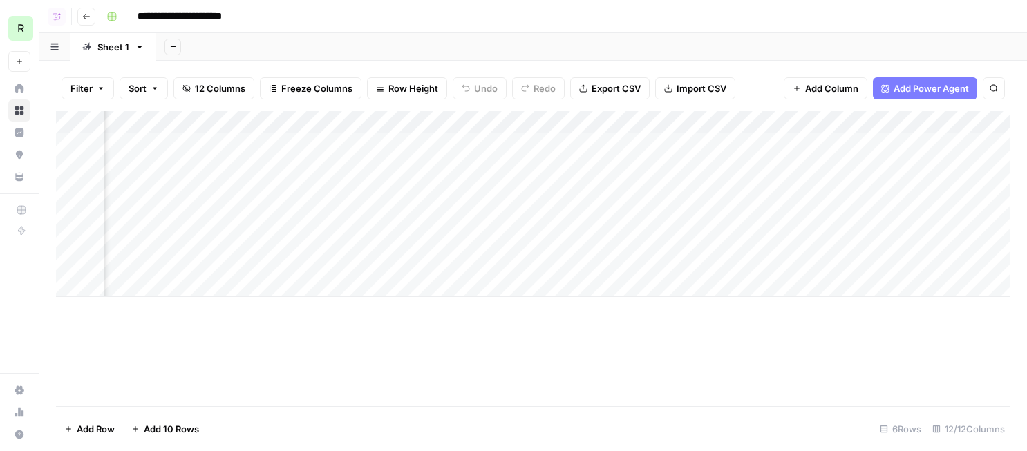
scroll to position [0, 741]
click at [680, 118] on div "Add Column" at bounding box center [533, 204] width 955 height 187
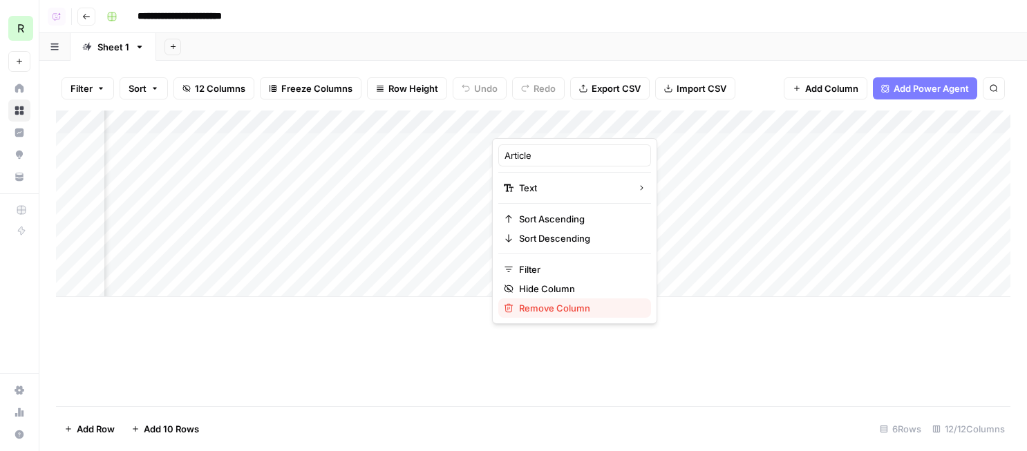
click at [541, 312] on span "Remove Column" at bounding box center [579, 308] width 121 height 14
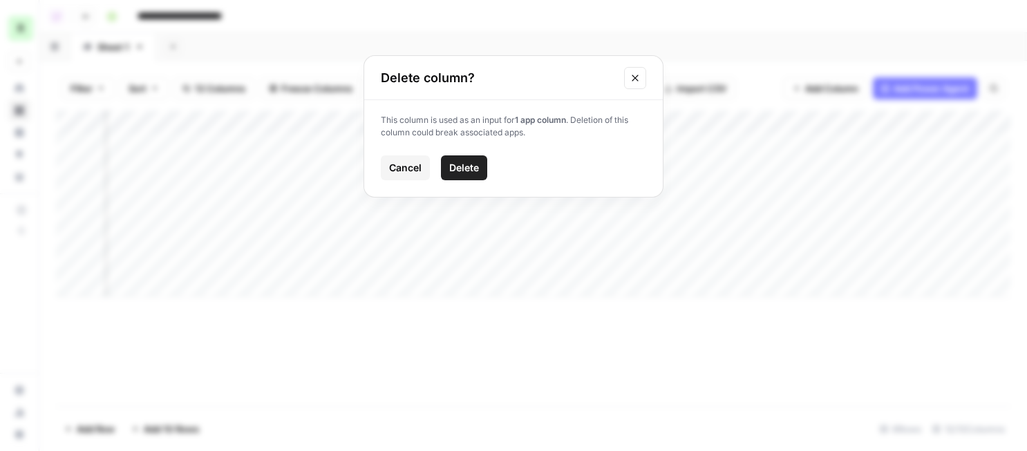
click at [460, 181] on div "This column is used as an input for 1 app column . Deletion of this column coul…" at bounding box center [513, 148] width 299 height 97
click at [466, 175] on button "Delete" at bounding box center [464, 168] width 46 height 25
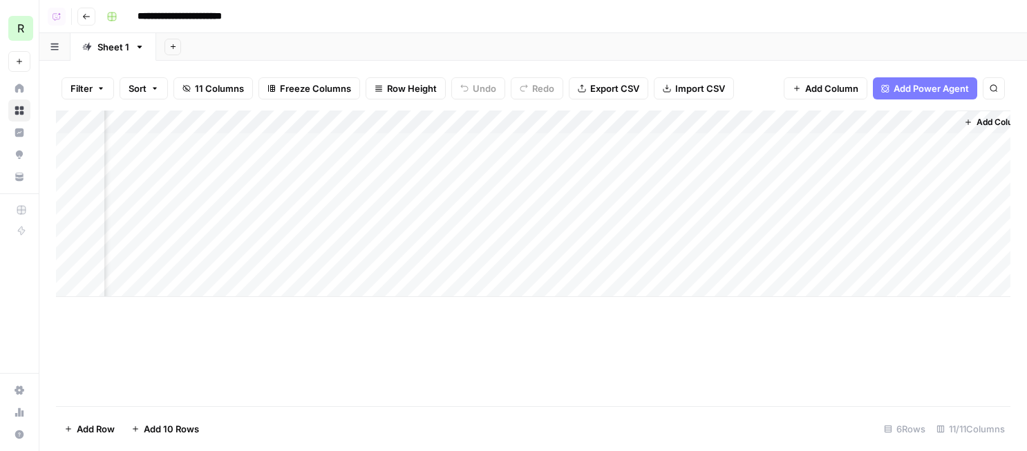
click at [679, 121] on div "Add Column" at bounding box center [533, 204] width 955 height 187
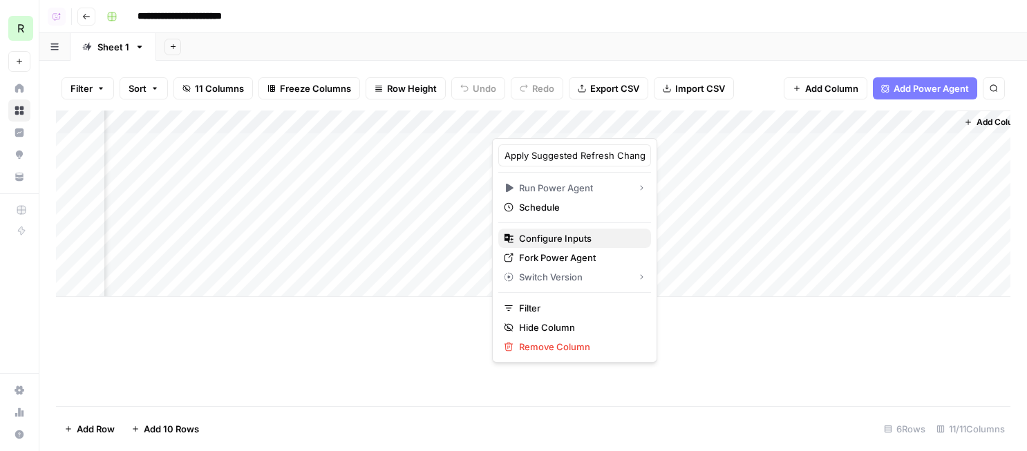
drag, startPoint x: 529, startPoint y: 248, endPoint x: 530, endPoint y: 241, distance: 7.7
click at [530, 241] on div "Apply Suggested Refresh Changes Run Power Agent Schedule Configure Inputs Fork …" at bounding box center [574, 250] width 165 height 225
click at [530, 241] on span "Configure Inputs" at bounding box center [579, 239] width 121 height 14
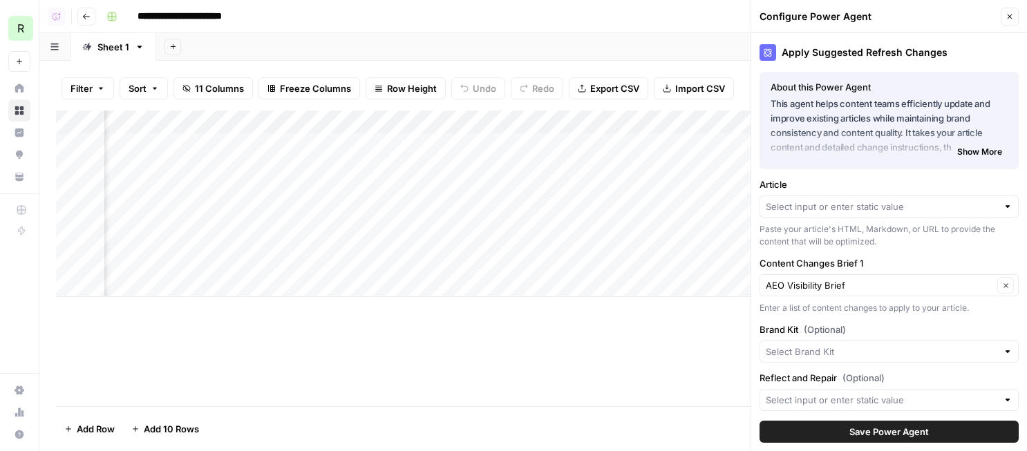
click at [879, 213] on div at bounding box center [889, 207] width 259 height 22
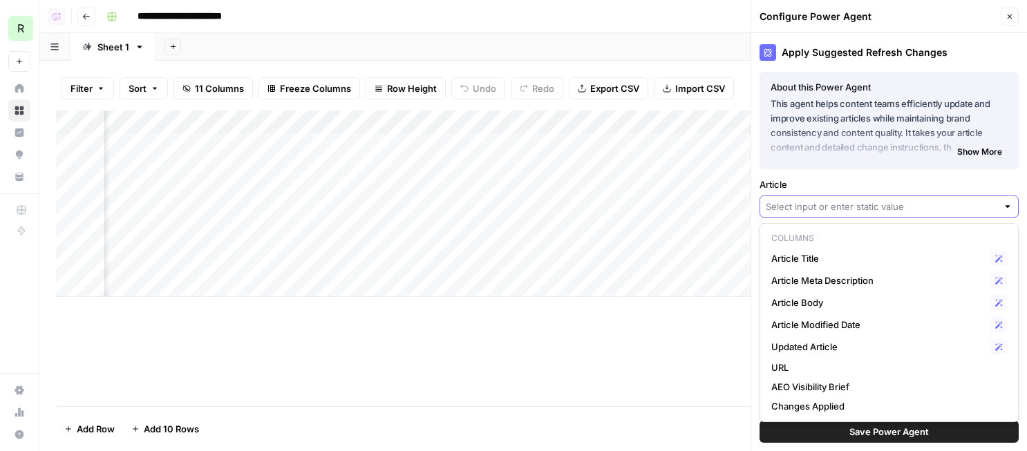
click at [879, 213] on input "Article" at bounding box center [882, 207] width 232 height 14
click at [868, 156] on p "This agent helps content teams efficiently update and improve existing articles…" at bounding box center [889, 126] width 237 height 59
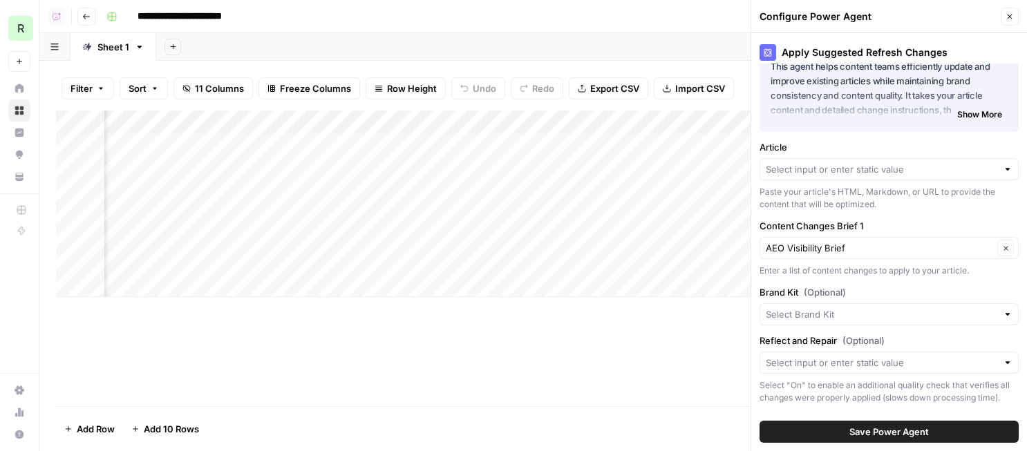
scroll to position [0, 118]
click at [872, 177] on div at bounding box center [889, 169] width 259 height 22
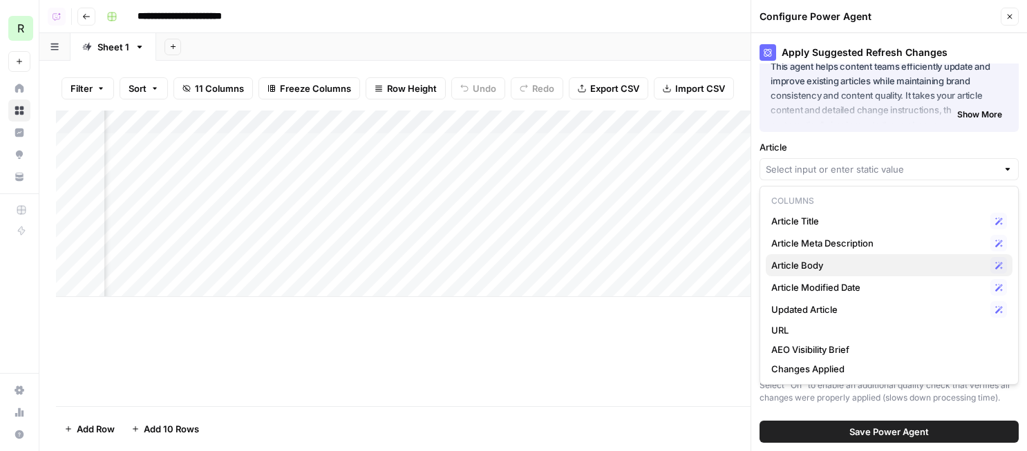
click at [867, 265] on span "Article Body" at bounding box center [879, 266] width 214 height 14
type input "Article Body"
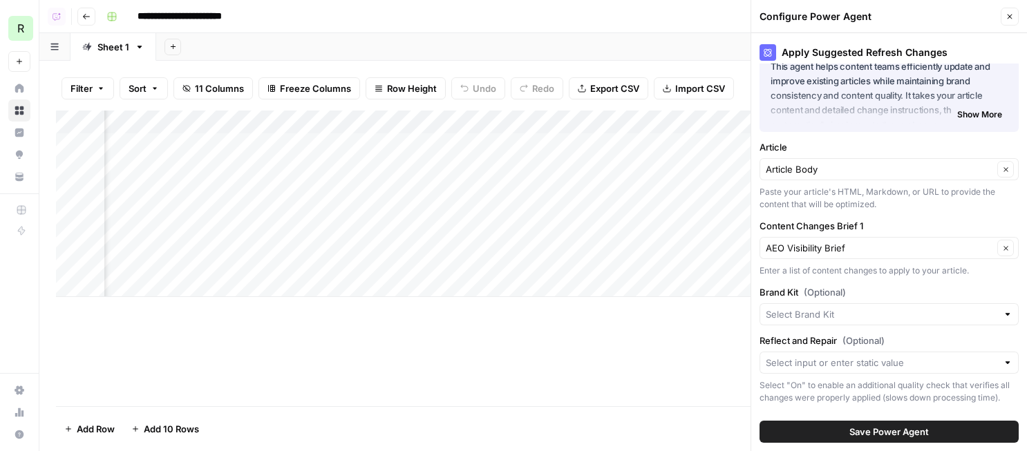
drag, startPoint x: 935, startPoint y: 432, endPoint x: 861, endPoint y: 315, distance: 138.9
click at [861, 315] on div "Apply Suggested Refresh Changes About this Power Agent This agent helps content…" at bounding box center [889, 242] width 276 height 418
click at [861, 315] on input "Brand Kit (Optional)" at bounding box center [882, 315] width 232 height 14
click at [828, 352] on span "[PERSON_NAME]" at bounding box center [887, 347] width 230 height 14
type input "[PERSON_NAME]"
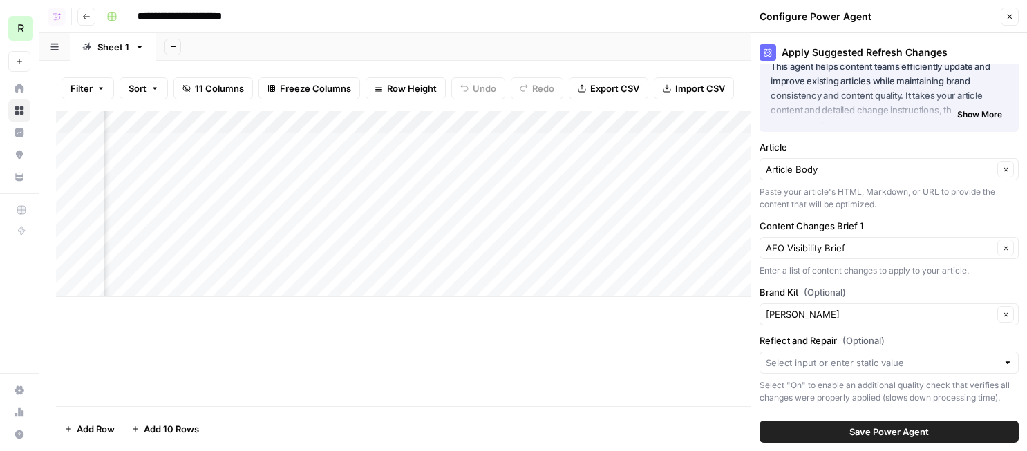
click at [916, 426] on span "Save Power Agent" at bounding box center [890, 432] width 80 height 14
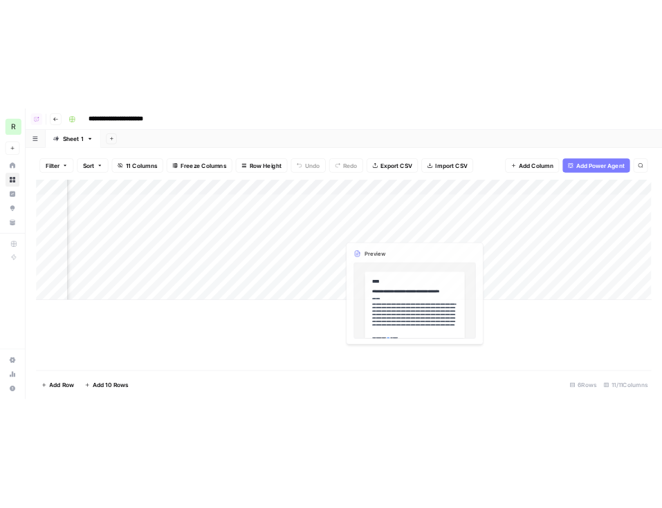
scroll to position [0, 764]
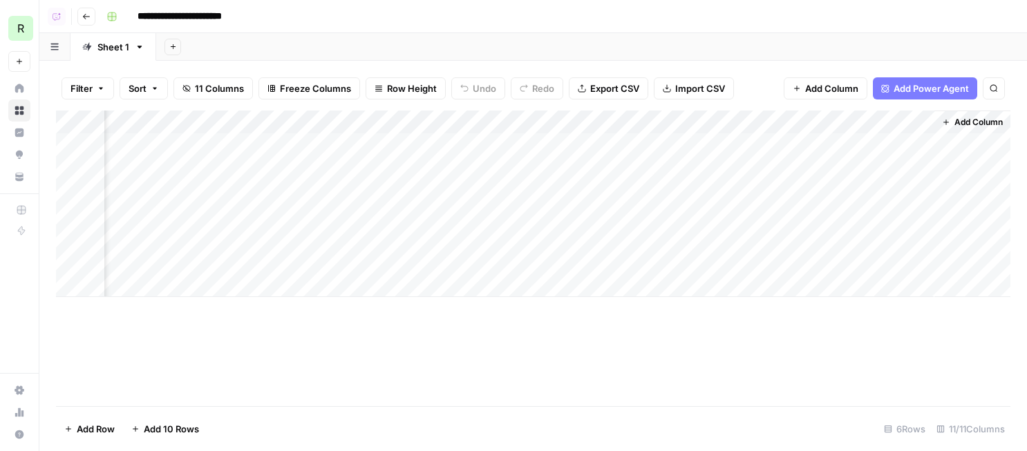
click at [591, 138] on div "Add Column" at bounding box center [533, 204] width 955 height 187
click at [575, 164] on div "Add Column" at bounding box center [533, 204] width 955 height 187
click at [696, 336] on div "Add Column" at bounding box center [533, 259] width 955 height 296
click at [9, 19] on div "R" at bounding box center [20, 28] width 25 height 25
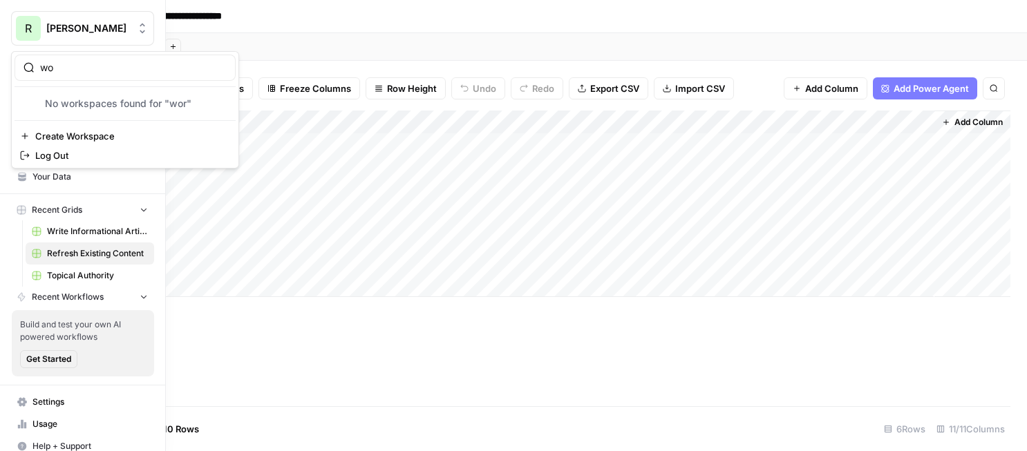
type input "w"
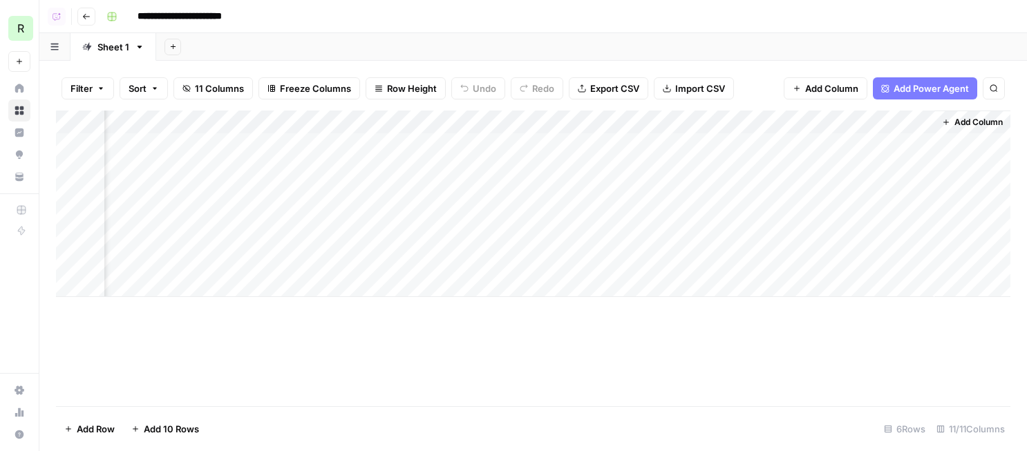
click at [458, 317] on div "Add Column" at bounding box center [533, 259] width 955 height 296
click at [26, 32] on div "R" at bounding box center [20, 28] width 25 height 25
click at [404, 46] on div "Add Sheet" at bounding box center [591, 47] width 871 height 28
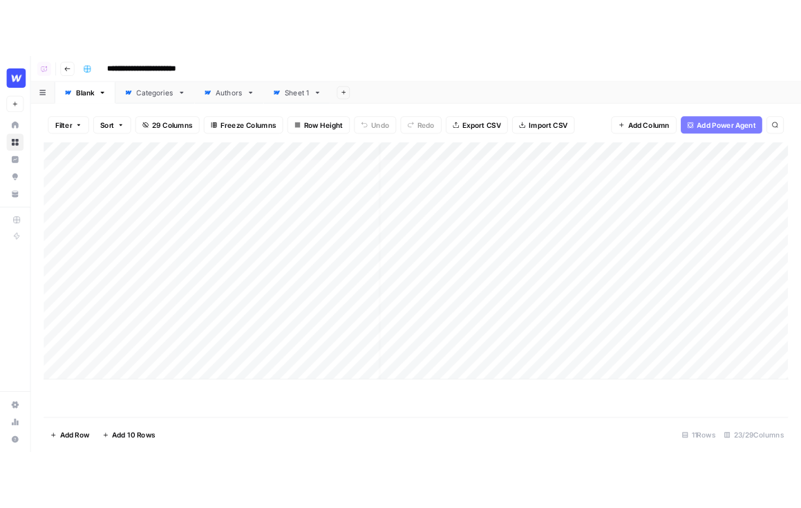
scroll to position [0, 41]
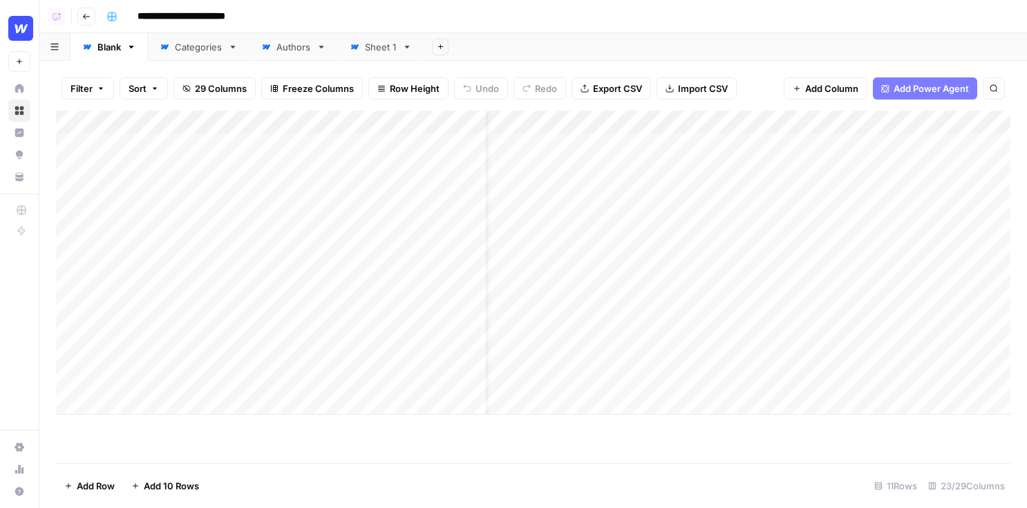
click at [588, 122] on div "Add Column" at bounding box center [533, 263] width 955 height 304
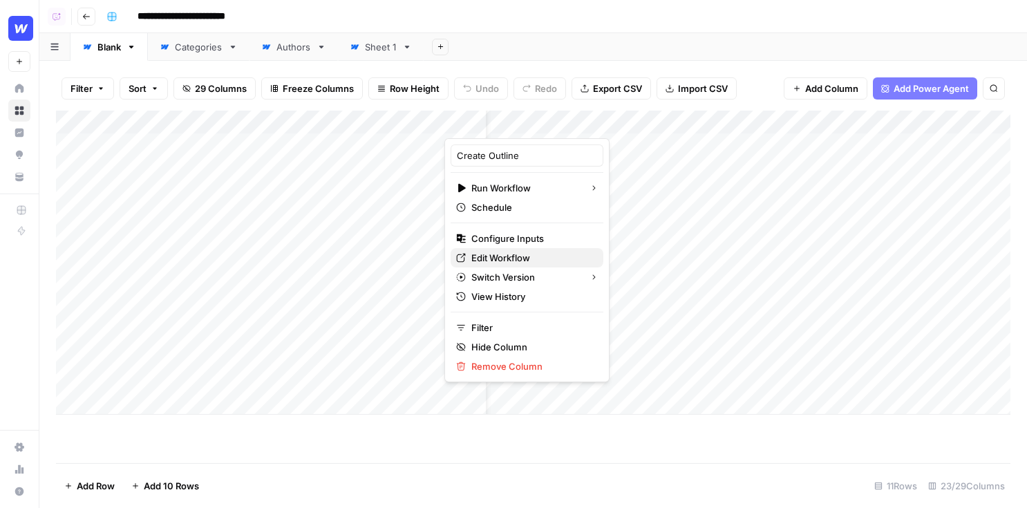
click at [491, 252] on span "Edit Workflow" at bounding box center [531, 258] width 121 height 14
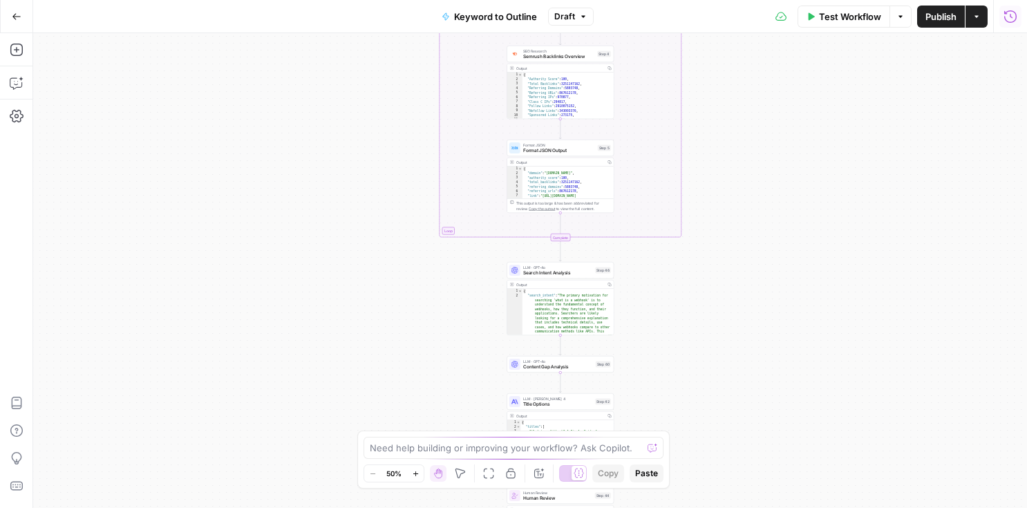
click at [1005, 19] on icon "button" at bounding box center [1011, 16] width 12 height 12
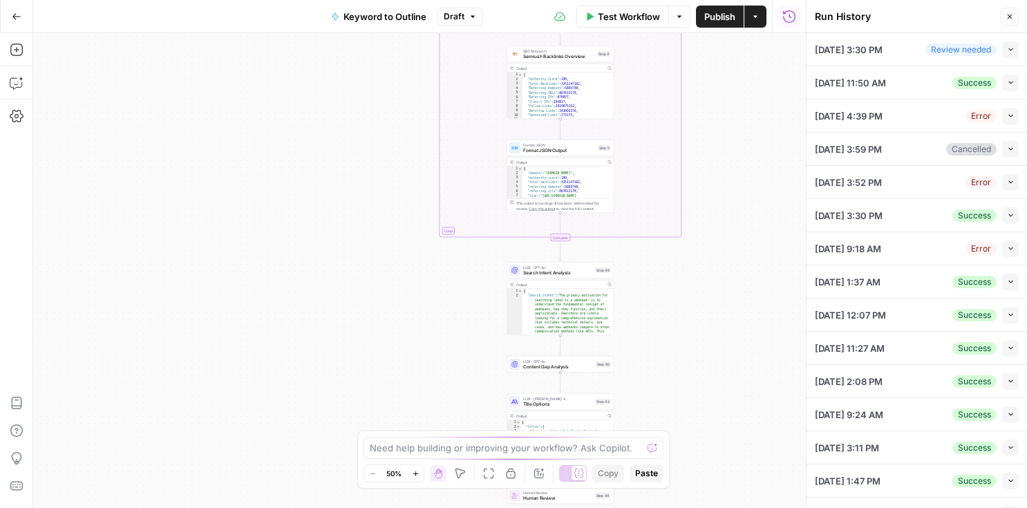
click at [1012, 85] on icon "button" at bounding box center [1011, 83] width 8 height 8
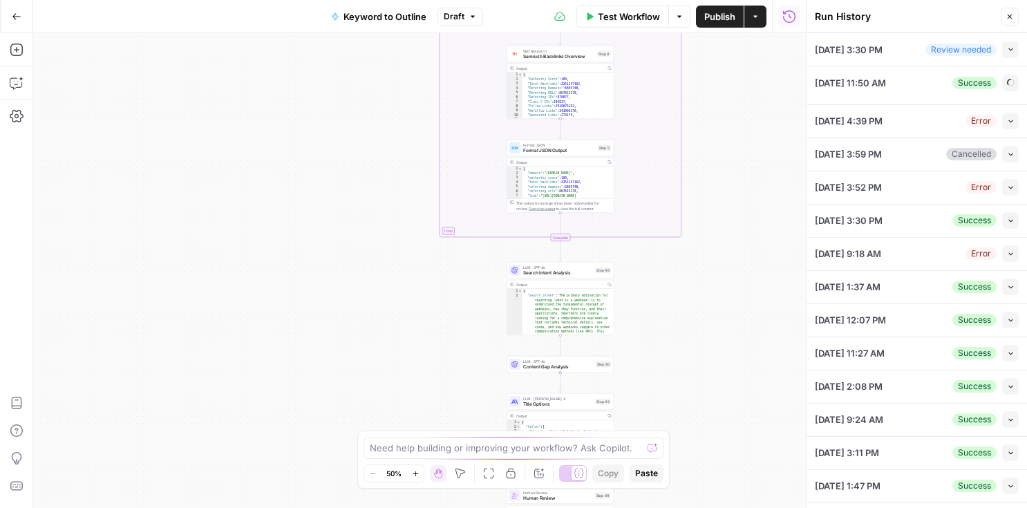
type input "Webflow"
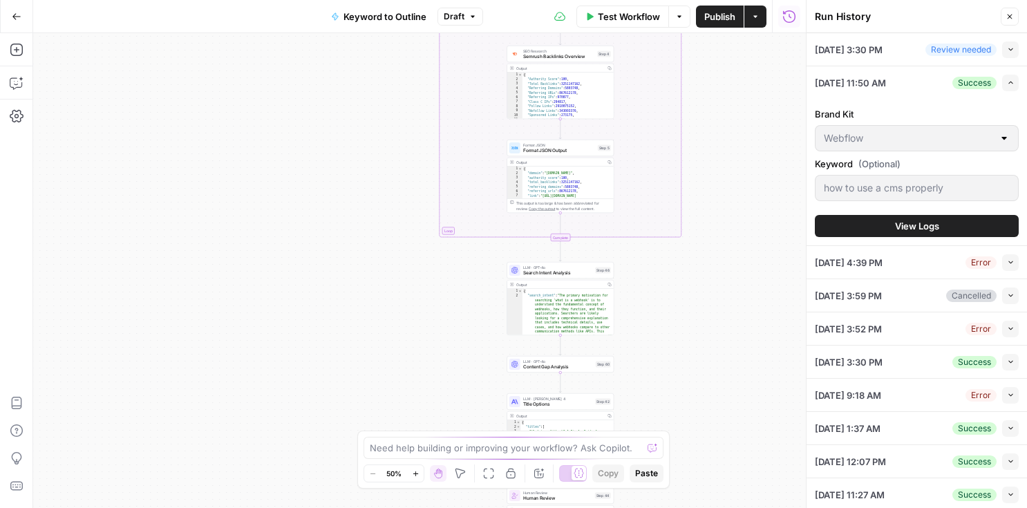
click at [903, 234] on button "View Logs" at bounding box center [917, 226] width 204 height 22
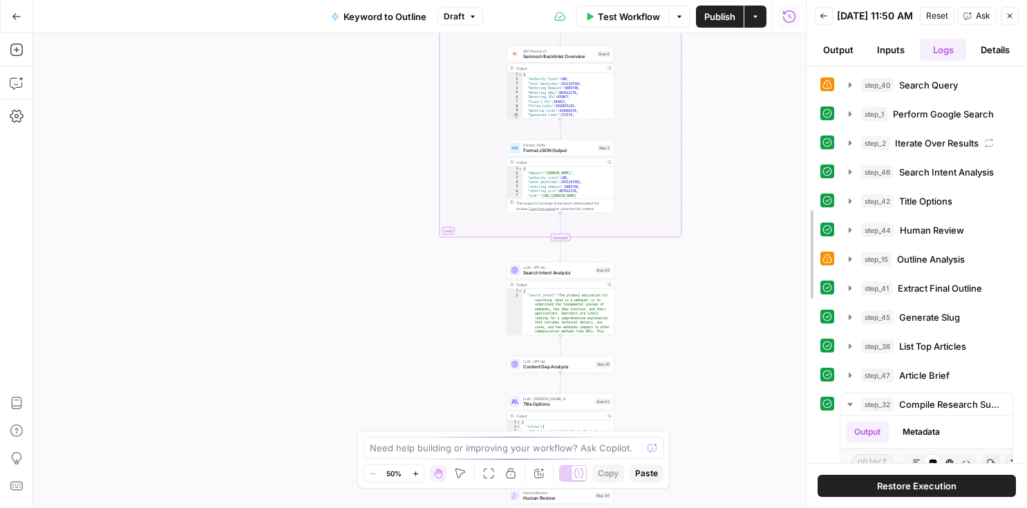
drag, startPoint x: 809, startPoint y: 158, endPoint x: 501, endPoint y: 183, distance: 309.4
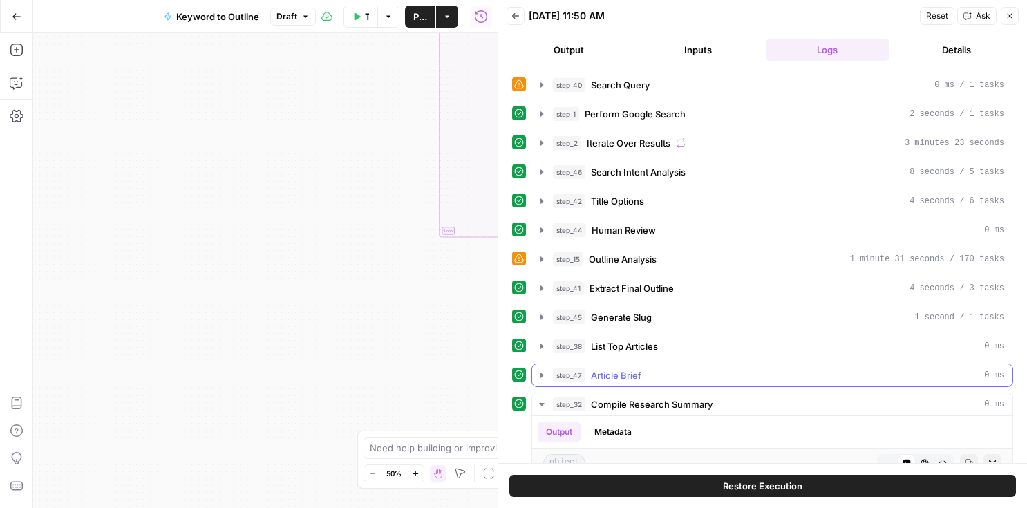
scroll to position [68, 0]
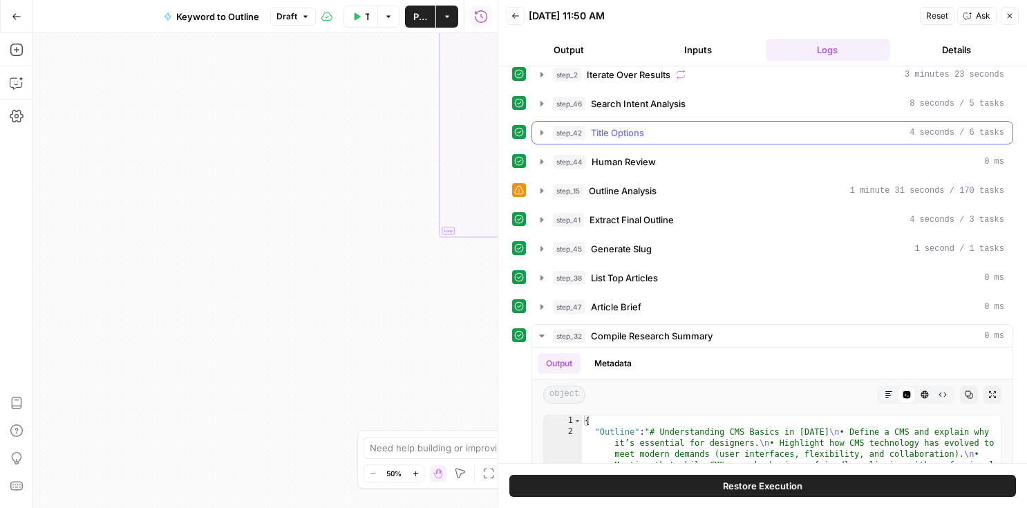
click at [973, 163] on div "step_44 Human Review 0 ms" at bounding box center [778, 162] width 451 height 14
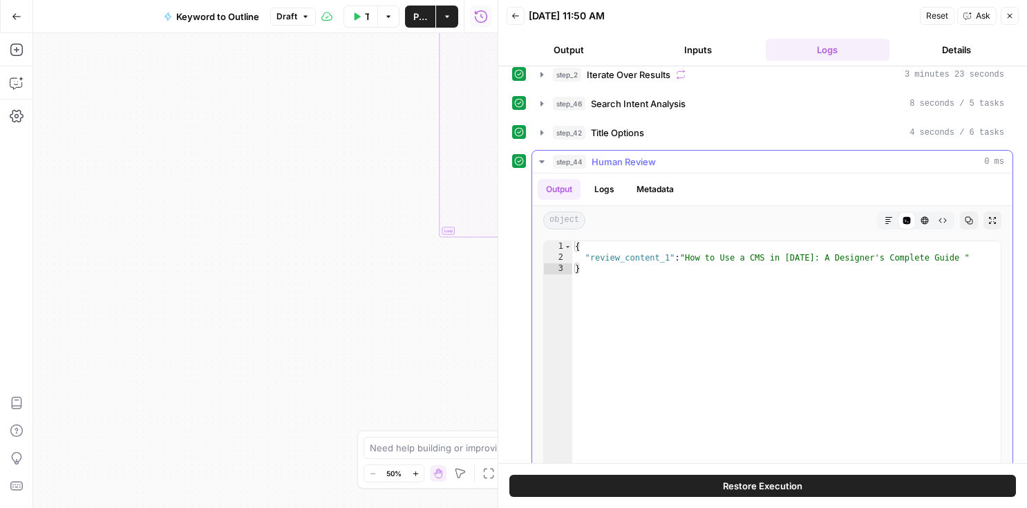
click at [953, 162] on div "step_44 Human Review 0 ms" at bounding box center [778, 162] width 451 height 14
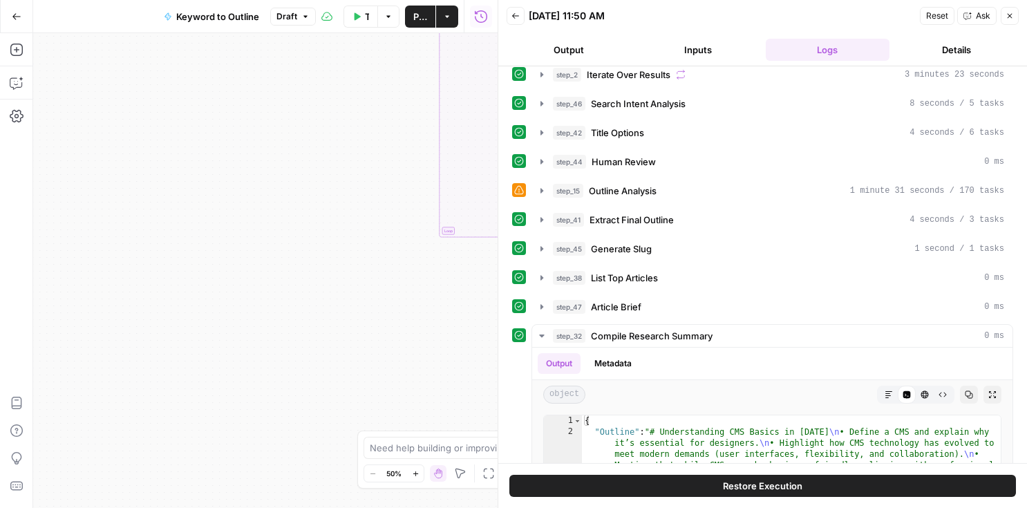
scroll to position [115, 0]
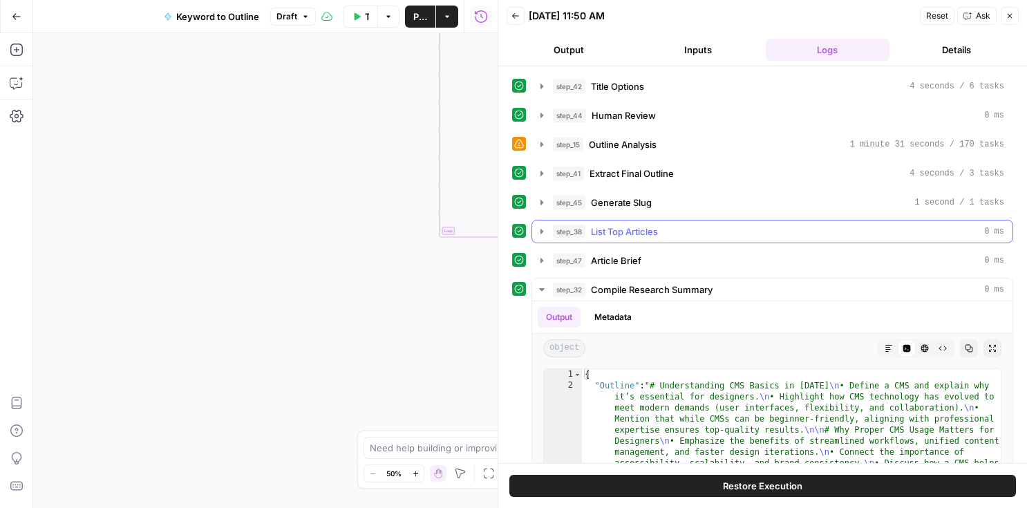
click at [745, 228] on div "step_38 List Top Articles 0 ms" at bounding box center [778, 232] width 451 height 14
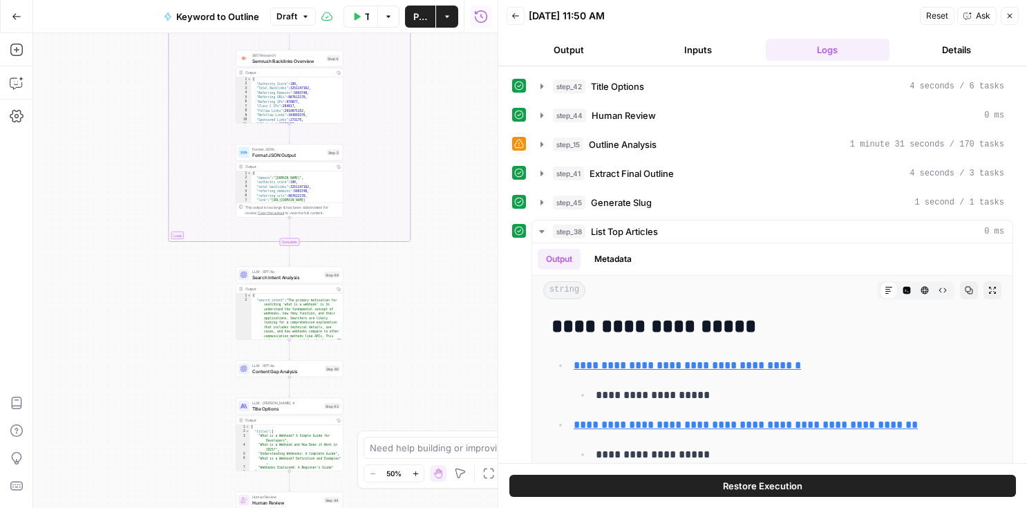
scroll to position [248, 0]
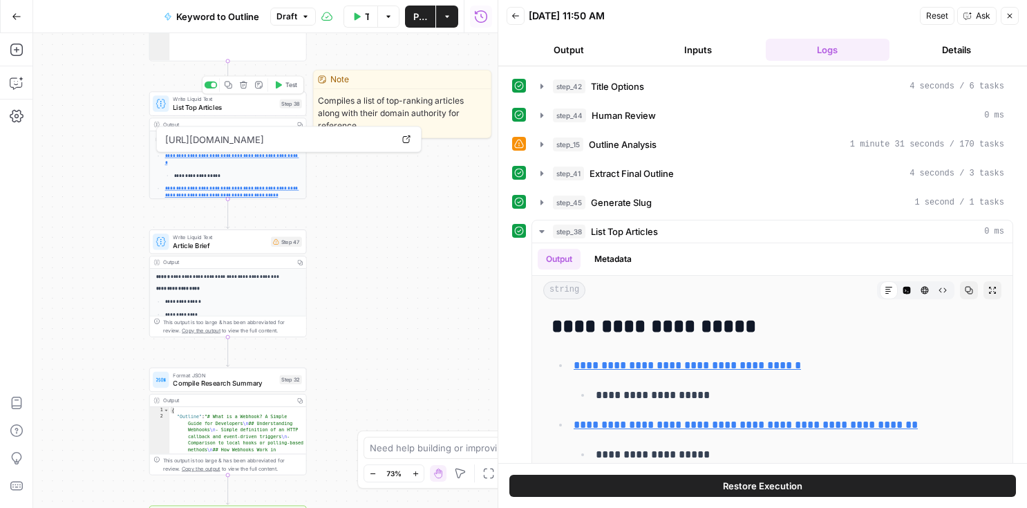
click at [200, 109] on span "List Top Articles" at bounding box center [224, 107] width 102 height 10
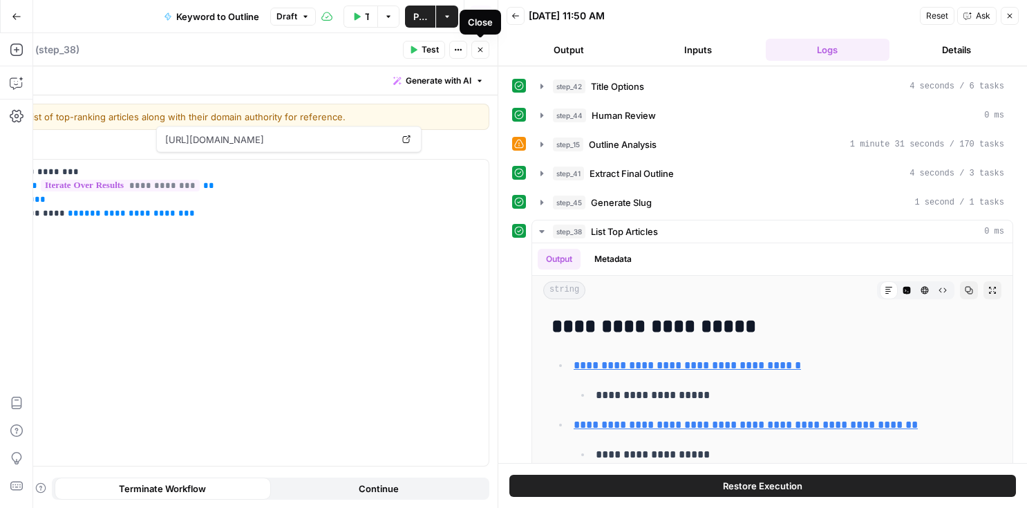
click at [479, 46] on icon "button" at bounding box center [480, 50] width 8 height 8
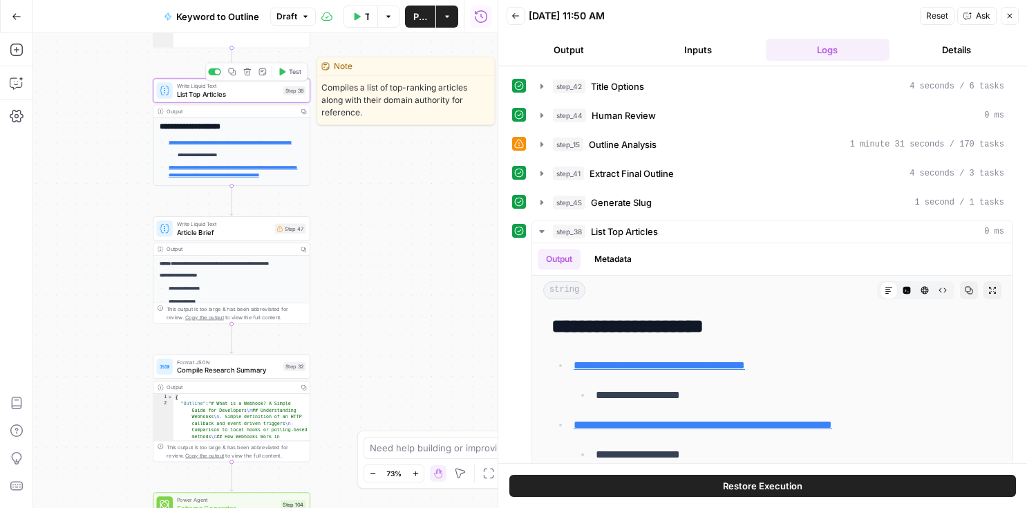
click at [190, 87] on span "Write Liquid Text" at bounding box center [228, 86] width 102 height 8
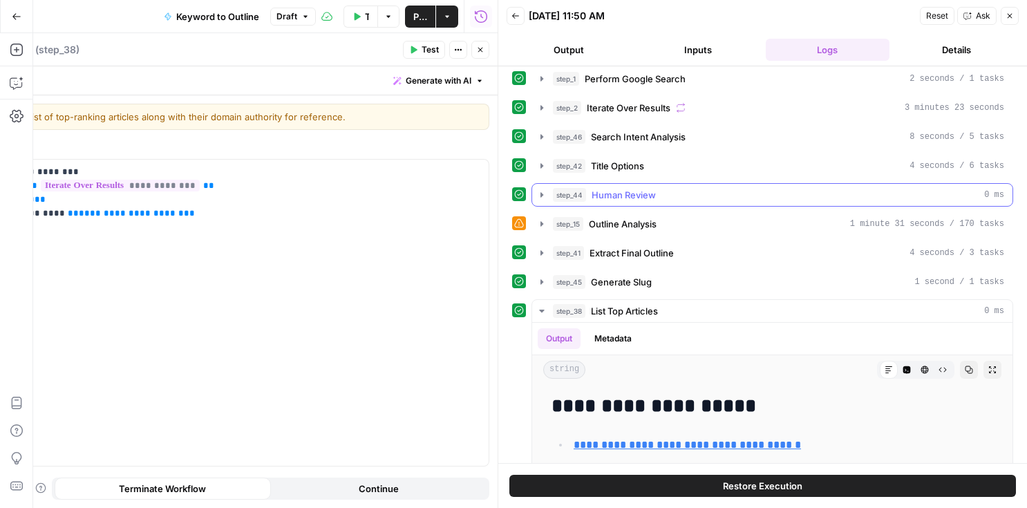
scroll to position [0, 0]
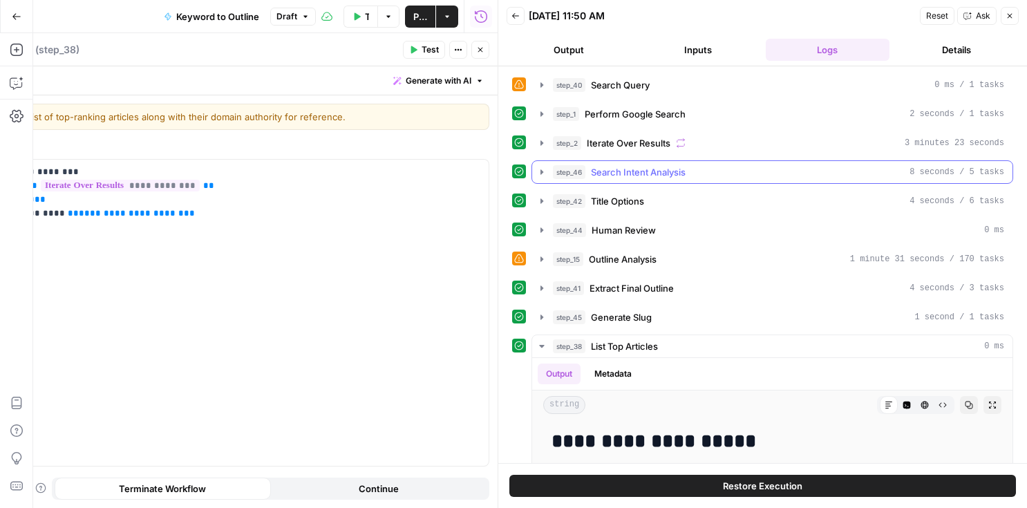
click at [761, 174] on div "step_46 Search Intent Analysis 8 seconds / 5 tasks" at bounding box center [778, 172] width 451 height 14
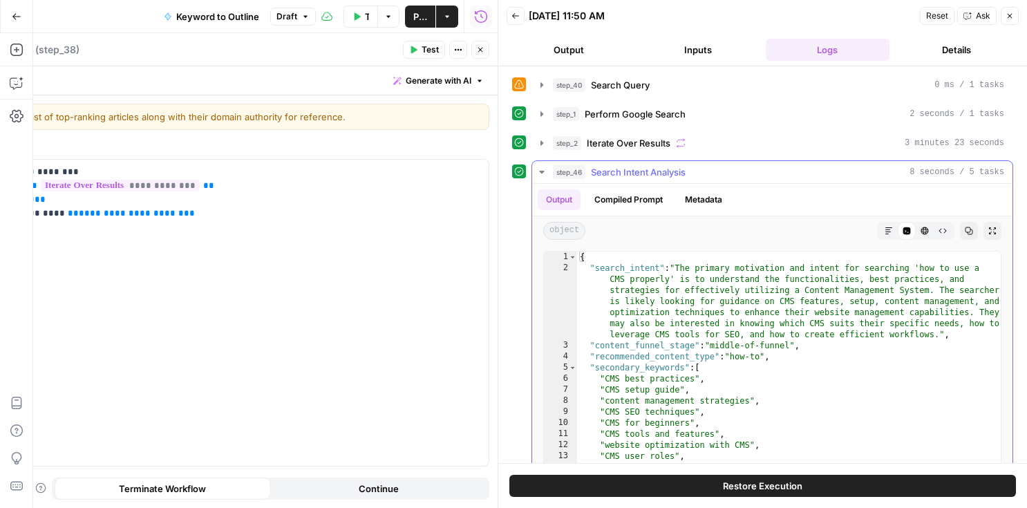
click at [761, 174] on div "step_46 Search Intent Analysis 8 seconds / 5 tasks" at bounding box center [778, 172] width 451 height 14
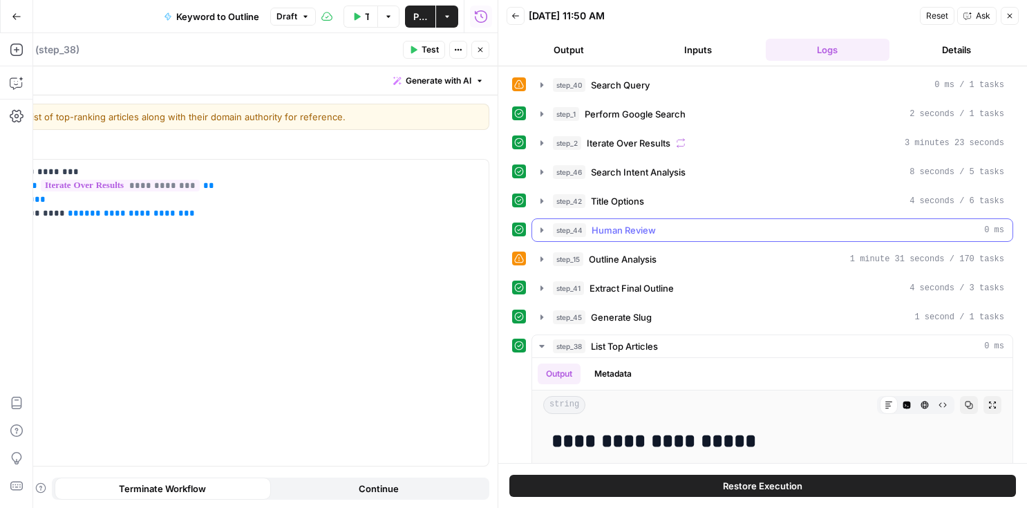
click at [875, 236] on div "step_44 Human Review 0 ms" at bounding box center [778, 230] width 451 height 14
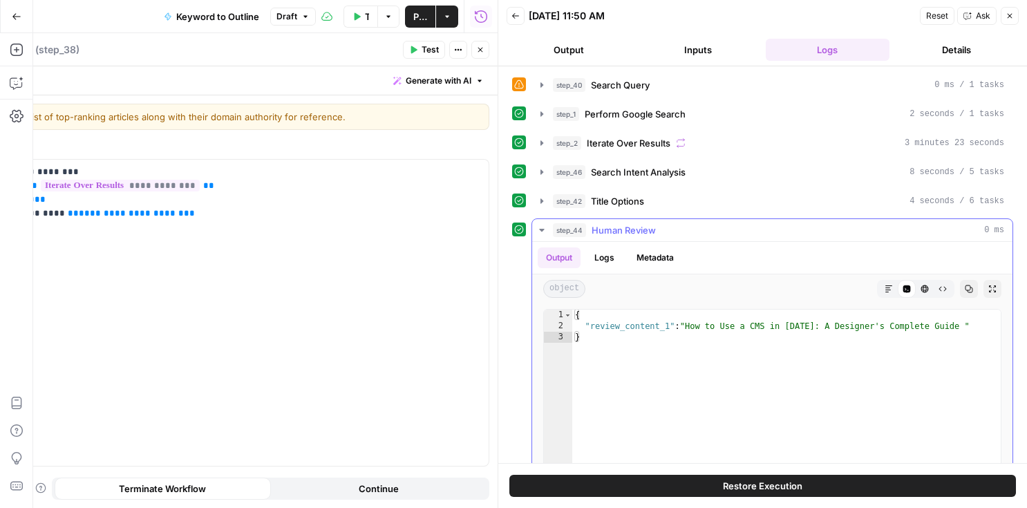
click at [875, 236] on div "step_44 Human Review 0 ms" at bounding box center [778, 230] width 451 height 14
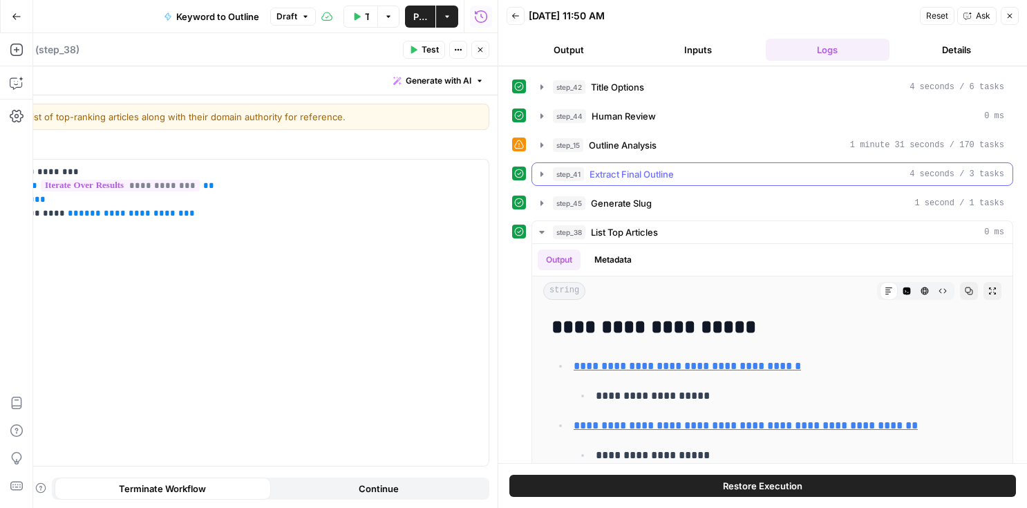
scroll to position [148, 0]
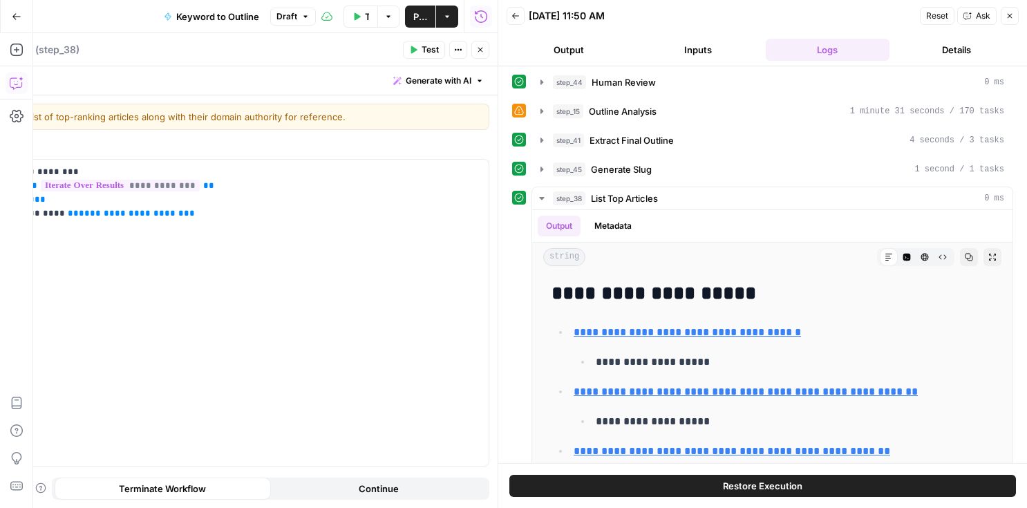
click at [17, 78] on icon "button" at bounding box center [17, 83] width 14 height 14
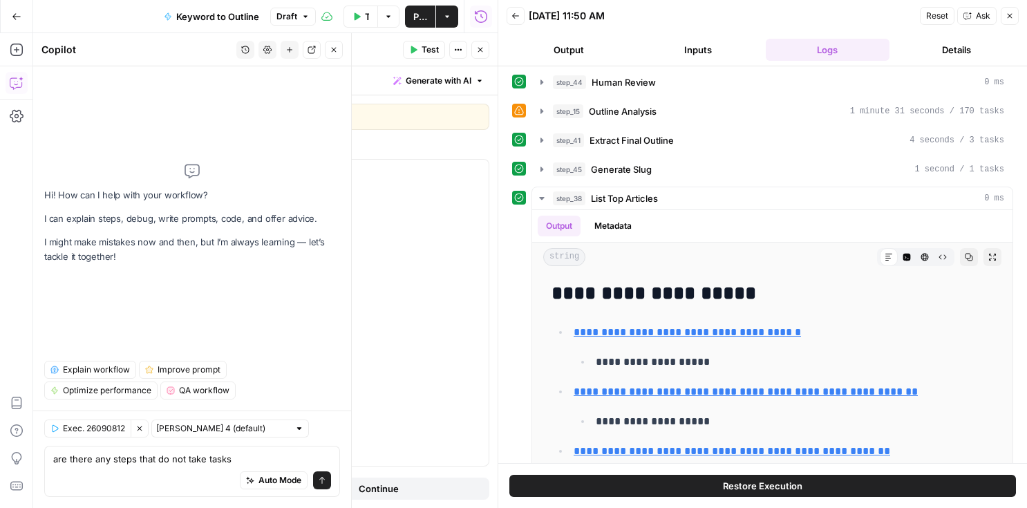
type textarea "are there any steps that do not take tasks"
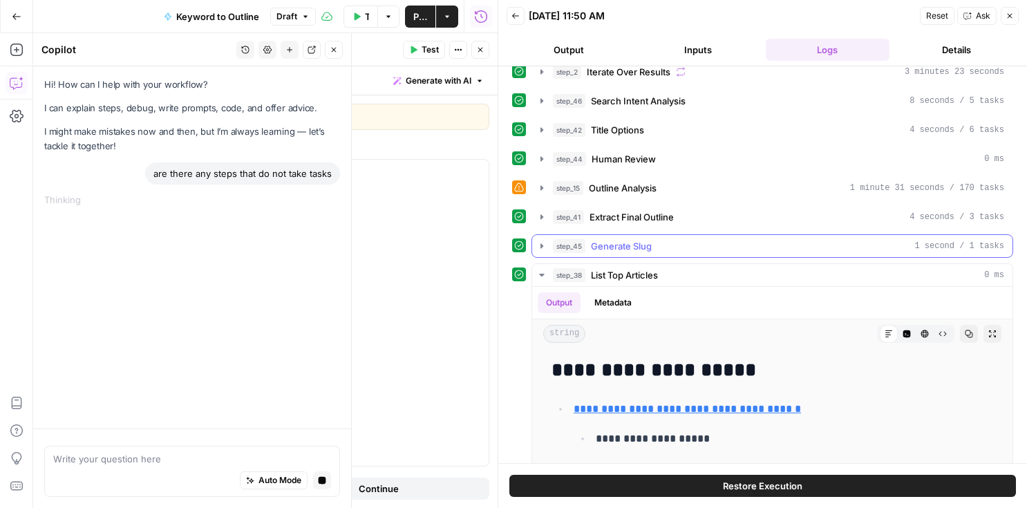
scroll to position [0, 0]
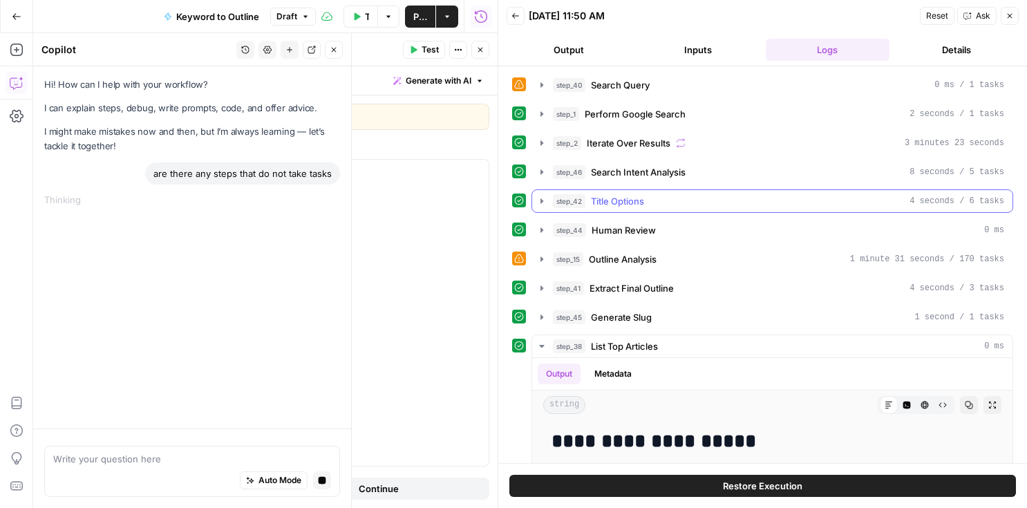
click at [810, 192] on button "step_42 Title Options 4 seconds / 6 tasks" at bounding box center [772, 201] width 480 height 22
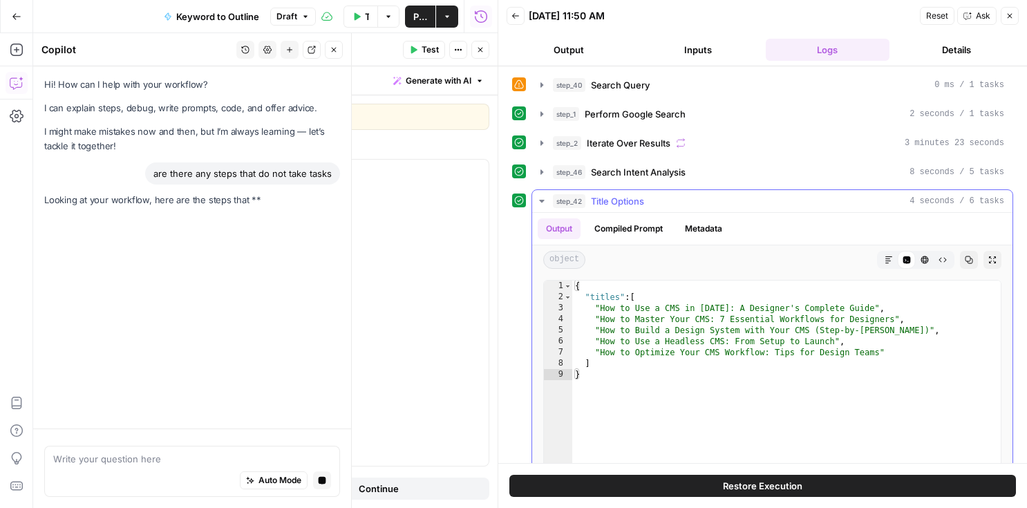
click at [810, 192] on button "step_42 Title Options 4 seconds / 6 tasks" at bounding box center [772, 201] width 480 height 22
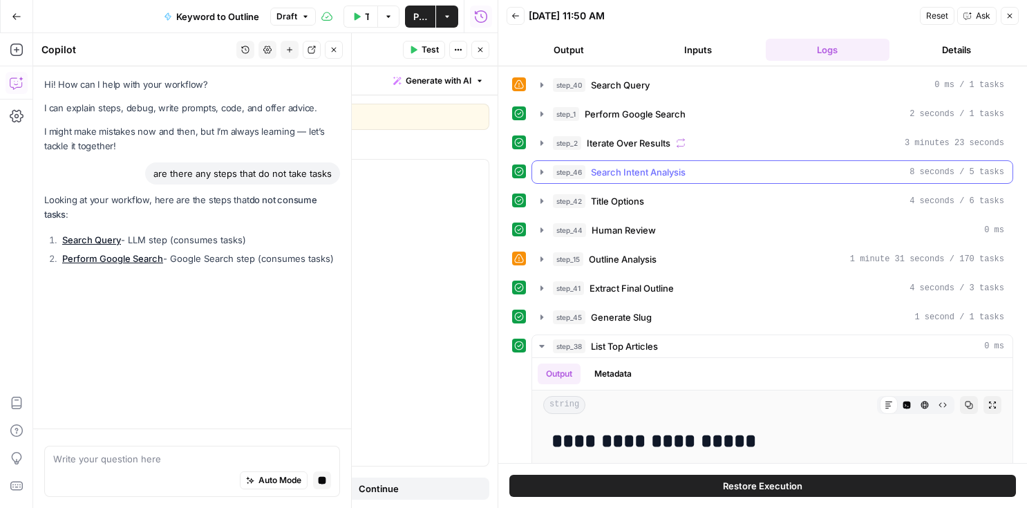
click at [770, 174] on div "step_46 Search Intent Analysis 8 seconds / 5 tasks" at bounding box center [778, 172] width 451 height 14
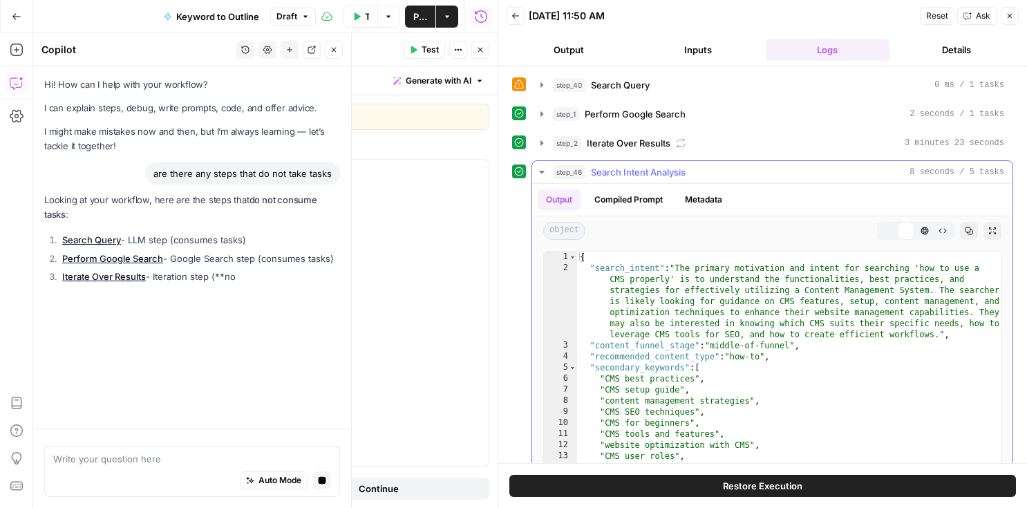
click at [770, 174] on div "step_46 Search Intent Analysis 8 seconds / 5 tasks" at bounding box center [778, 172] width 451 height 14
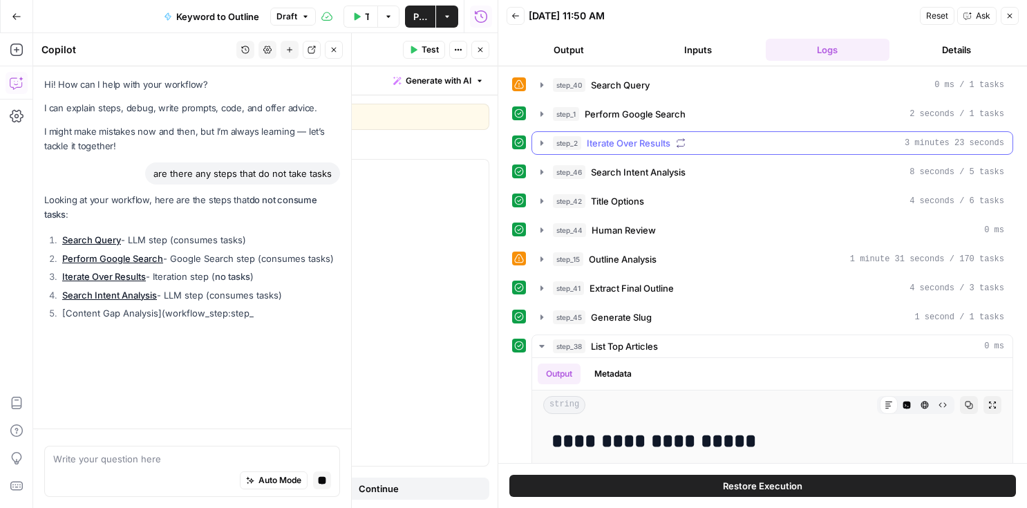
click at [781, 143] on div "step_2 Iterate Over Results 3 minutes 23 seconds" at bounding box center [778, 143] width 451 height 14
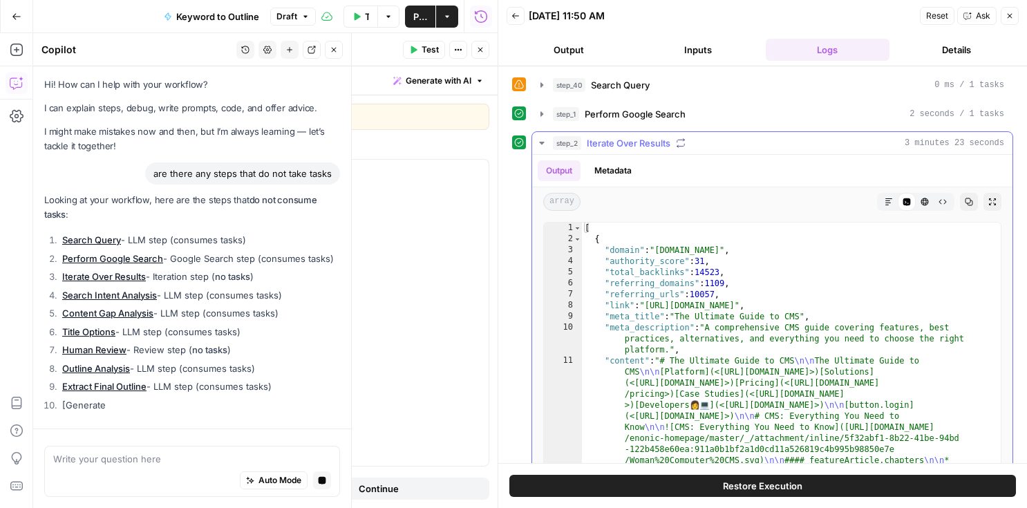
click at [781, 143] on div "step_2 Iterate Over Results 3 minutes 23 seconds" at bounding box center [778, 143] width 451 height 14
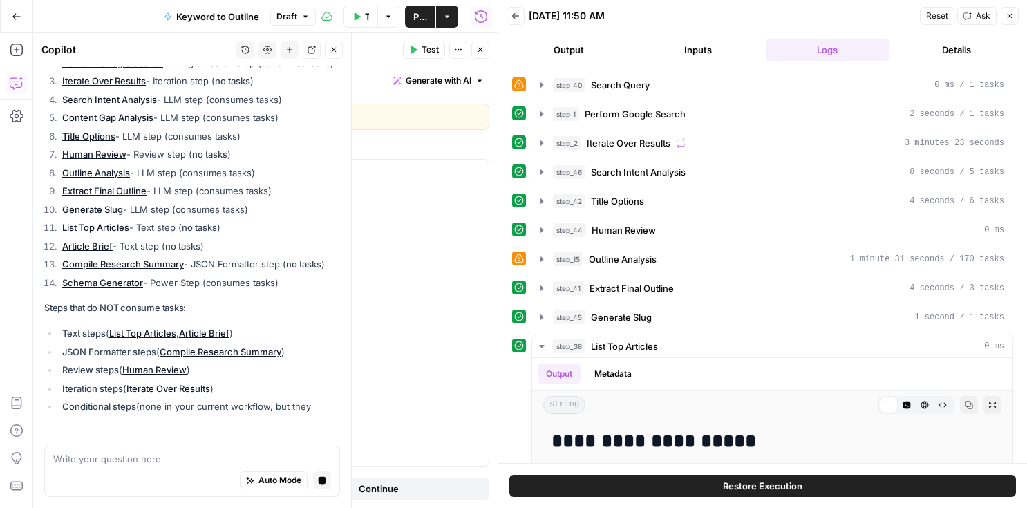
click at [487, 53] on button "Close" at bounding box center [480, 50] width 18 height 18
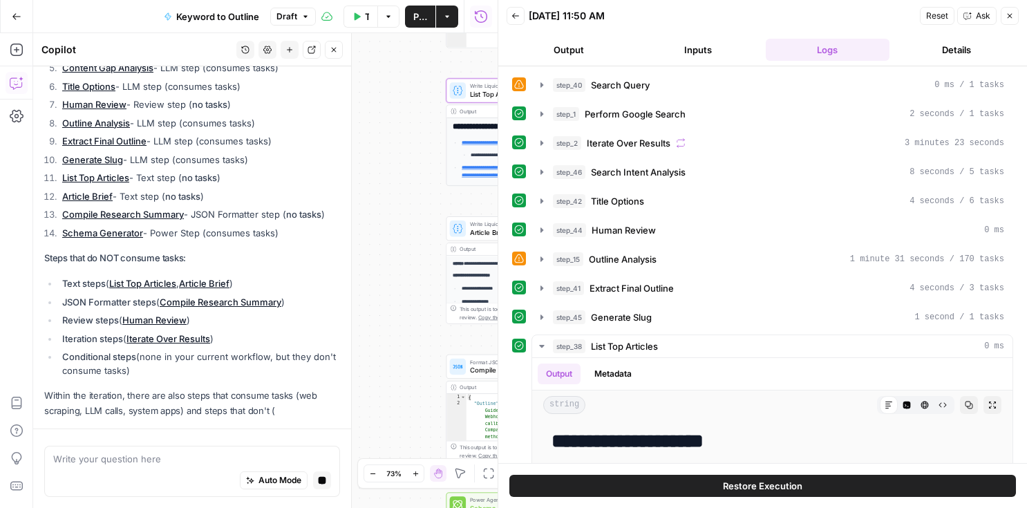
click at [1017, 14] on button "Close" at bounding box center [1010, 16] width 18 height 18
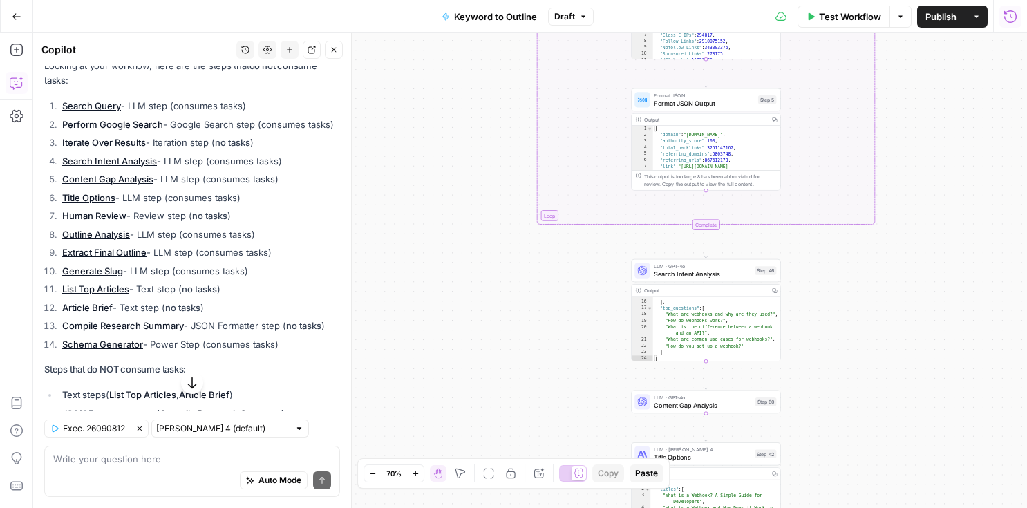
scroll to position [141, 0]
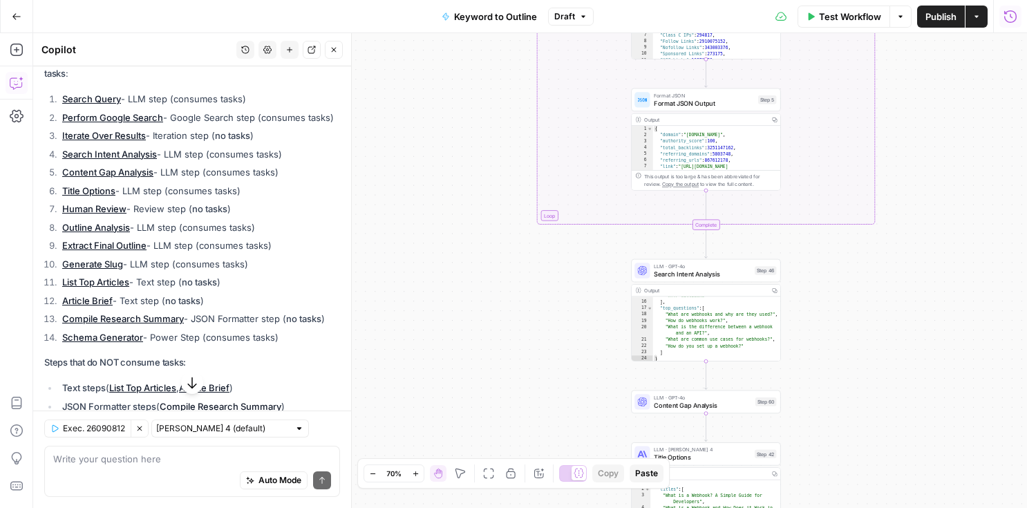
click at [19, 49] on icon "button" at bounding box center [17, 50] width 14 height 14
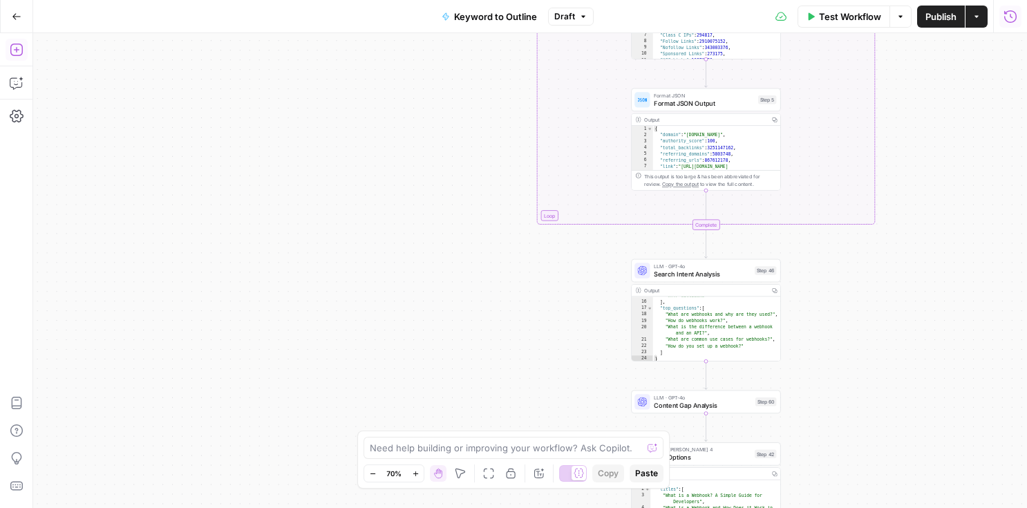
click at [19, 57] on button "Add Steps" at bounding box center [17, 50] width 22 height 22
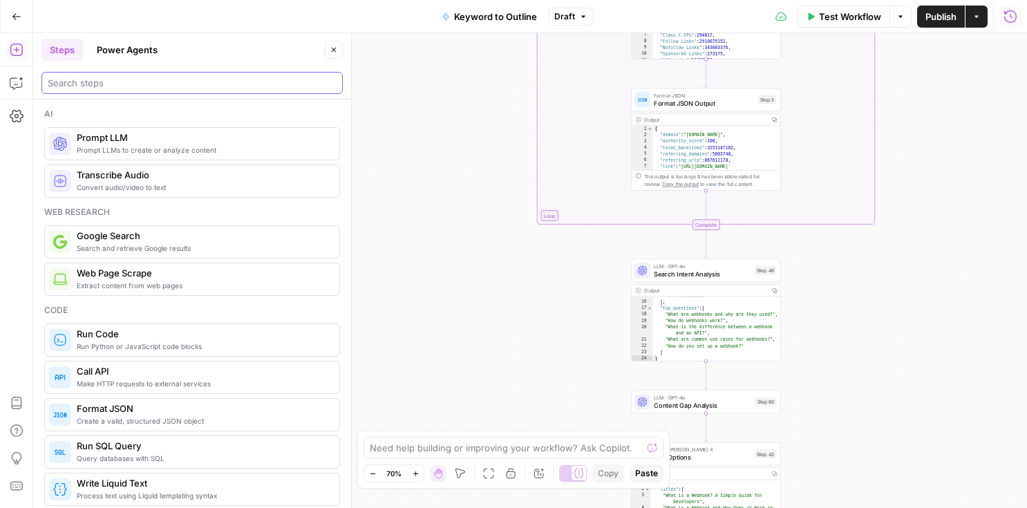
click at [120, 77] on input "search" at bounding box center [192, 83] width 289 height 14
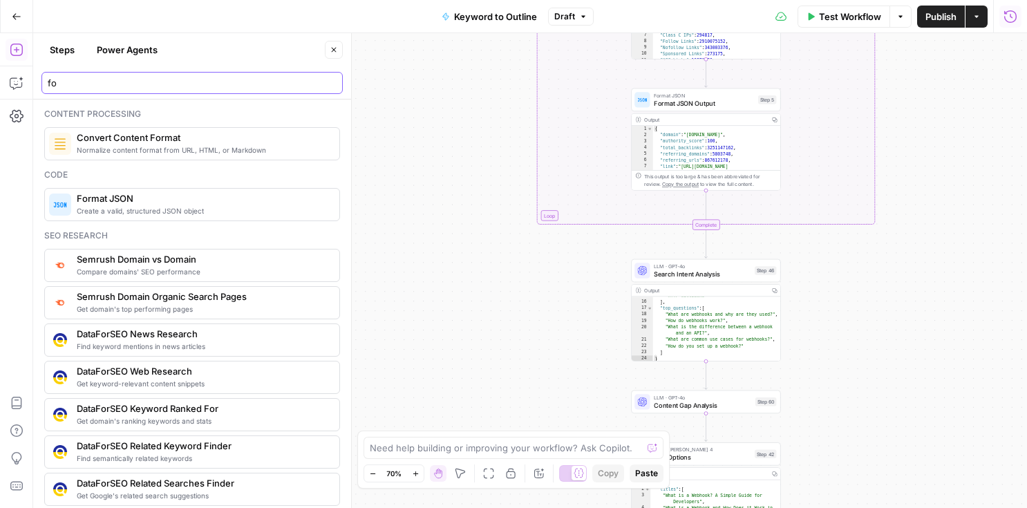
type input "f"
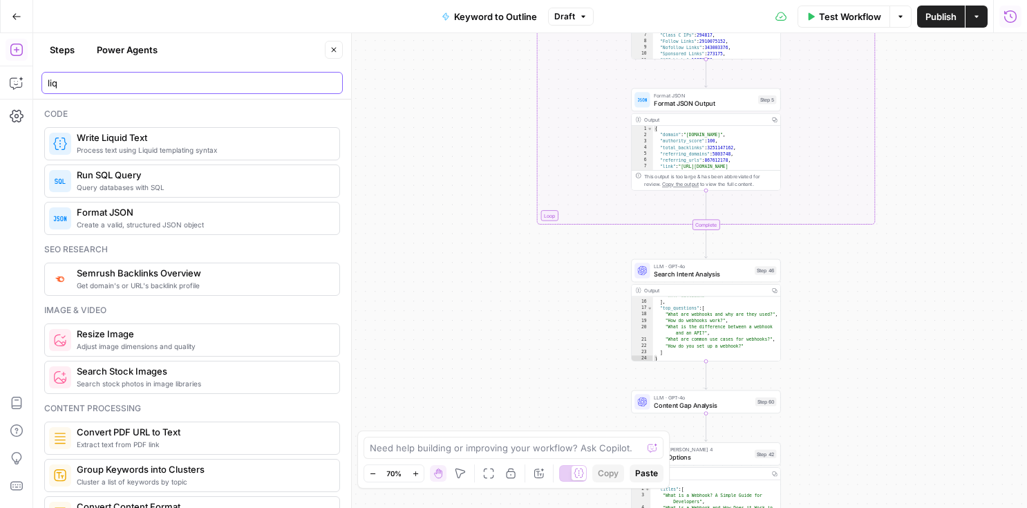
type input "liq"
click at [19, 88] on icon "button" at bounding box center [17, 83] width 14 height 14
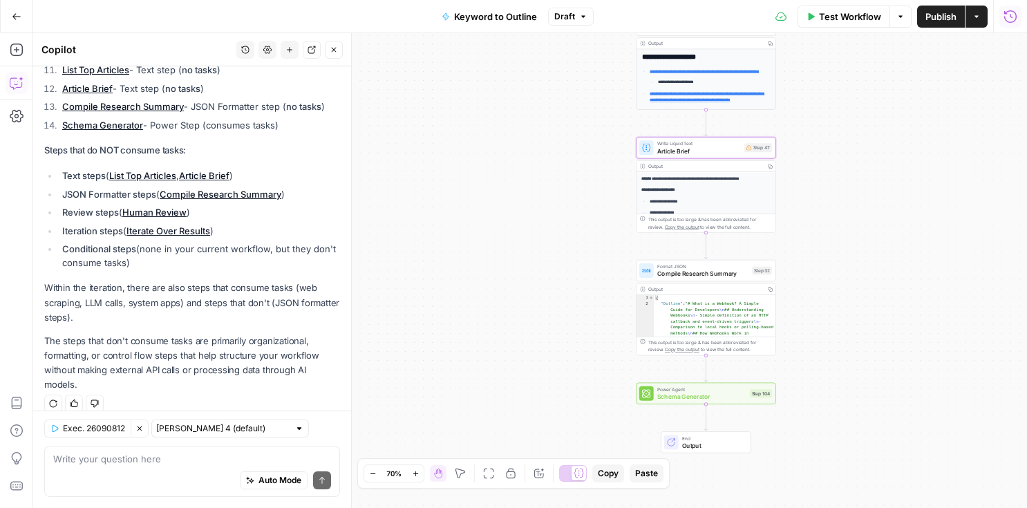
scroll to position [334, 0]
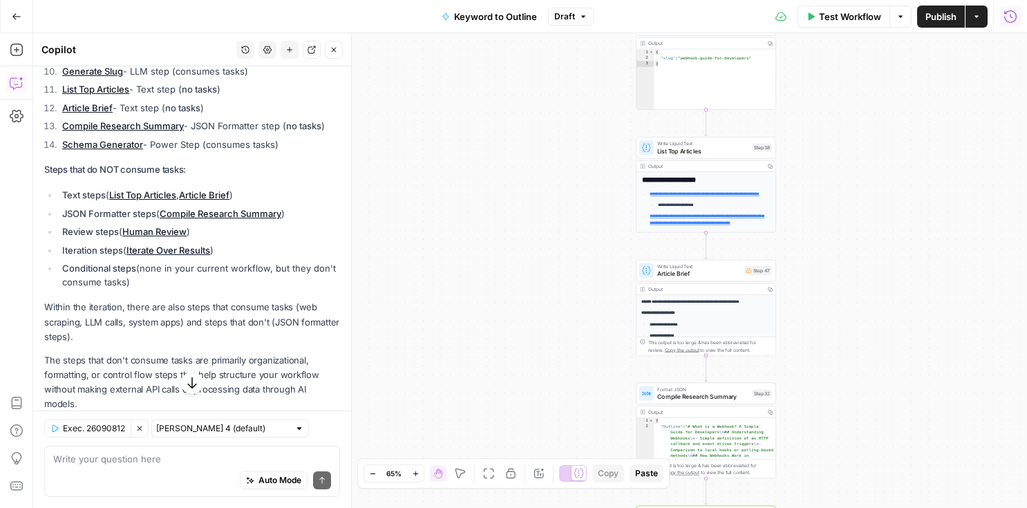
click at [158, 483] on div "Auto Mode Send" at bounding box center [192, 481] width 278 height 30
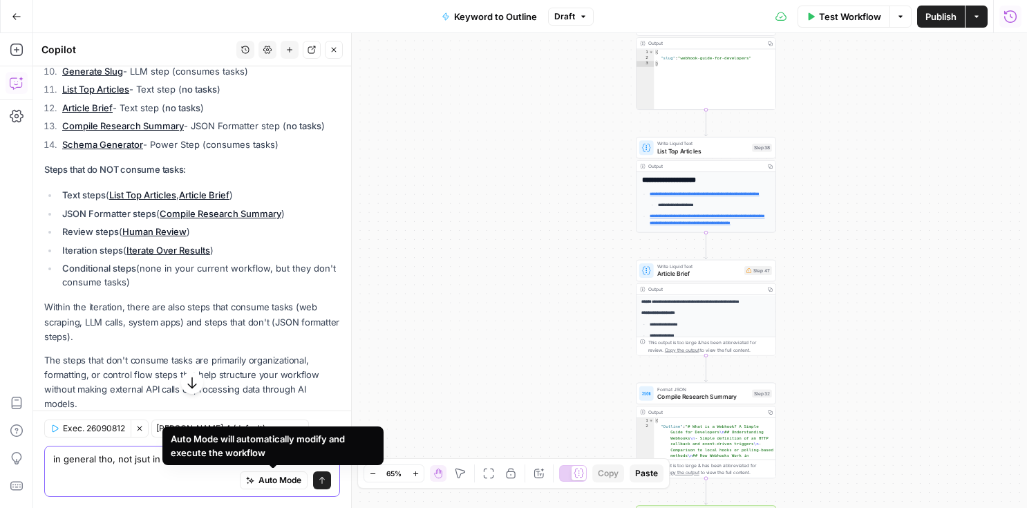
type textarea "in general tho, not jsut in this workflow"
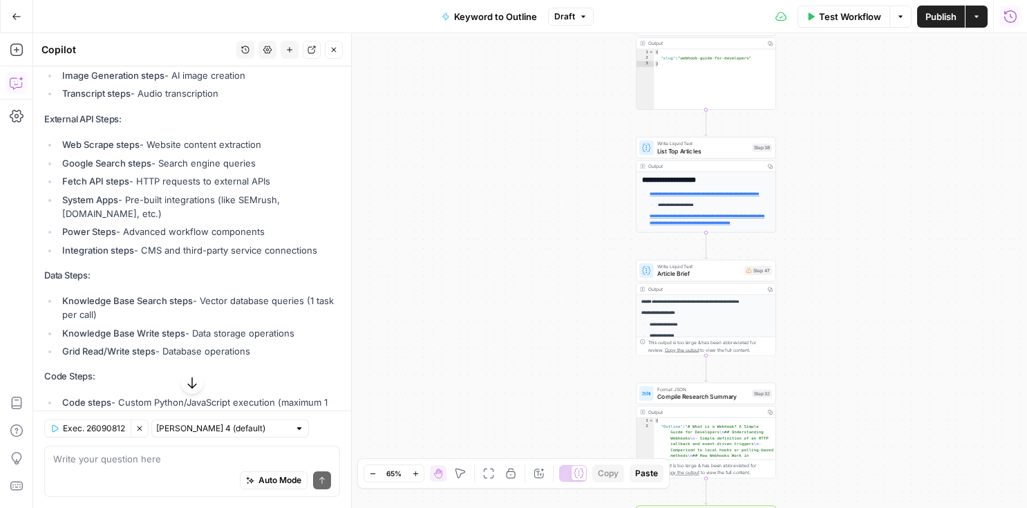
scroll to position [1086, 0]
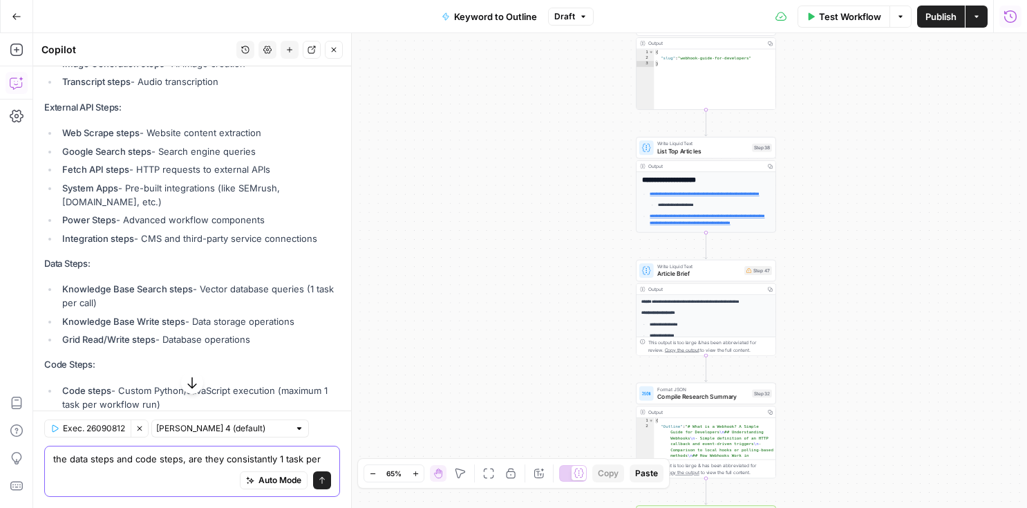
type textarea "the data steps and code steps, are they consistantly 1 task per run"
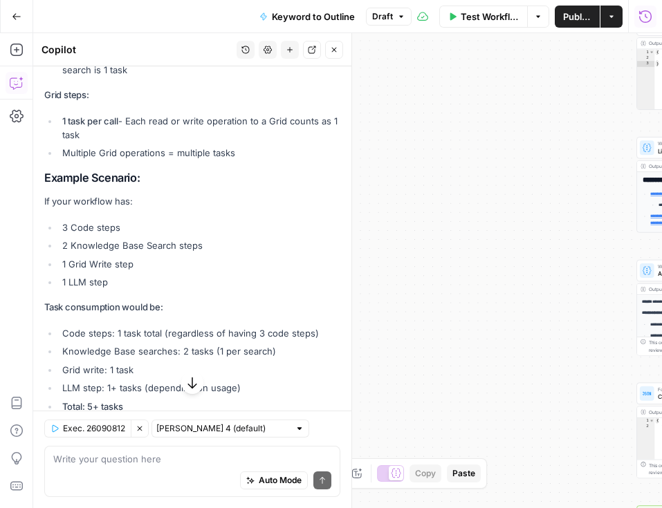
scroll to position [1862, 0]
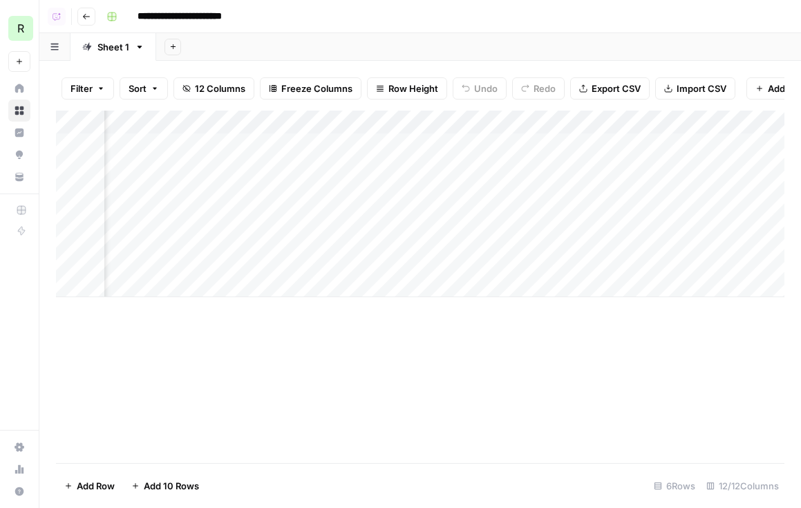
scroll to position [0, 1105]
click at [451, 144] on div "Add Column" at bounding box center [420, 204] width 729 height 187
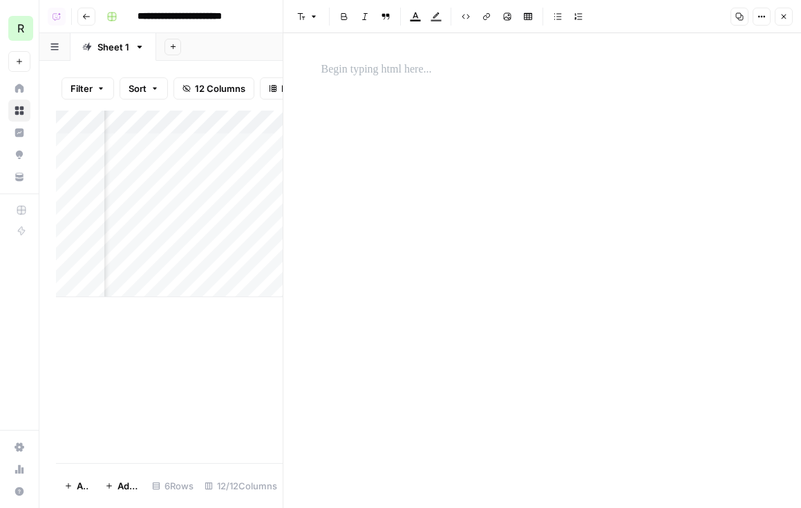
click at [661, 21] on button "Close" at bounding box center [784, 17] width 18 height 18
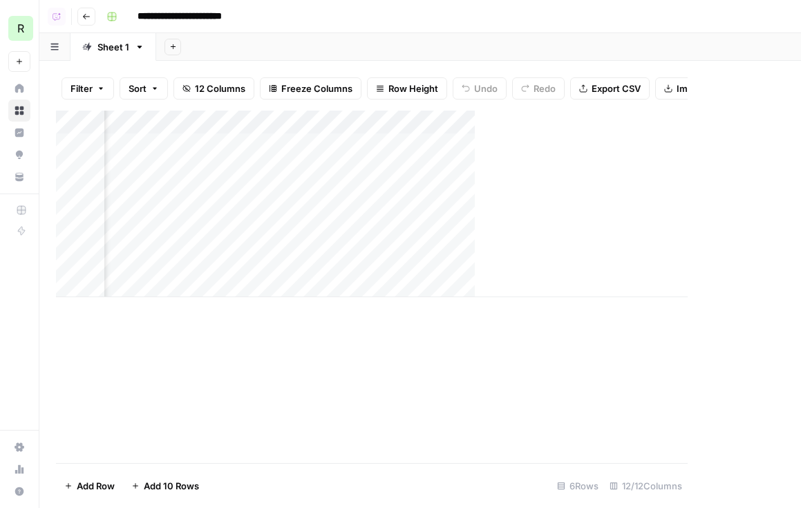
scroll to position [0, 1098]
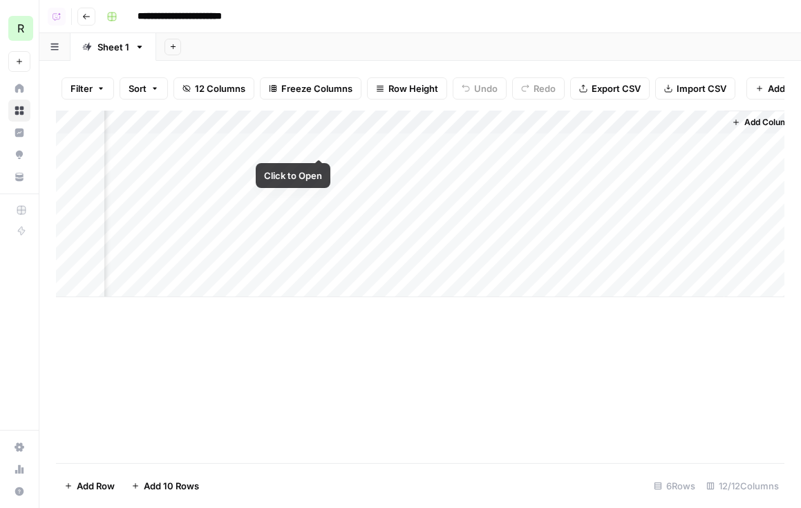
click at [320, 144] on div "Add Column" at bounding box center [420, 204] width 729 height 187
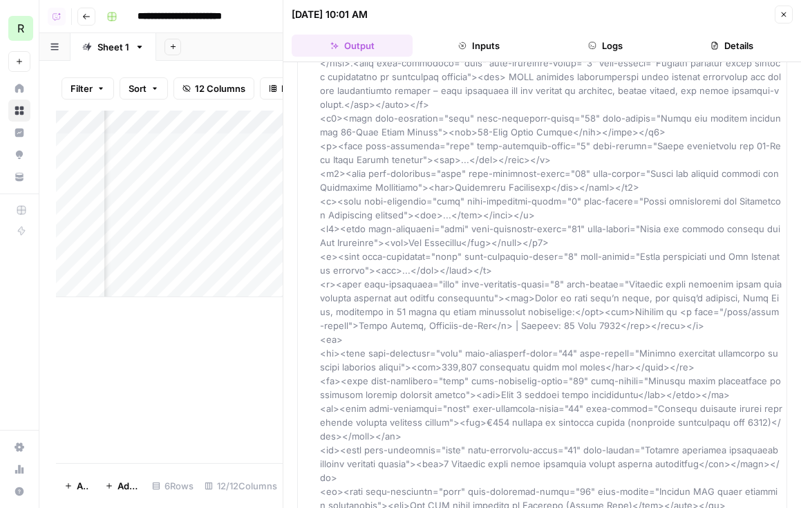
scroll to position [378, 0]
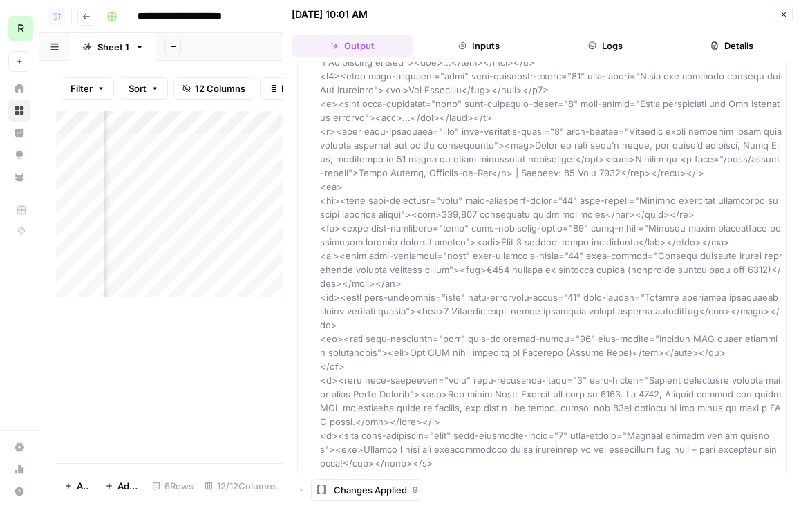
click at [661, 10] on icon "button" at bounding box center [784, 14] width 8 height 8
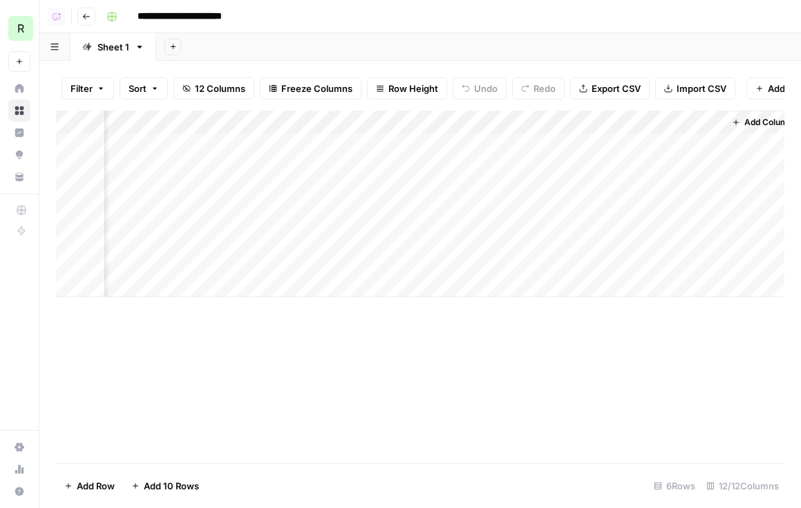
click at [661, 145] on div "Add Column" at bounding box center [420, 204] width 729 height 187
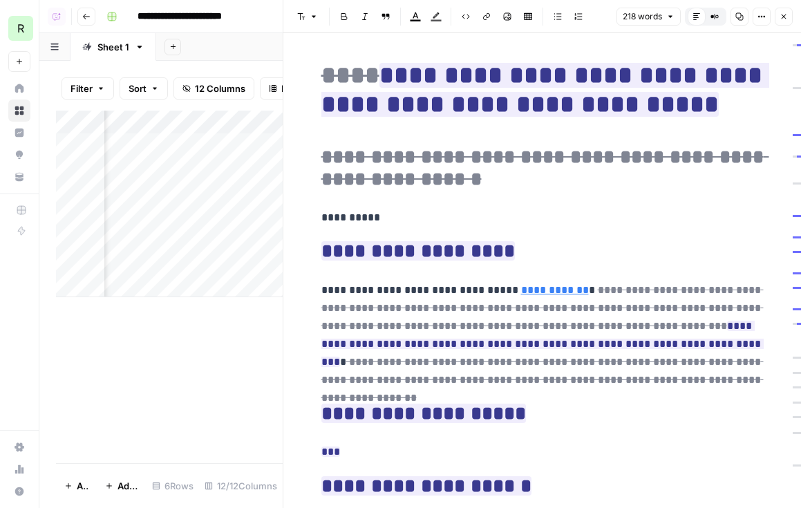
scroll to position [478, 0]
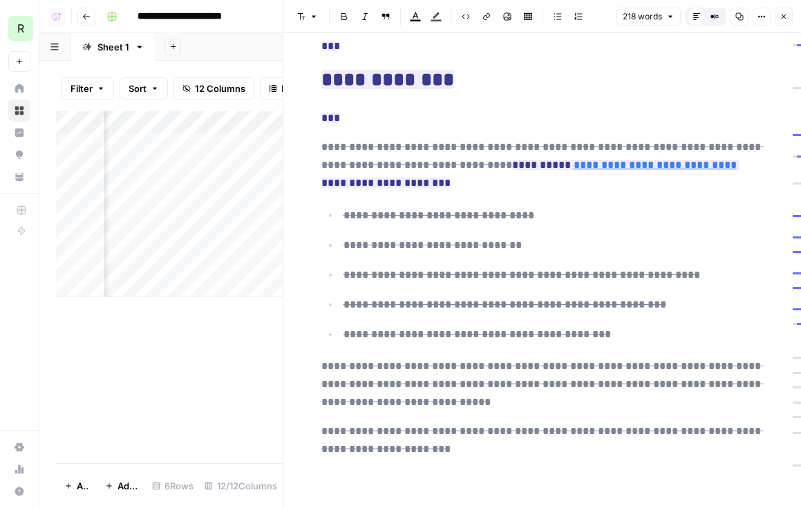
click at [661, 17] on icon "button" at bounding box center [784, 16] width 8 height 8
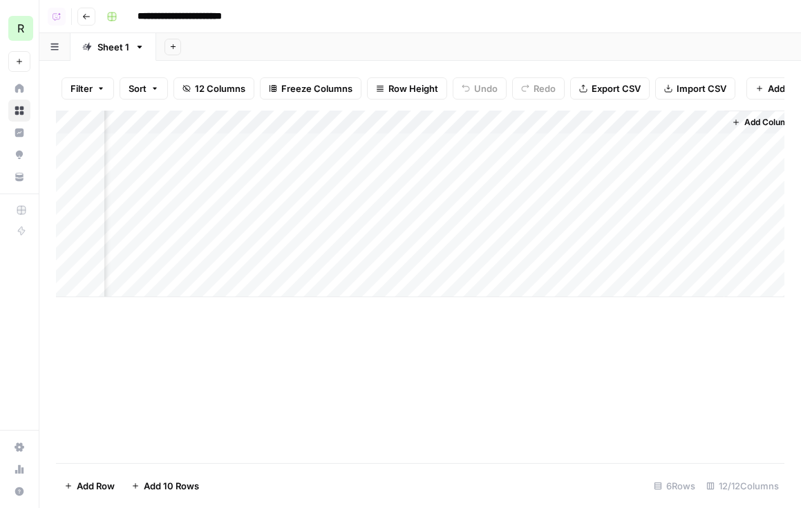
click at [661, 166] on div "Add Column" at bounding box center [420, 204] width 729 height 187
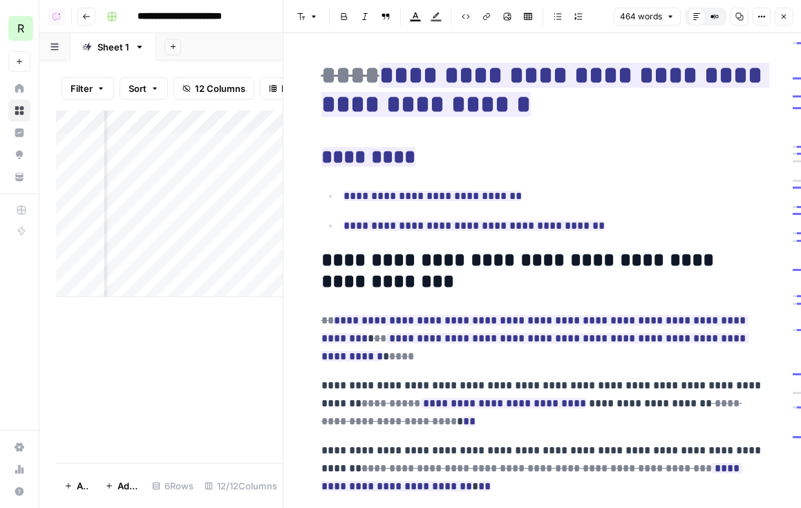
scroll to position [48, 0]
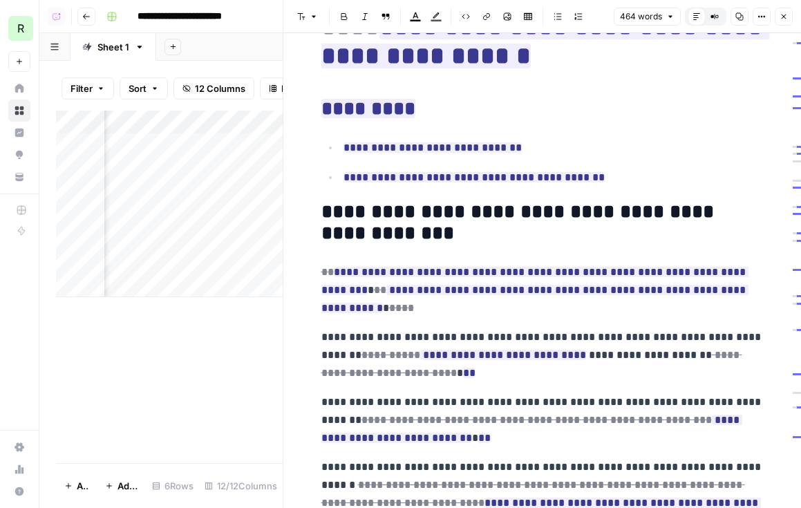
click at [22, 450] on icon at bounding box center [20, 446] width 10 height 9
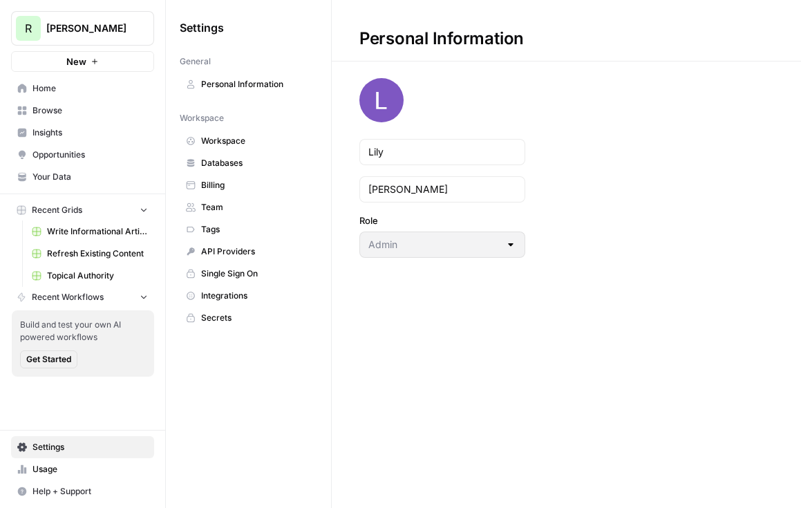
click at [243, 140] on span "Workspace" at bounding box center [256, 141] width 110 height 12
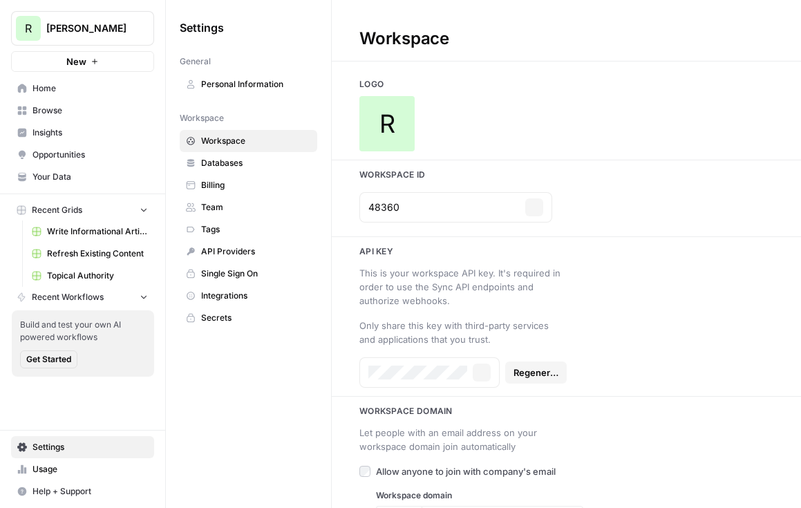
type input "[URL][PERSON_NAME][DOMAIN_NAME]"
click at [389, 205] on input "48360" at bounding box center [443, 207] width 151 height 14
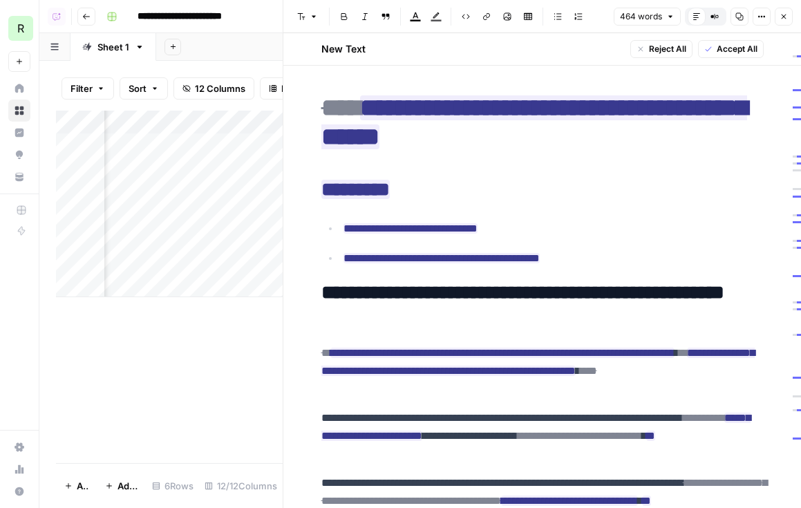
scroll to position [0, 840]
click at [661, 17] on button "Close" at bounding box center [784, 17] width 18 height 18
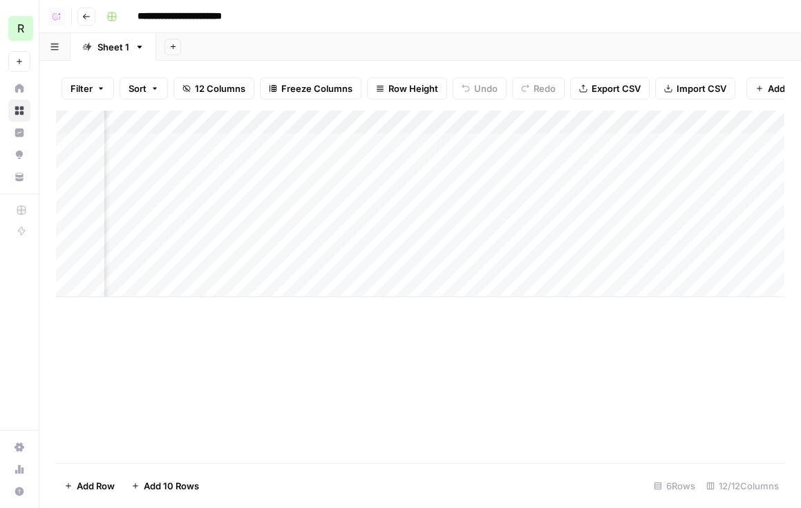
scroll to position [0, 725]
